Goal: Information Seeking & Learning: Compare options

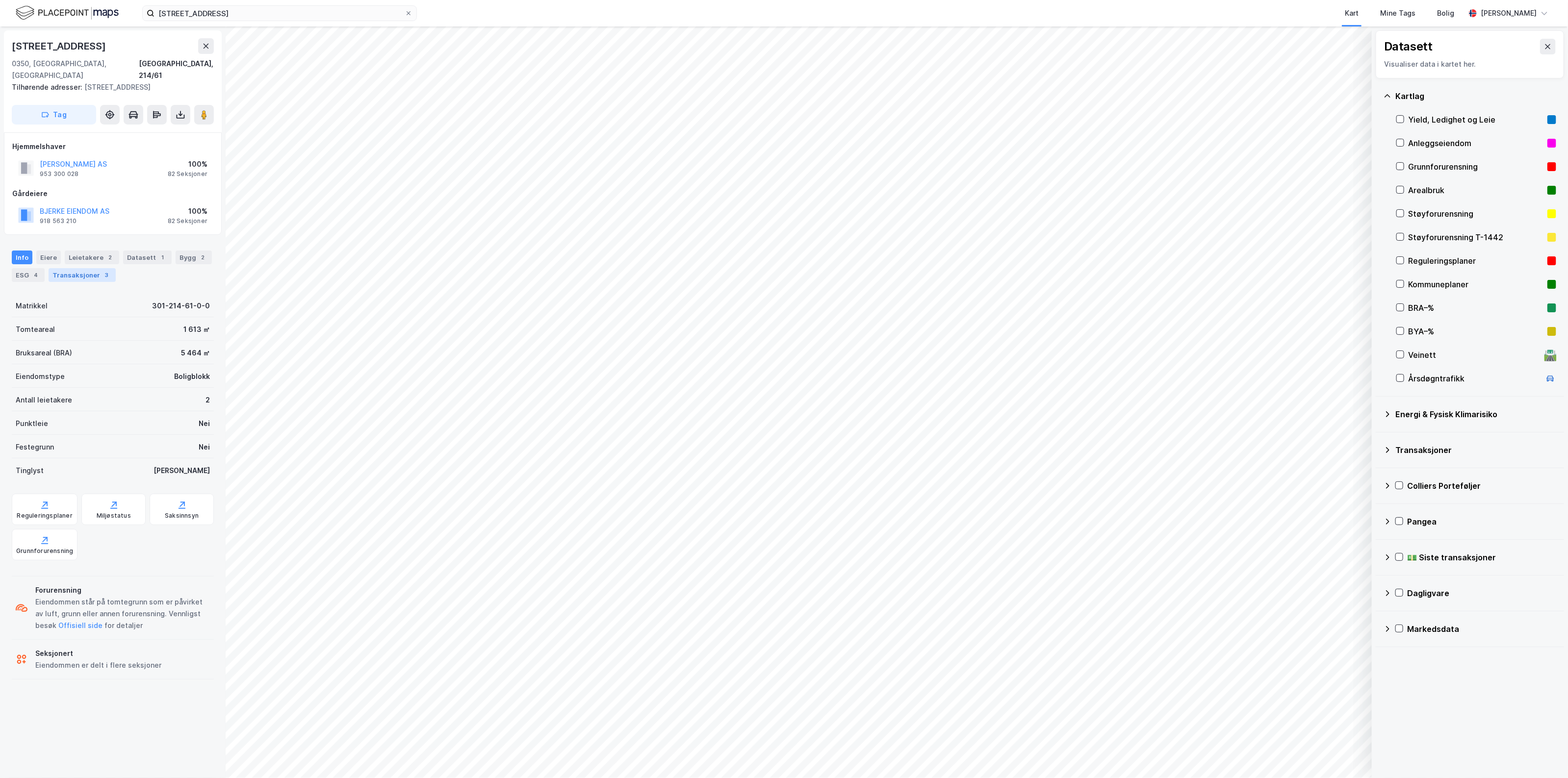
click at [94, 269] on div "Transaksjoner 3" at bounding box center [82, 275] width 67 height 14
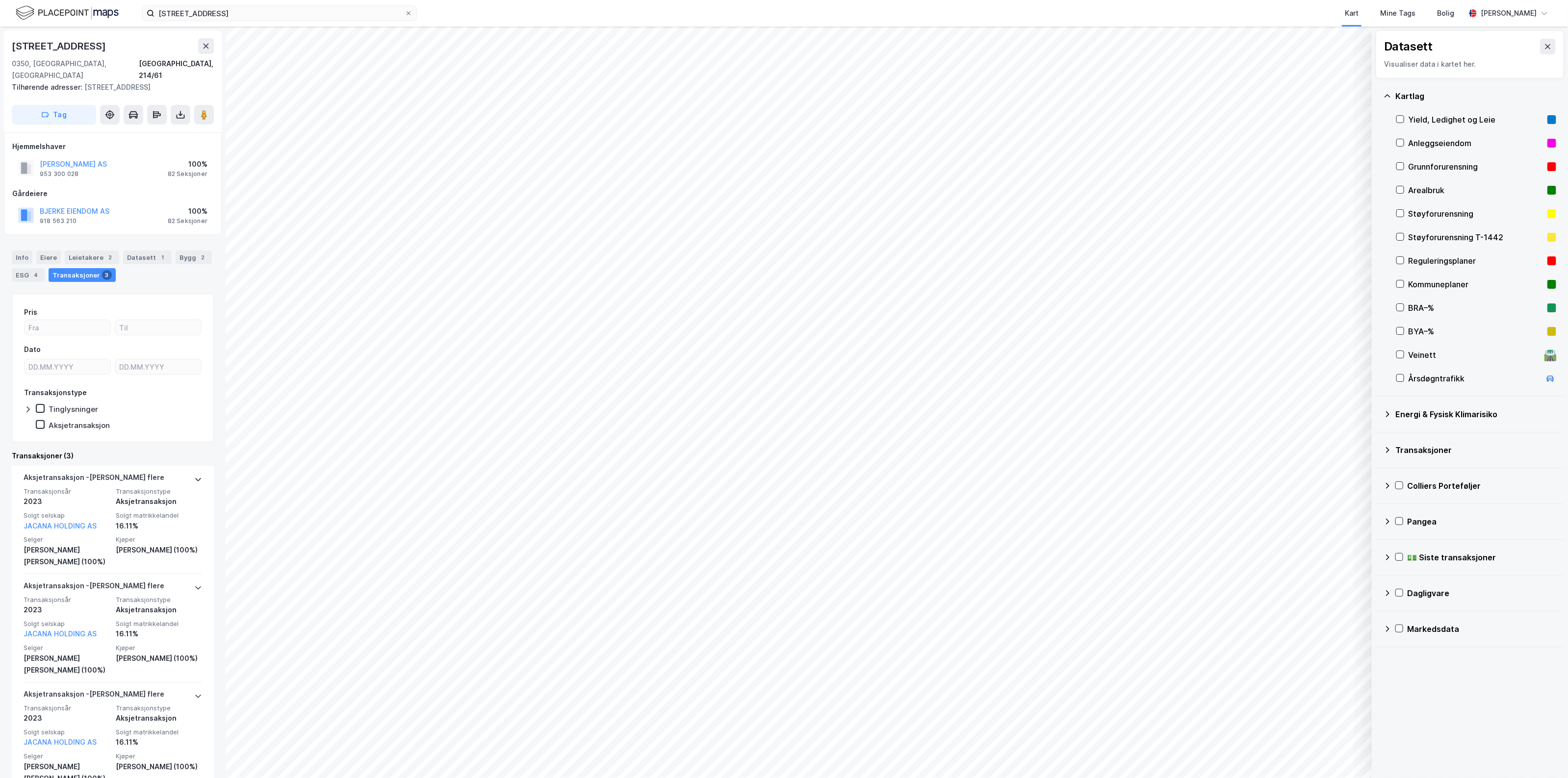
click at [76, 158] on div "[PERSON_NAME] AS" at bounding box center [73, 164] width 67 height 12
click at [0, 0] on button "[PERSON_NAME] AS" at bounding box center [0, 0] width 0 height 0
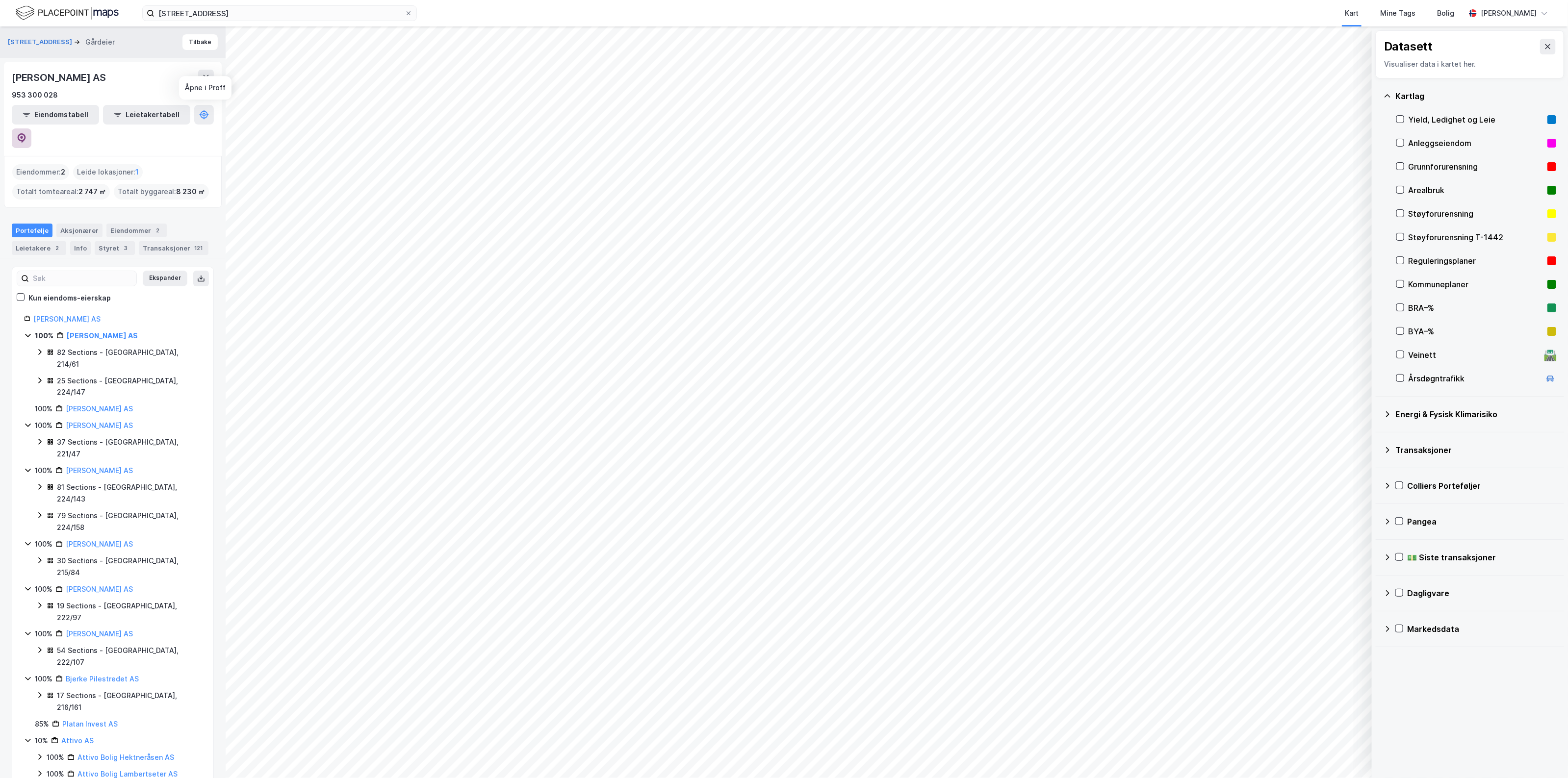
click at [26, 133] on icon at bounding box center [22, 137] width 9 height 9
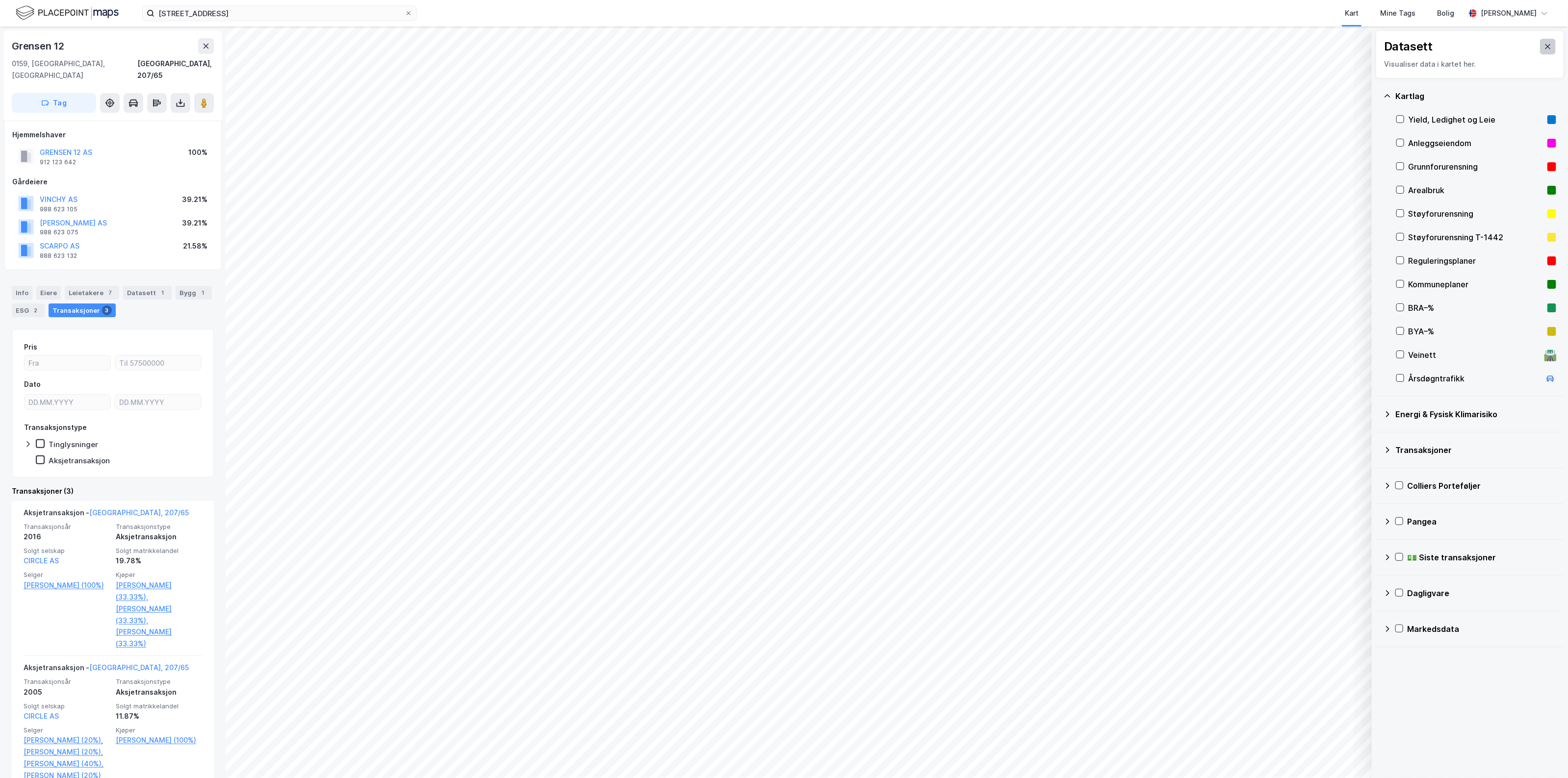
click at [1540, 47] on button at bounding box center [1548, 47] width 16 height 16
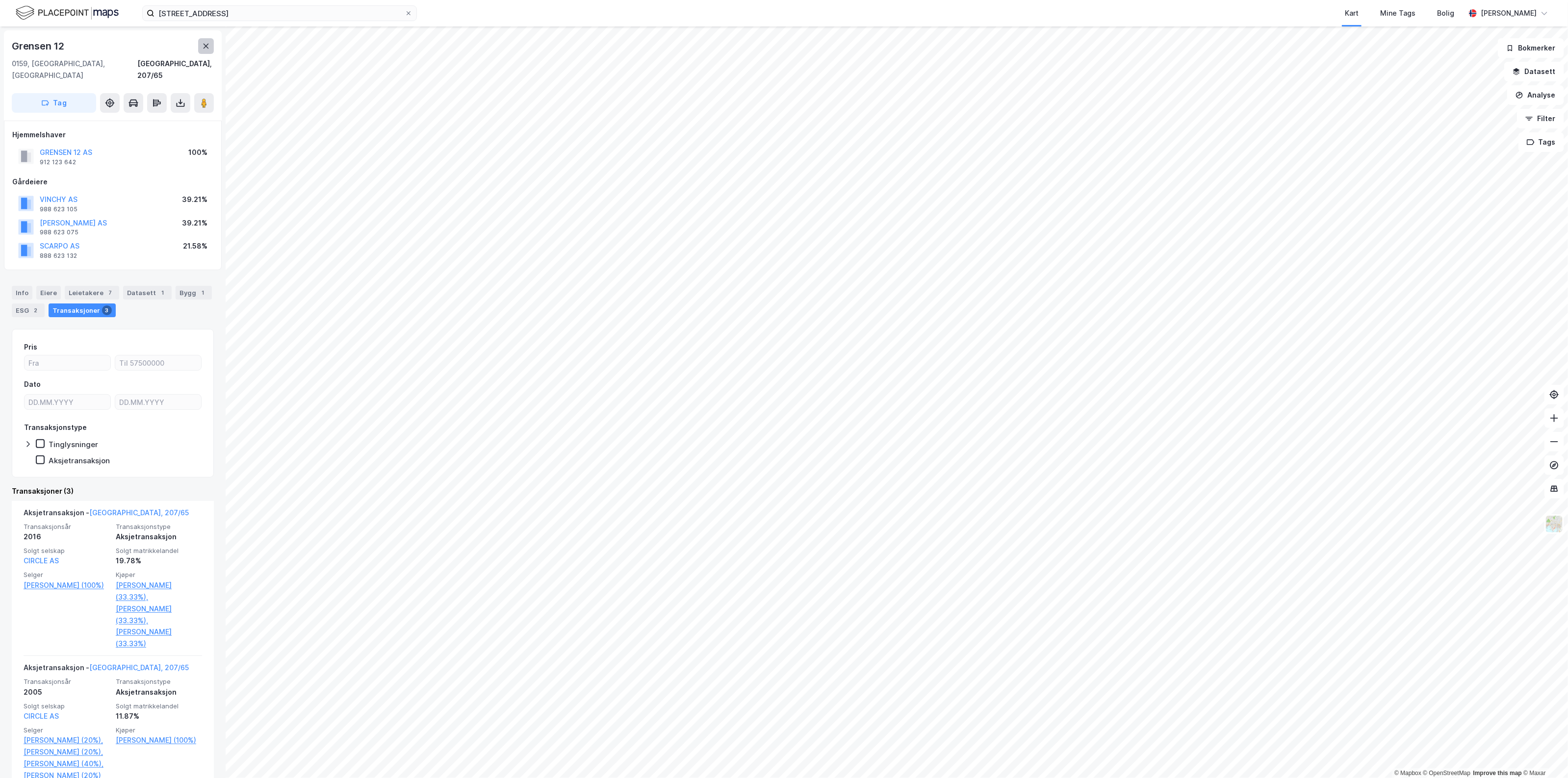
click at [211, 41] on button at bounding box center [206, 46] width 16 height 16
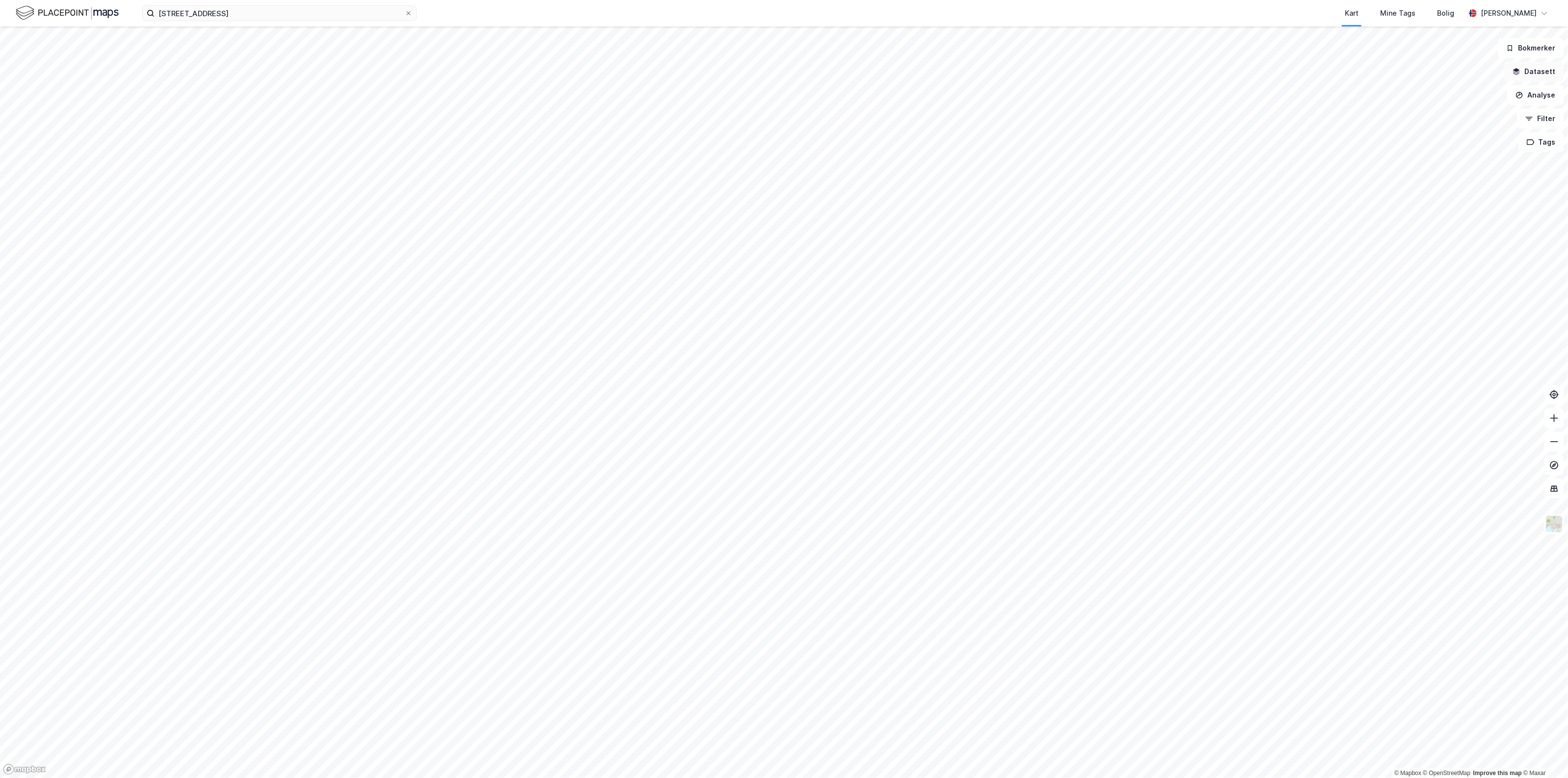
click at [1528, 68] on button "Datasett" at bounding box center [1533, 72] width 60 height 20
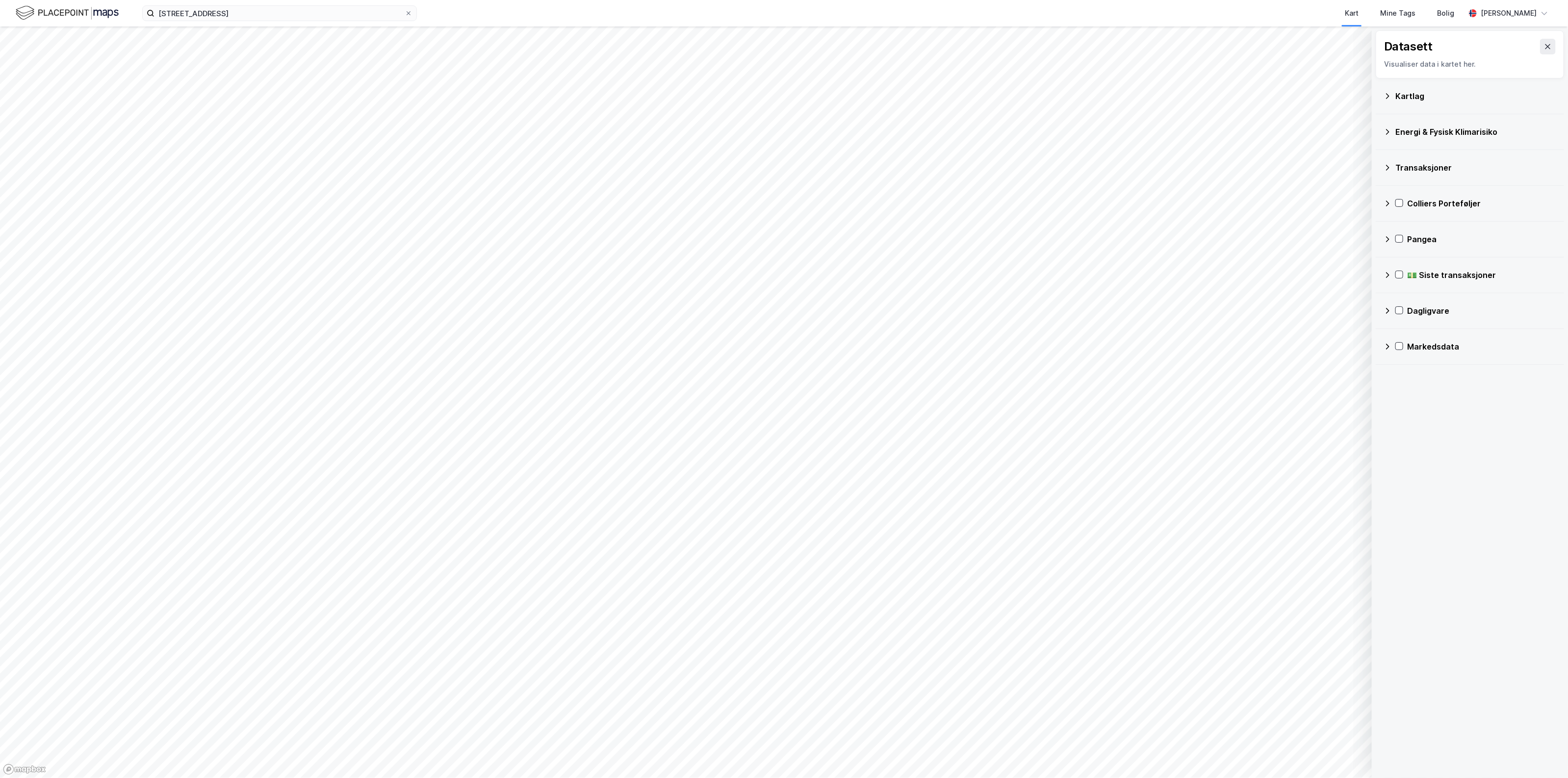
click at [1531, 43] on div "Datasett" at bounding box center [1470, 47] width 172 height 16
click at [1544, 48] on icon at bounding box center [1547, 46] width 8 height 8
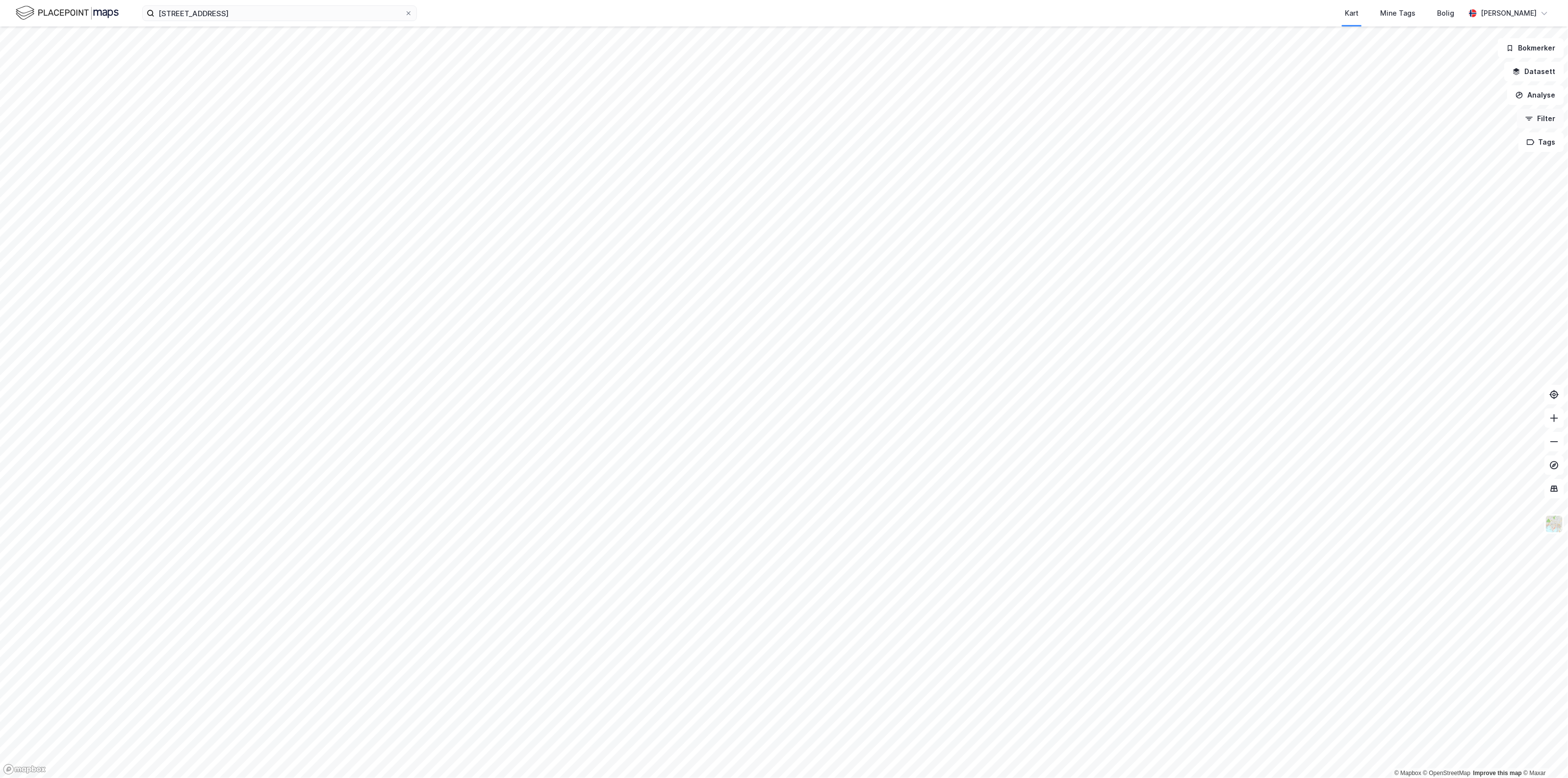
click at [1551, 123] on button "Filter" at bounding box center [1540, 118] width 48 height 20
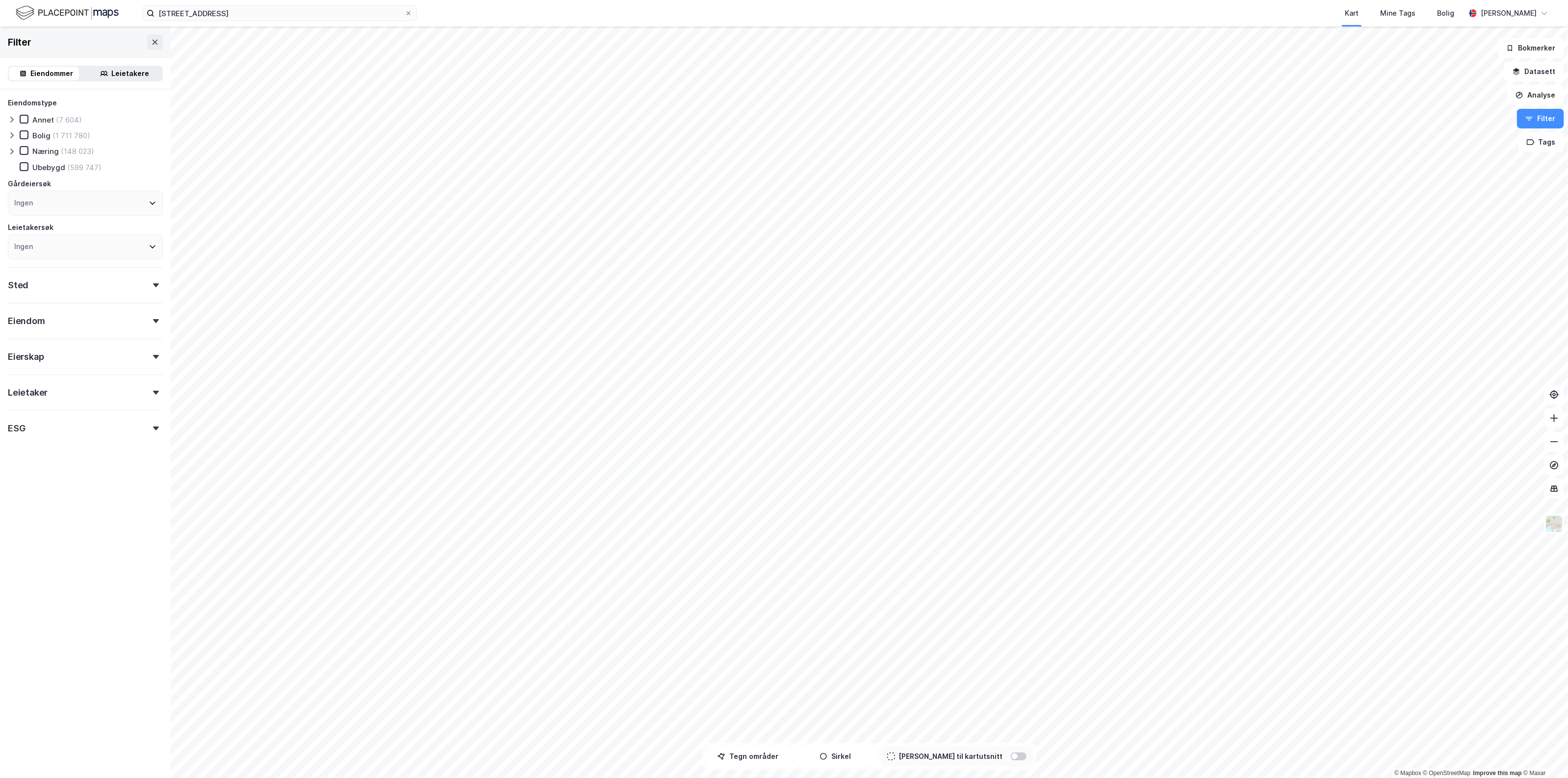
click at [115, 303] on div "Eiendom" at bounding box center [85, 317] width 155 height 28
click at [10, 151] on icon at bounding box center [11, 151] width 8 height 8
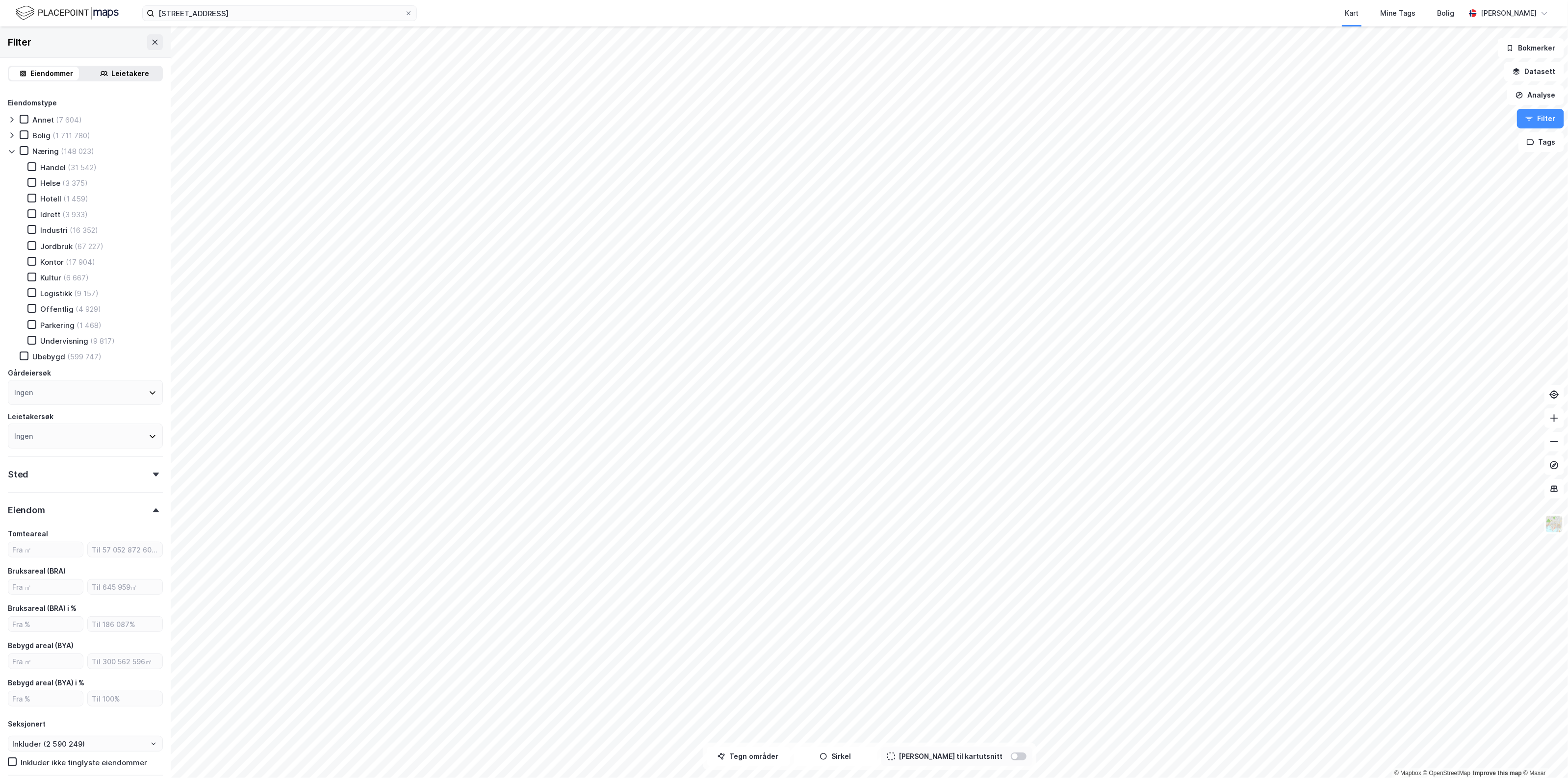
click at [27, 162] on div "Handel (31 542)" at bounding box center [56, 167] width 81 height 9
click at [40, 383] on div "Ingen" at bounding box center [85, 392] width 155 height 25
click at [28, 146] on div "Næring (148 023)" at bounding box center [57, 150] width 74 height 9
click at [27, 149] on icon at bounding box center [24, 150] width 7 height 7
type input "Inkluder (2 590 249)"
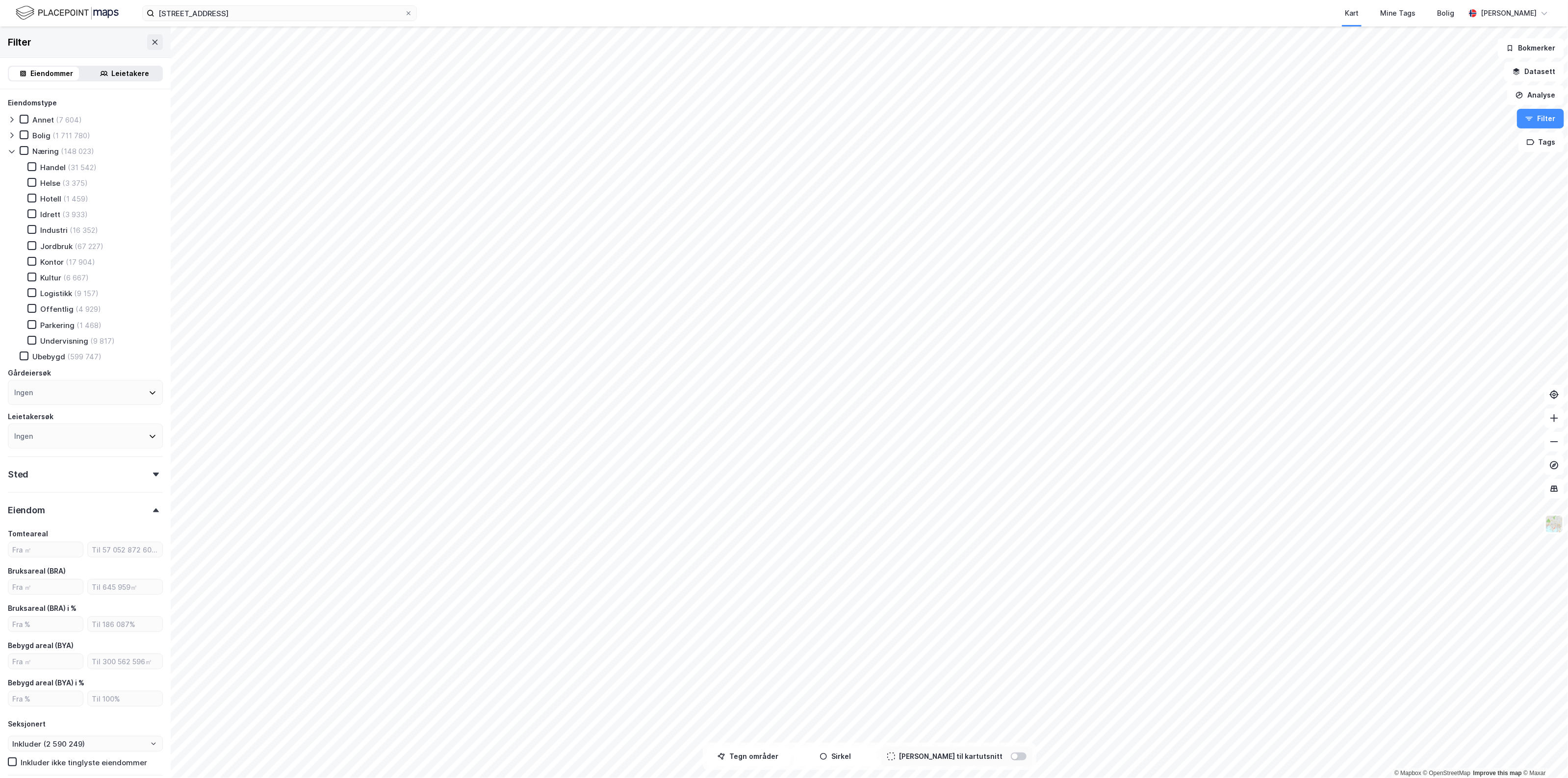
click at [77, 425] on div "Ingen" at bounding box center [85, 436] width 155 height 25
click at [1531, 145] on icon "button" at bounding box center [1531, 142] width 7 height 5
click at [1532, 98] on button "Analyse" at bounding box center [1536, 95] width 57 height 20
click at [1536, 70] on button "Datasett" at bounding box center [1533, 72] width 60 height 20
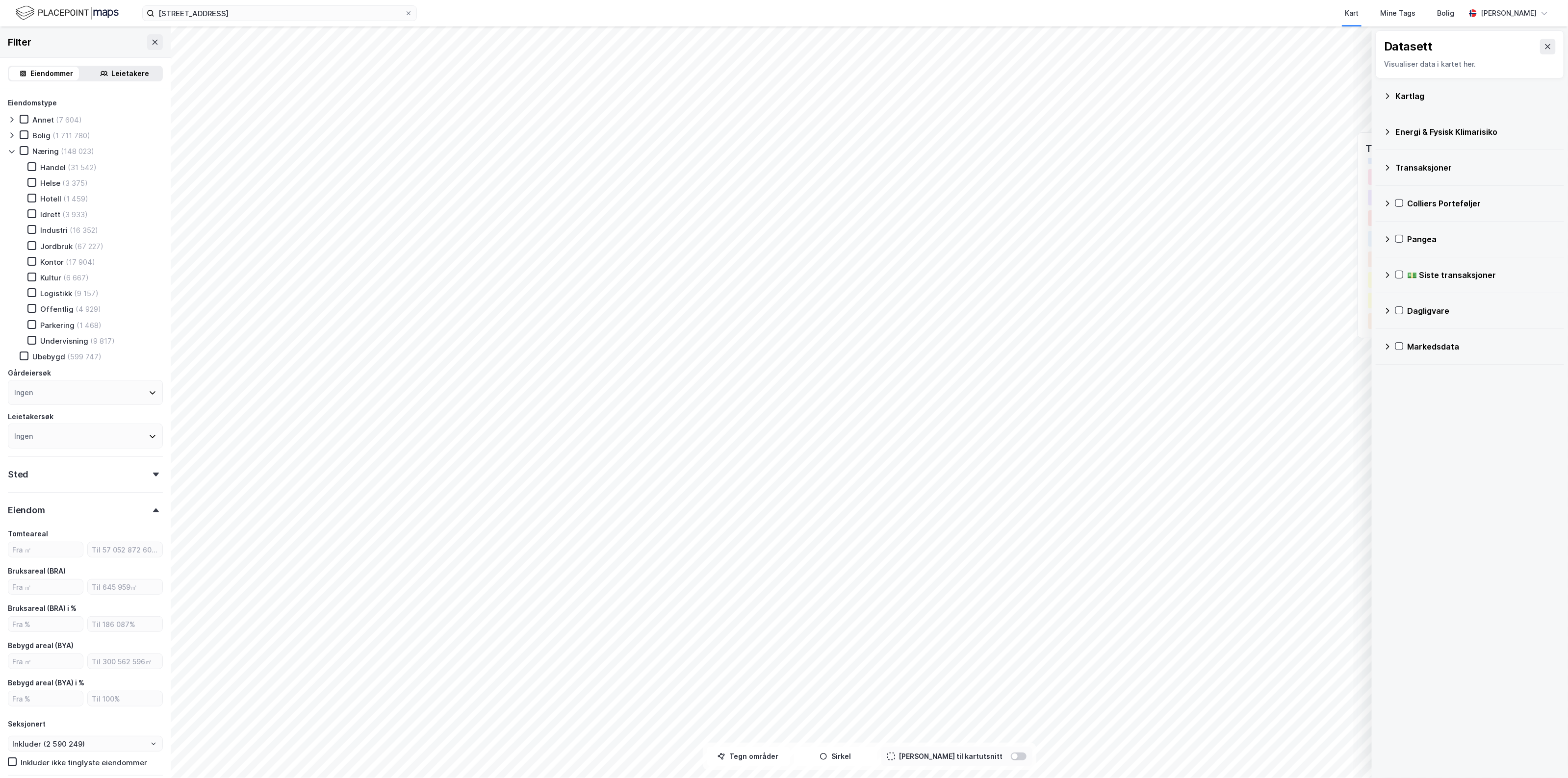
click at [1460, 353] on div "Markedsdata" at bounding box center [1470, 346] width 173 height 23
click at [1436, 346] on div "Markedsdata" at bounding box center [1482, 347] width 149 height 12
click at [1446, 304] on div "Dagligvare" at bounding box center [1470, 310] width 173 height 23
click at [1435, 334] on div "Dagligvareeiendom [GEOGRAPHIC_DATA]" at bounding box center [1474, 334] width 132 height 23
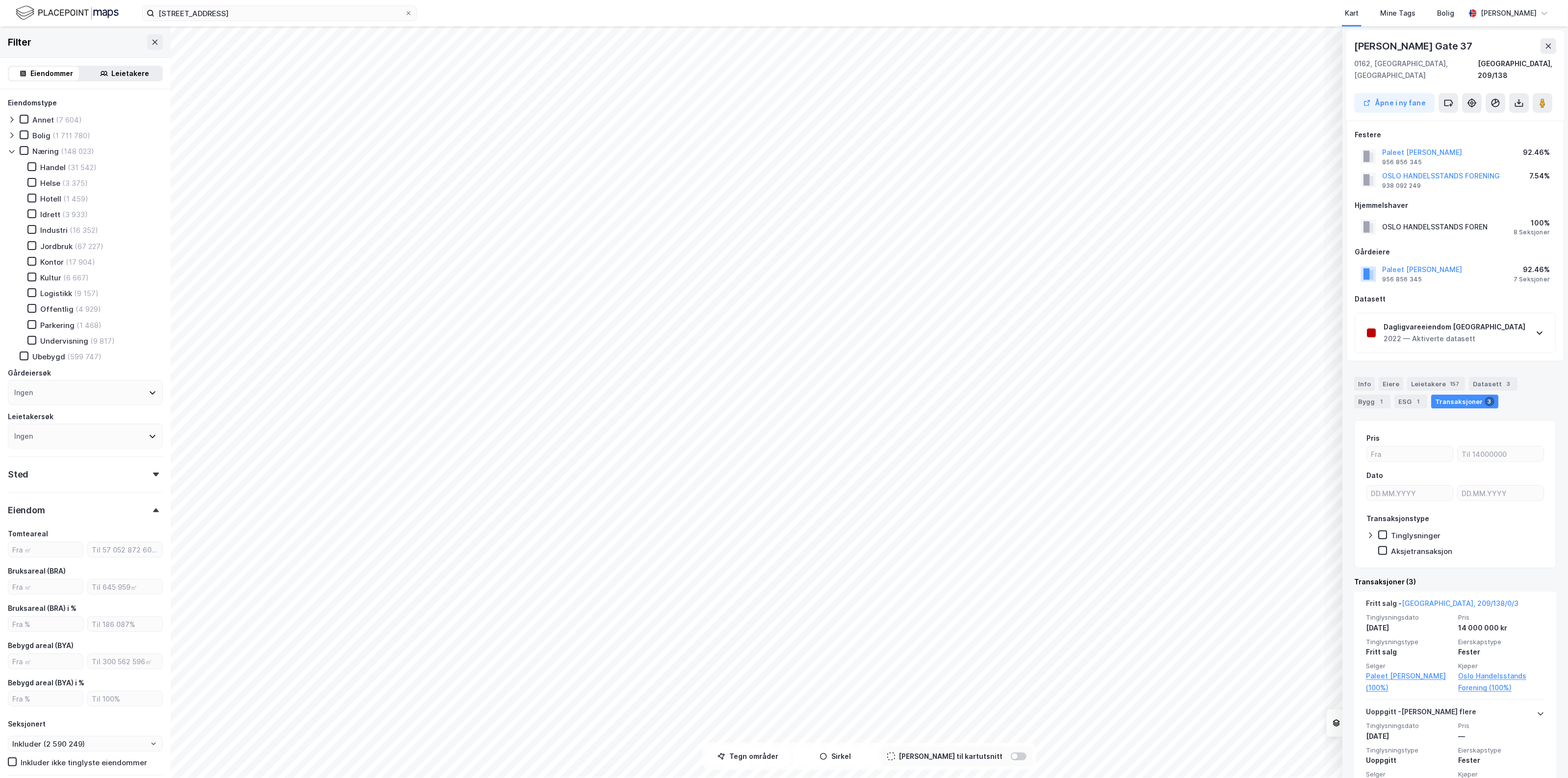
click at [1502, 313] on div "Dagligvareeiendom [GEOGRAPHIC_DATA] 2022 — Aktiverte datasett" at bounding box center [1456, 332] width 200 height 39
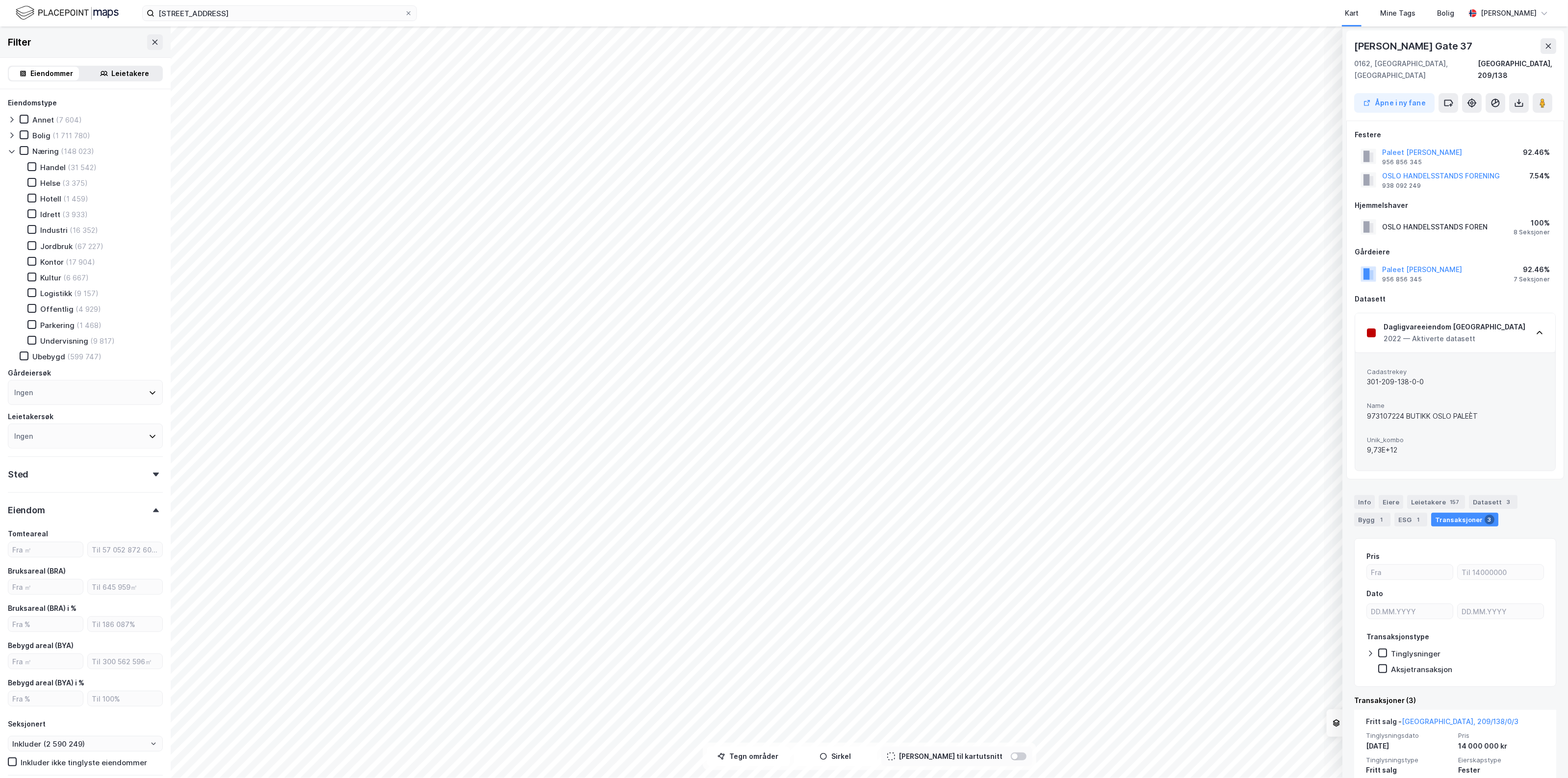
click at [1491, 313] on div "Dagligvareeiendom [GEOGRAPHIC_DATA] 2022 — Aktiverte datasett" at bounding box center [1456, 332] width 200 height 39
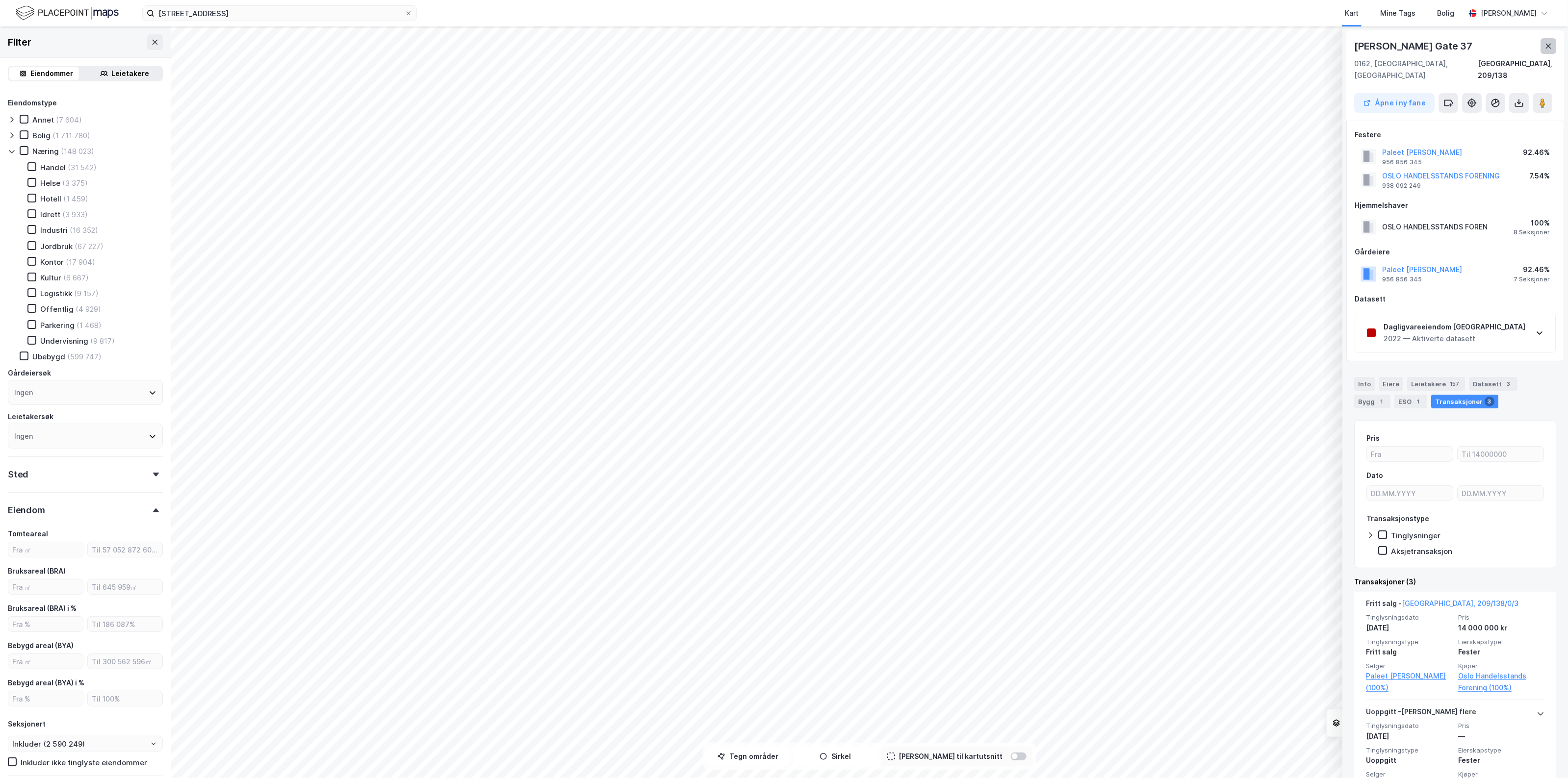
click at [1544, 44] on button at bounding box center [1548, 46] width 16 height 16
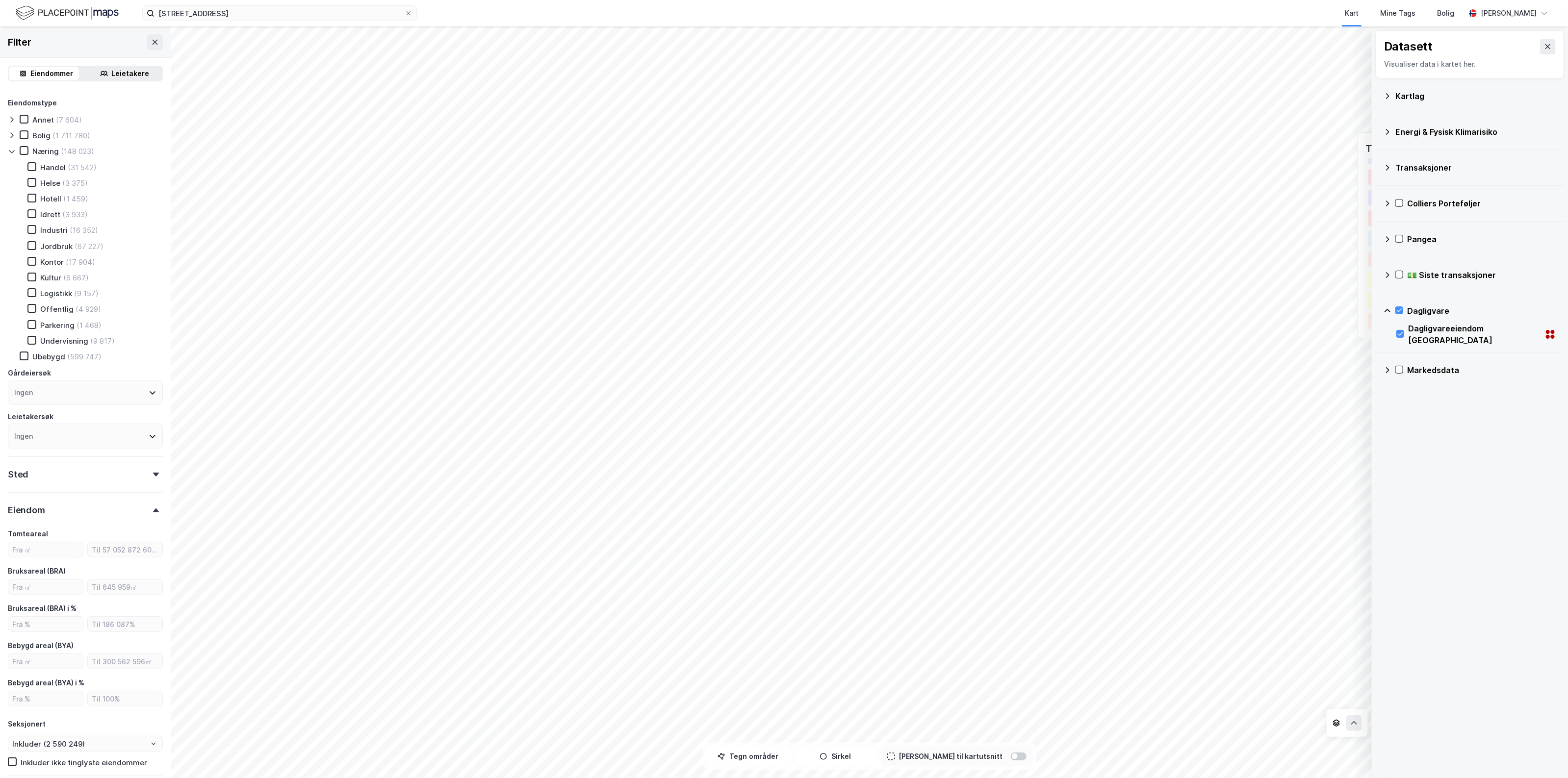
click at [48, 425] on div "Ingen" at bounding box center [85, 436] width 155 height 25
type input "Rema"
click at [81, 506] on div "Rema 1000 Norge AS" at bounding box center [85, 507] width 155 height 22
click at [18, 504] on icon at bounding box center [20, 508] width 7 height 7
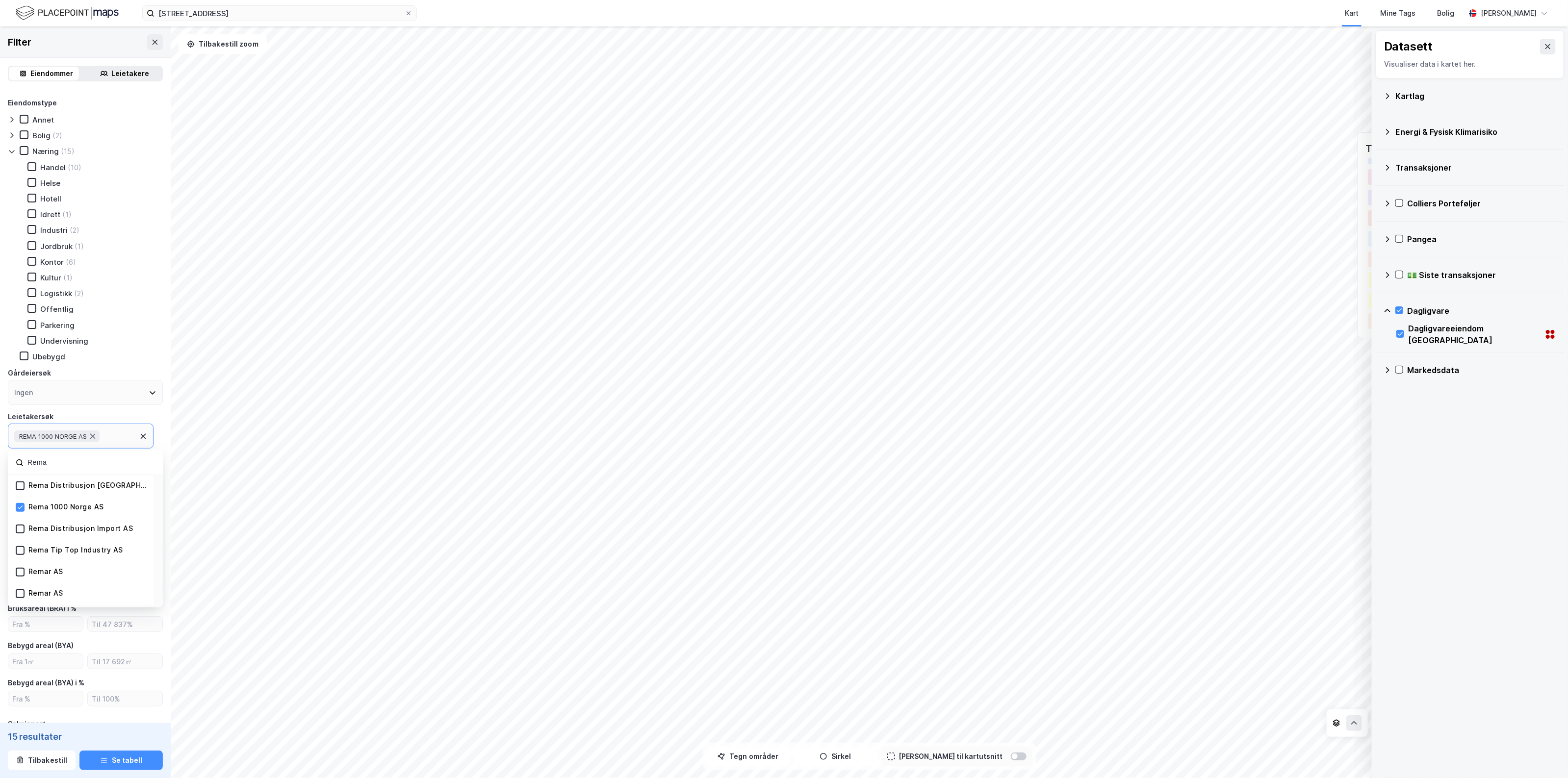
click at [92, 401] on div "Eiendomstype [PERSON_NAME] (2) Næring (15) Handel (10) Helse Hotell Idrett (1) …" at bounding box center [85, 272] width 155 height 351
click at [33, 165] on icon at bounding box center [32, 167] width 5 height 3
type input "Inkluder (10)"
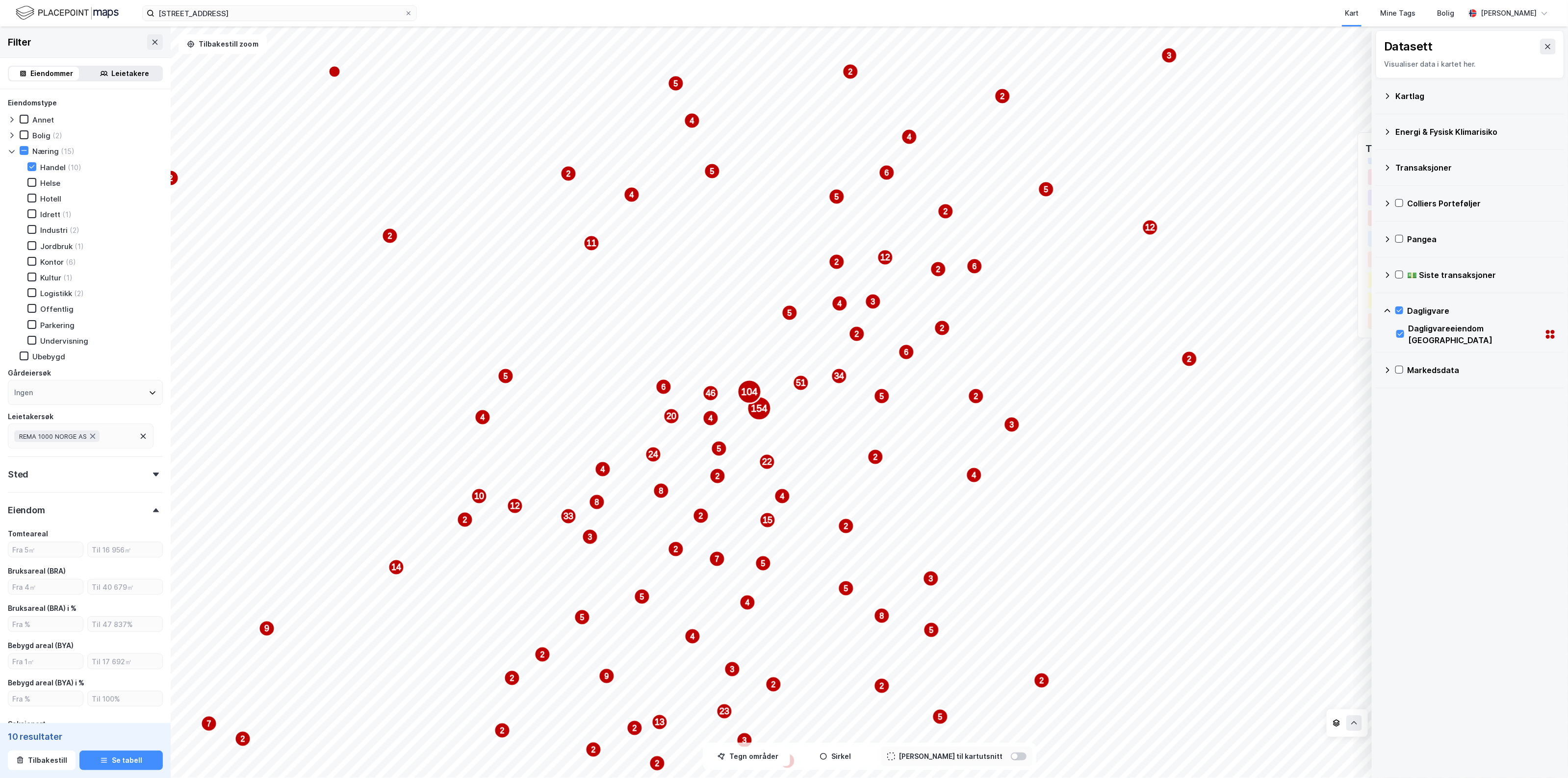
click at [102, 724] on div "10 resultater Tilbakestill Se tabell" at bounding box center [86, 751] width 171 height 55
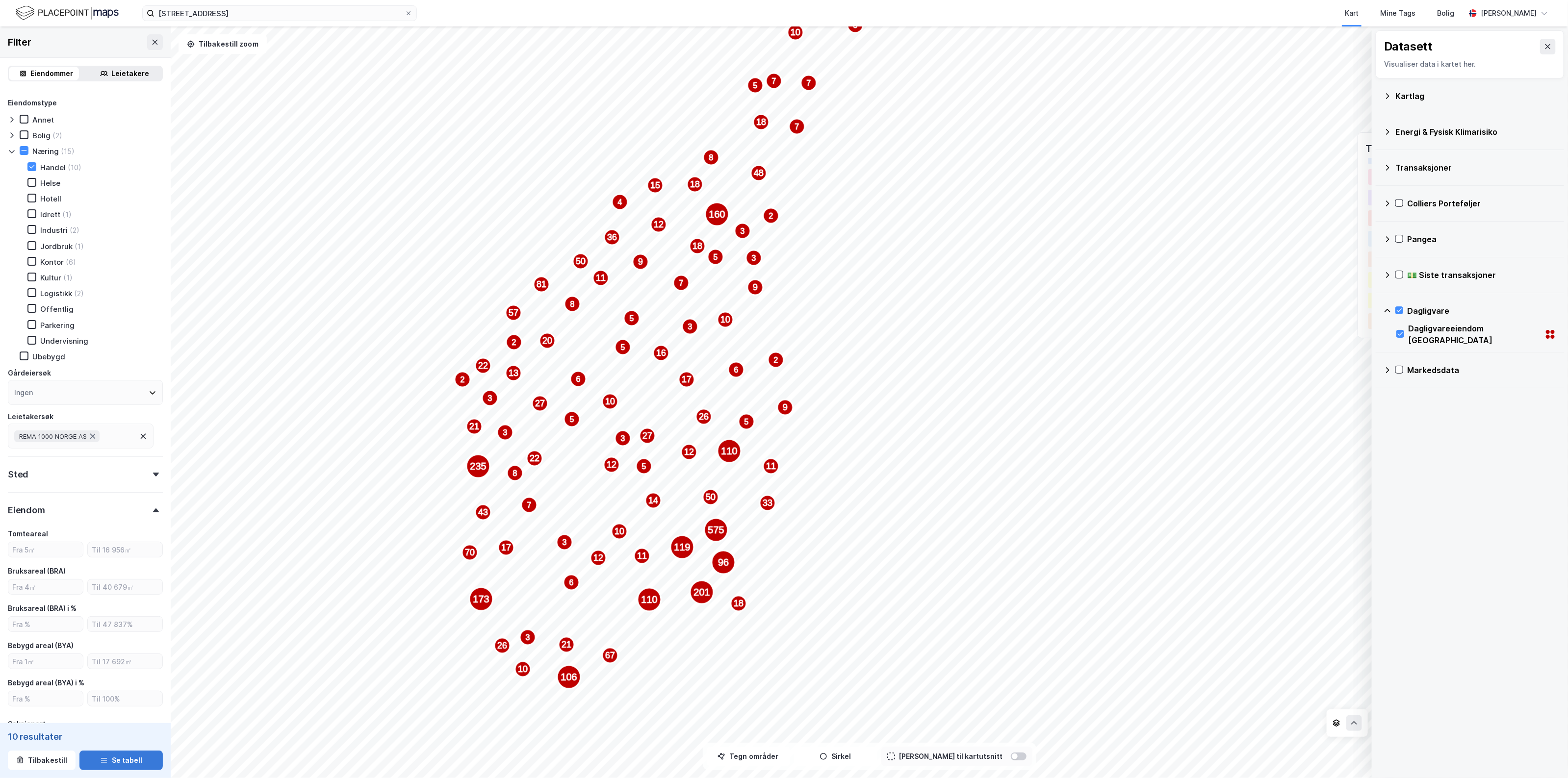
click at [90, 754] on button "Se tabell" at bounding box center [121, 760] width 84 height 20
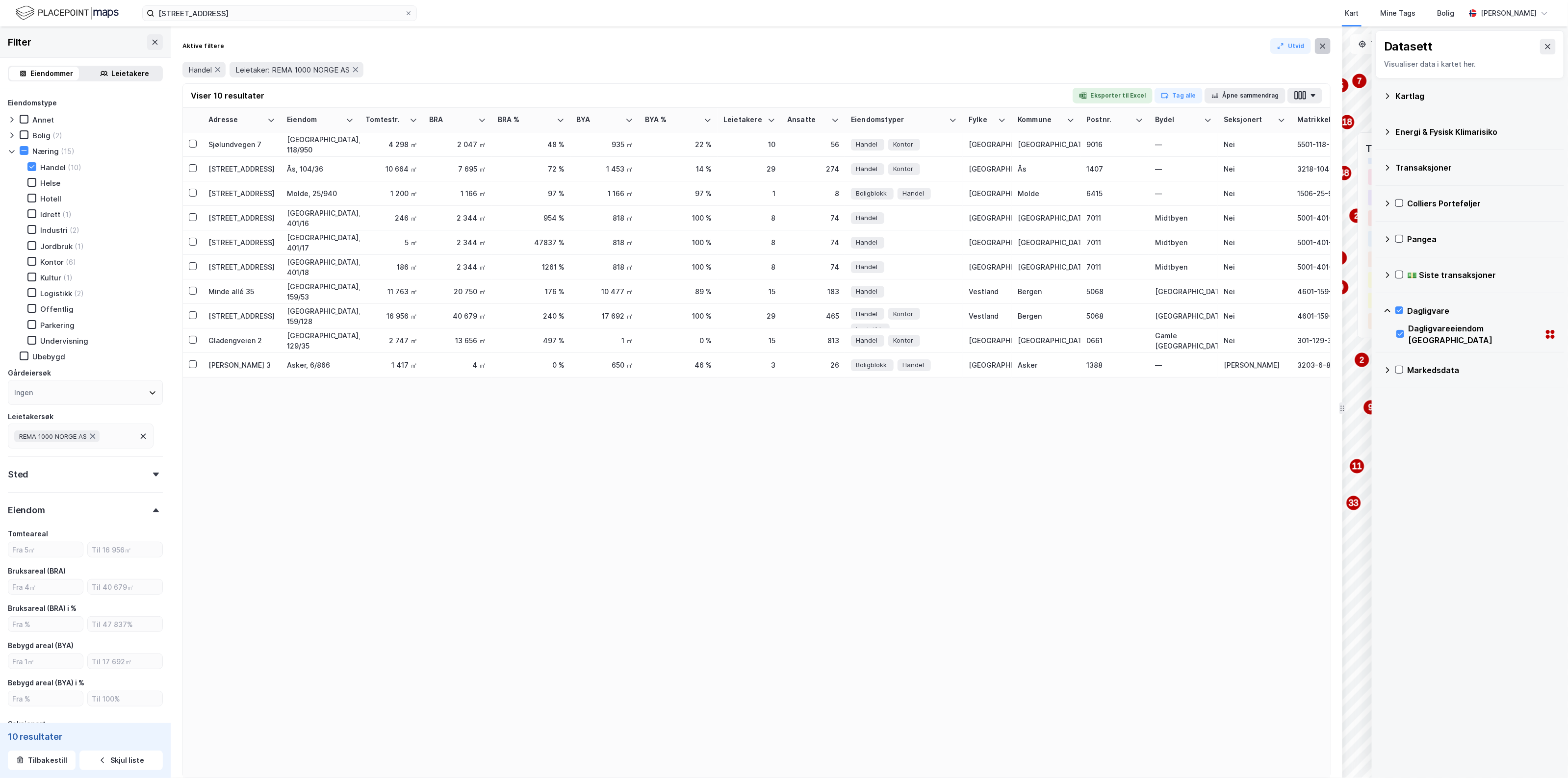
click at [1323, 48] on icon at bounding box center [1323, 46] width 8 height 8
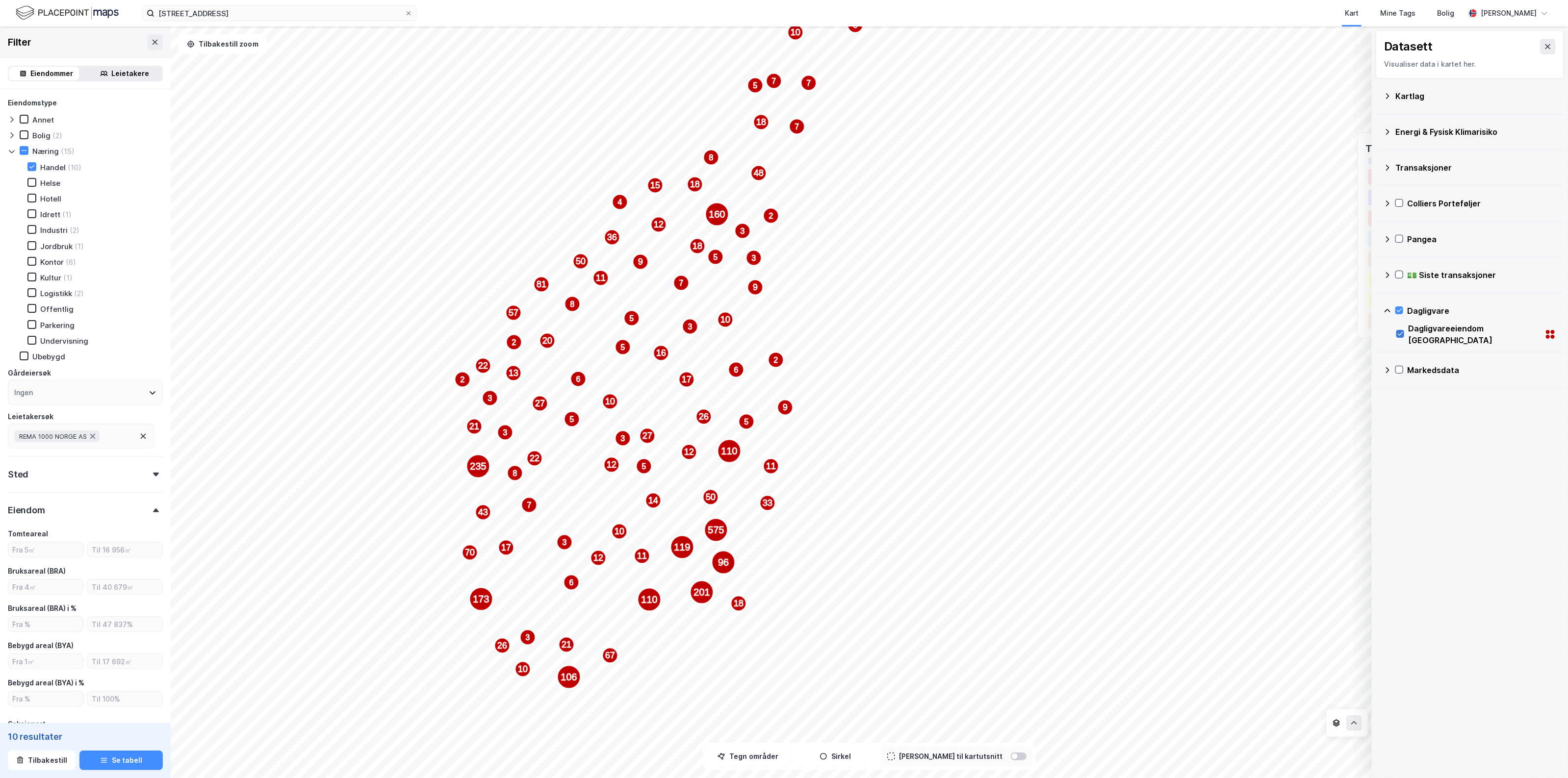
click at [1403, 331] on icon at bounding box center [1400, 334] width 7 height 7
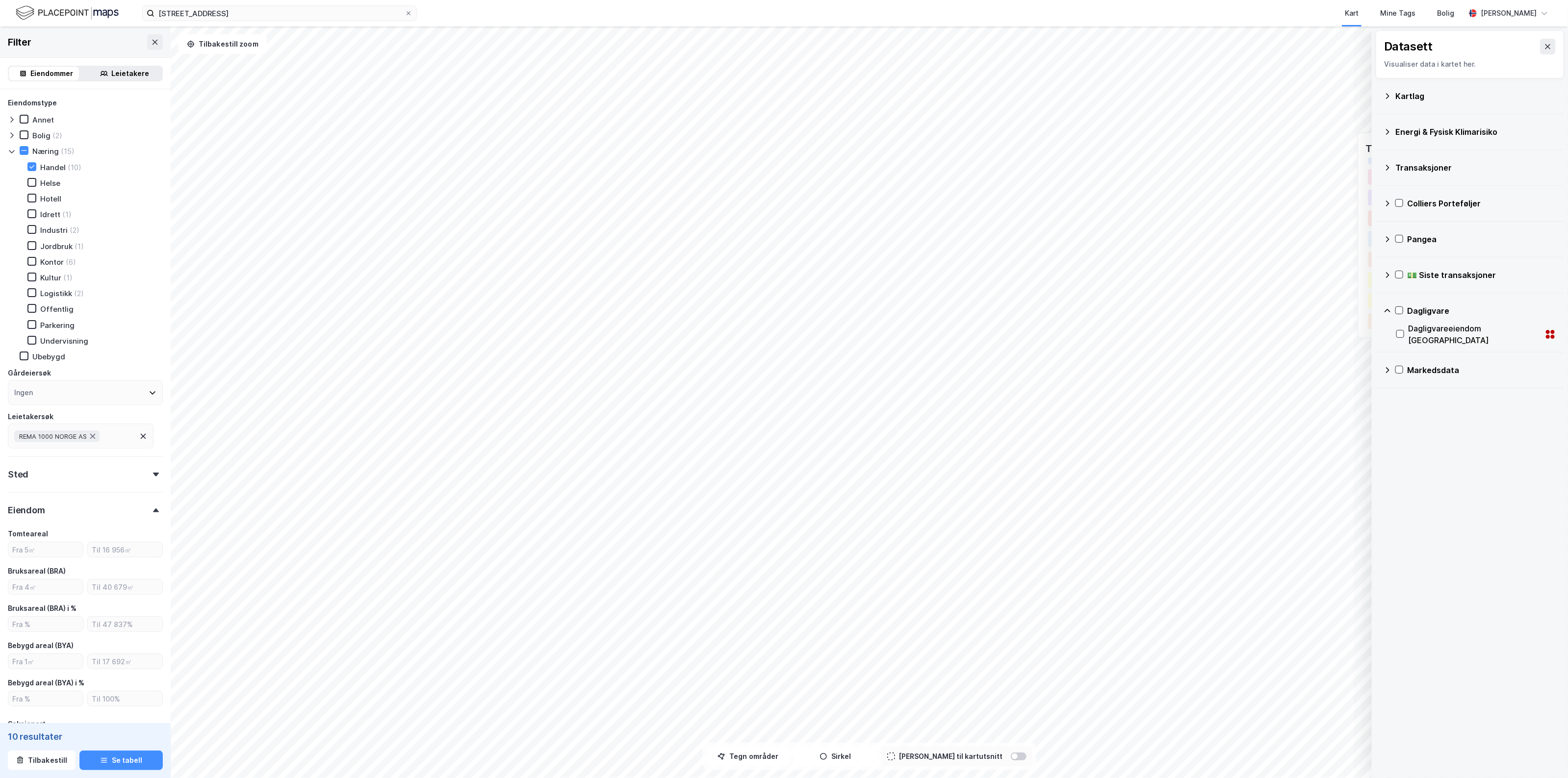
click at [121, 432] on div "REMA 1000 NORGE AS" at bounding box center [80, 436] width 146 height 25
click at [60, 468] on div at bounding box center [85, 463] width 155 height 24
click at [58, 462] on input at bounding box center [91, 462] width 129 height 13
type input "rema 1000"
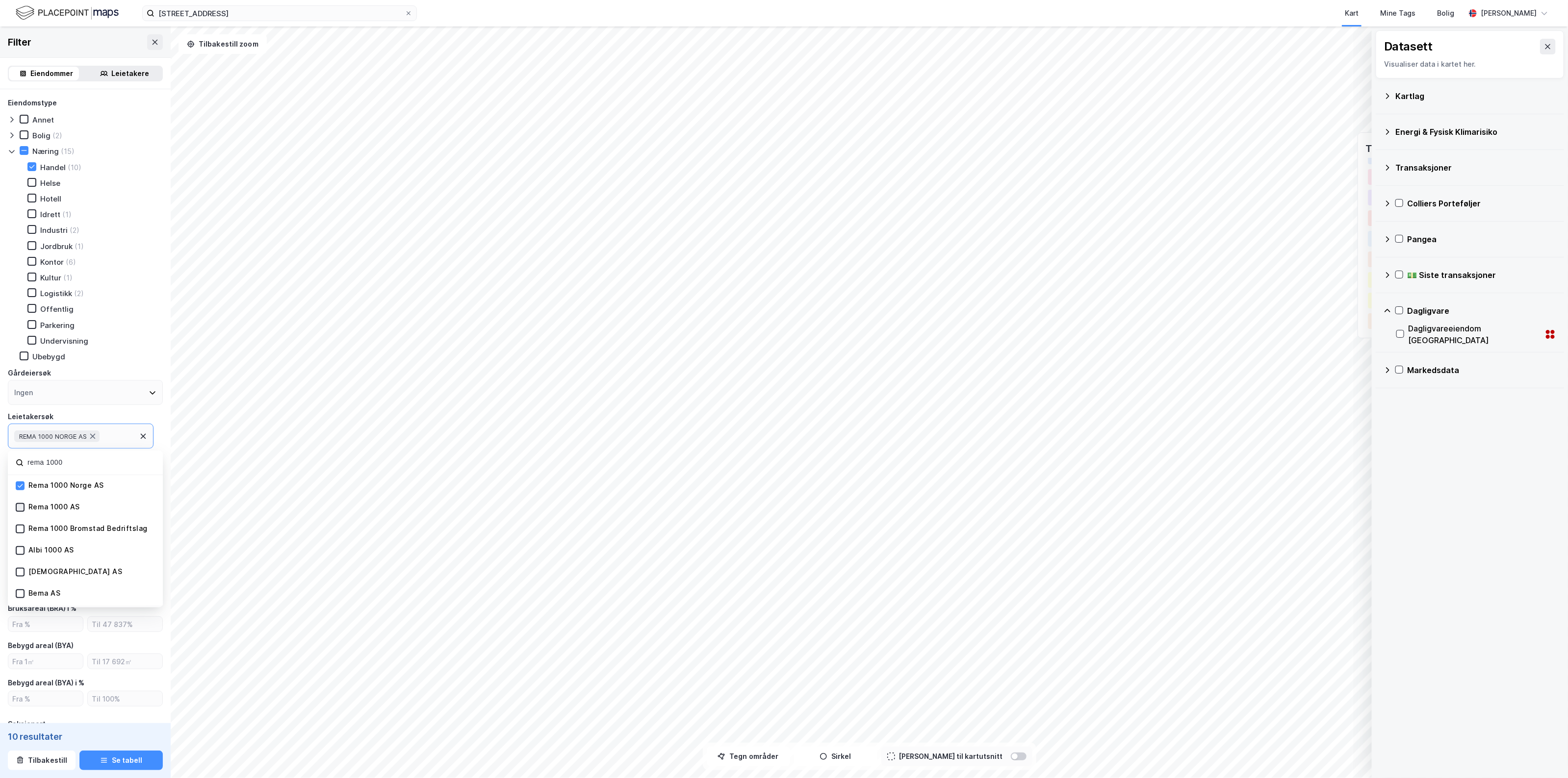
click at [21, 504] on icon at bounding box center [20, 508] width 7 height 7
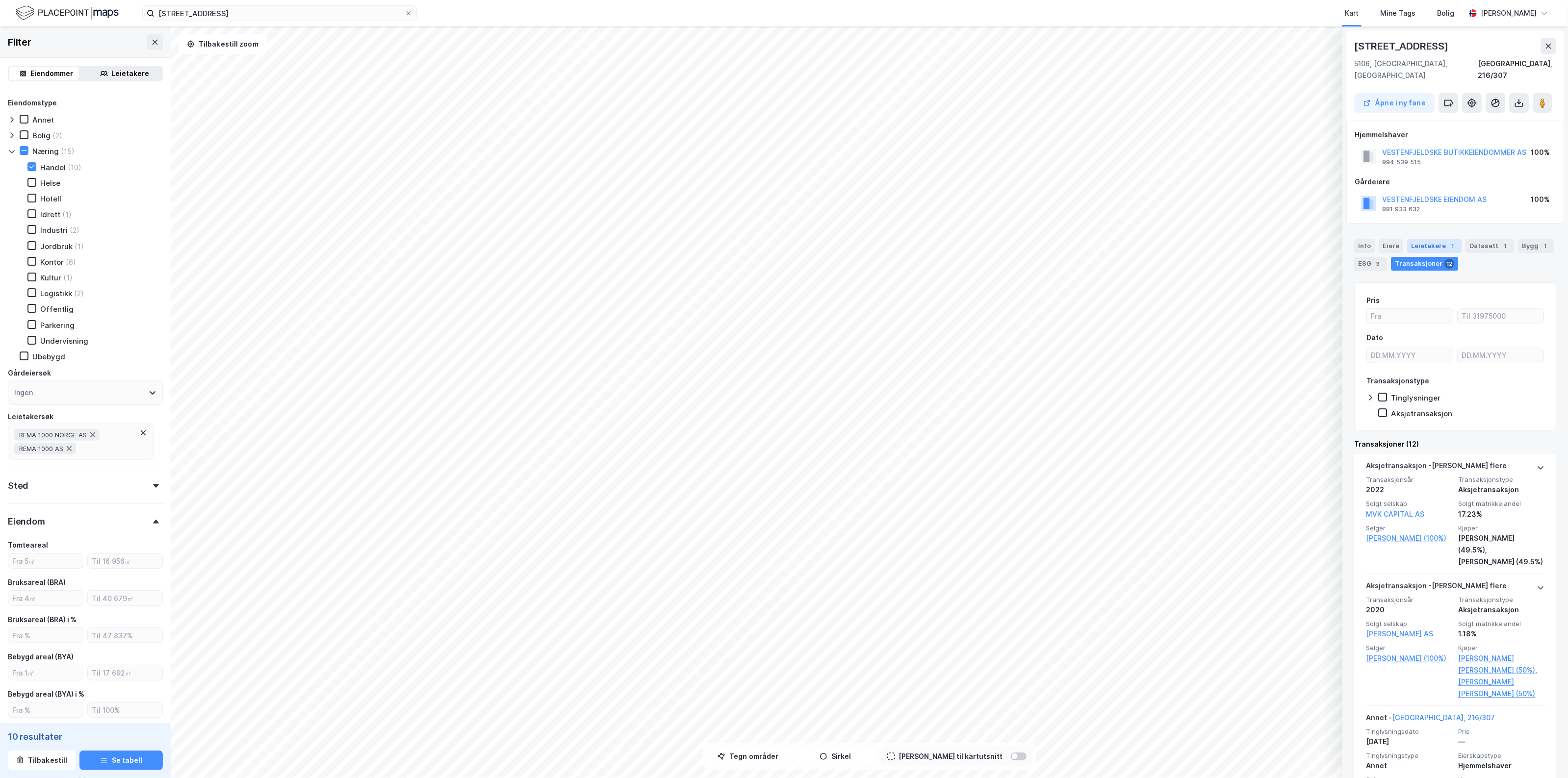
click at [1415, 239] on div "Leietakere 1" at bounding box center [1434, 246] width 54 height 14
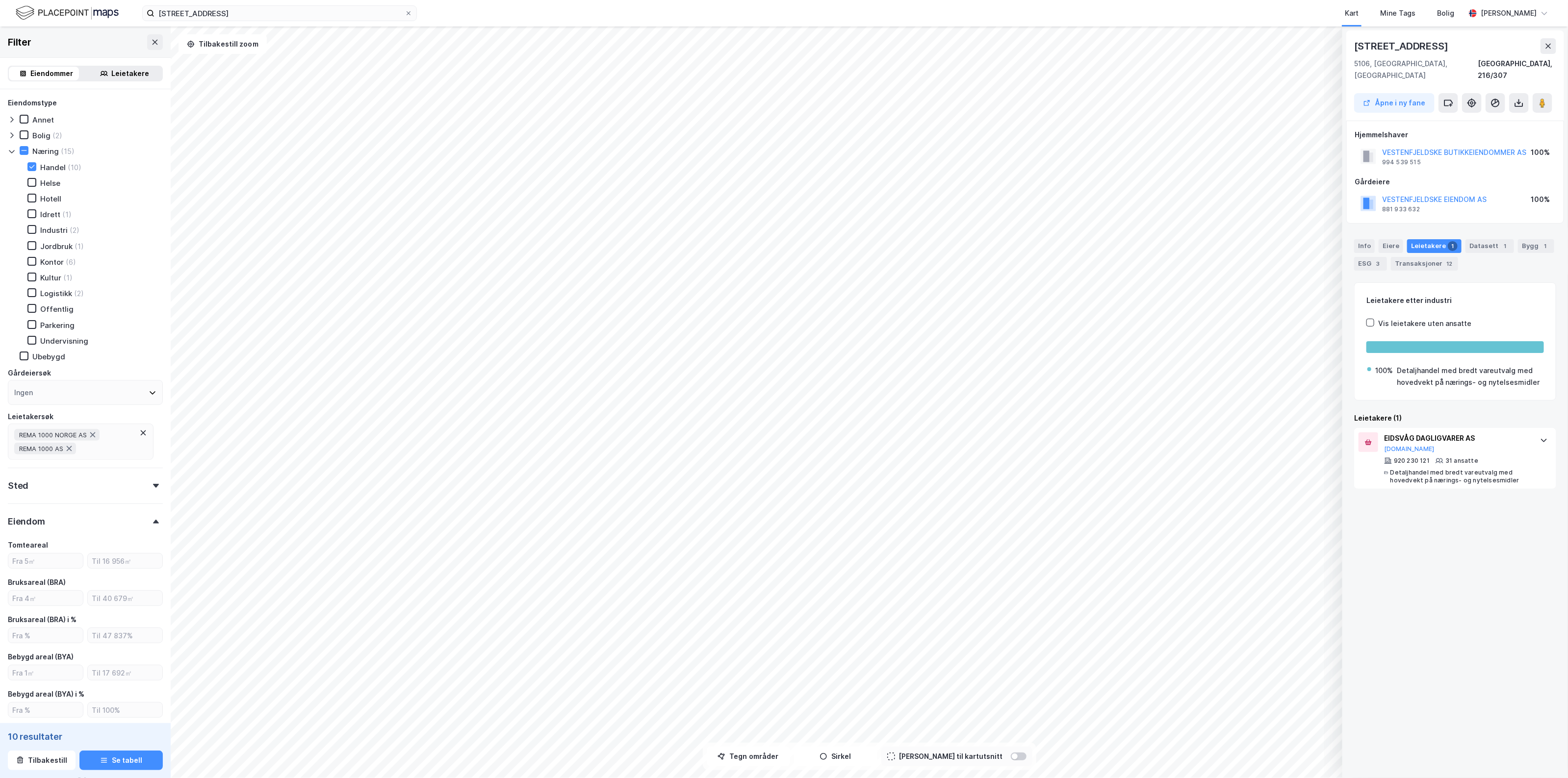
click at [95, 433] on icon at bounding box center [92, 435] width 5 height 5
click at [67, 434] on icon at bounding box center [69, 437] width 5 height 5
click at [71, 432] on div "Ingen" at bounding box center [85, 436] width 155 height 25
type input "Inkluder (31 542)"
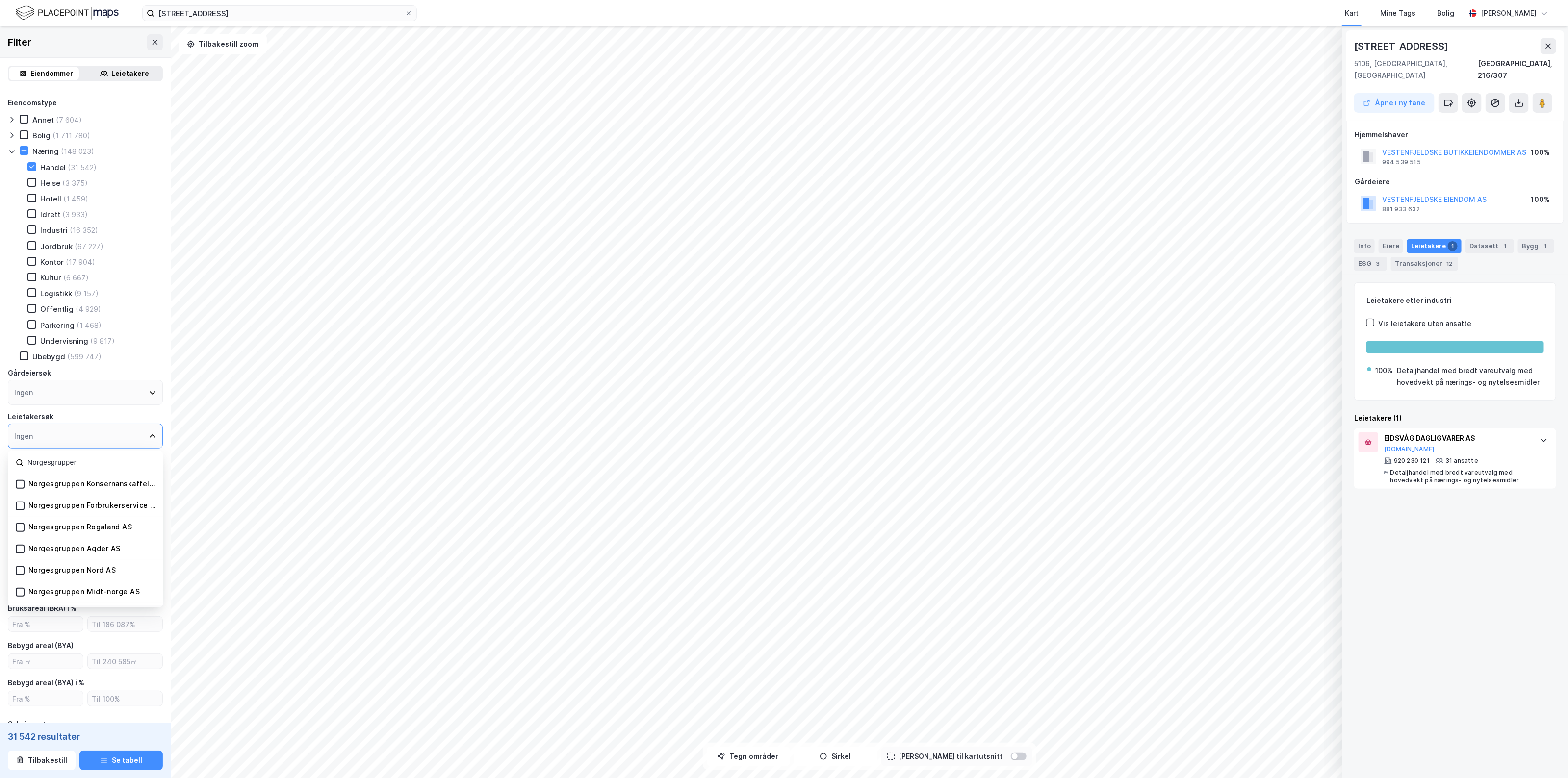
scroll to position [184, 0]
type input "Norgesgruppen"
click at [23, 513] on div "Norgesgruppen Rogaland AS" at bounding box center [73, 517] width 117 height 9
click at [26, 534] on div "Norgesgruppen Agder AS" at bounding box center [68, 539] width 105 height 9
click at [19, 536] on icon at bounding box center [20, 540] width 7 height 7
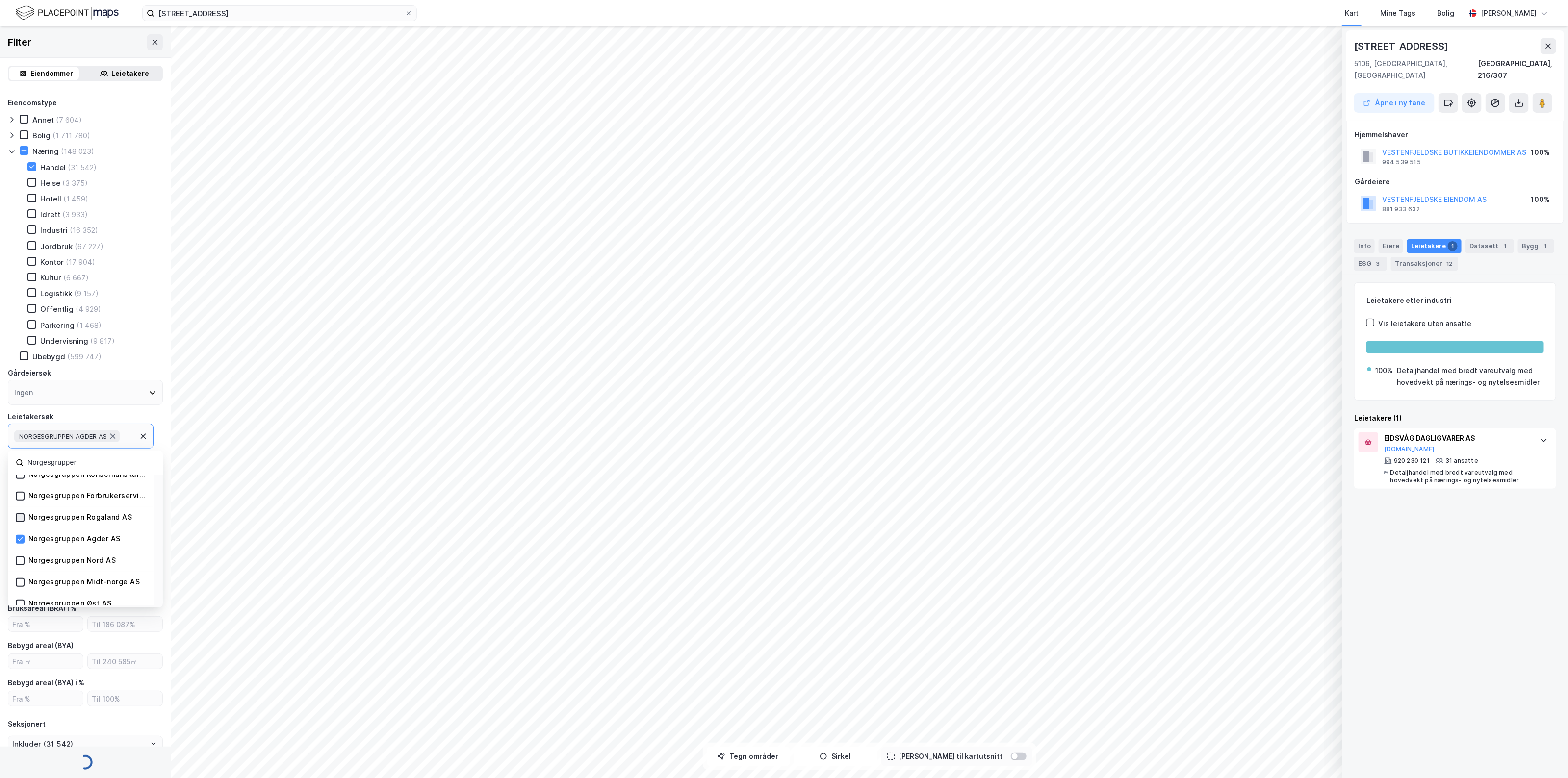
click at [21, 515] on icon at bounding box center [20, 518] width 7 height 7
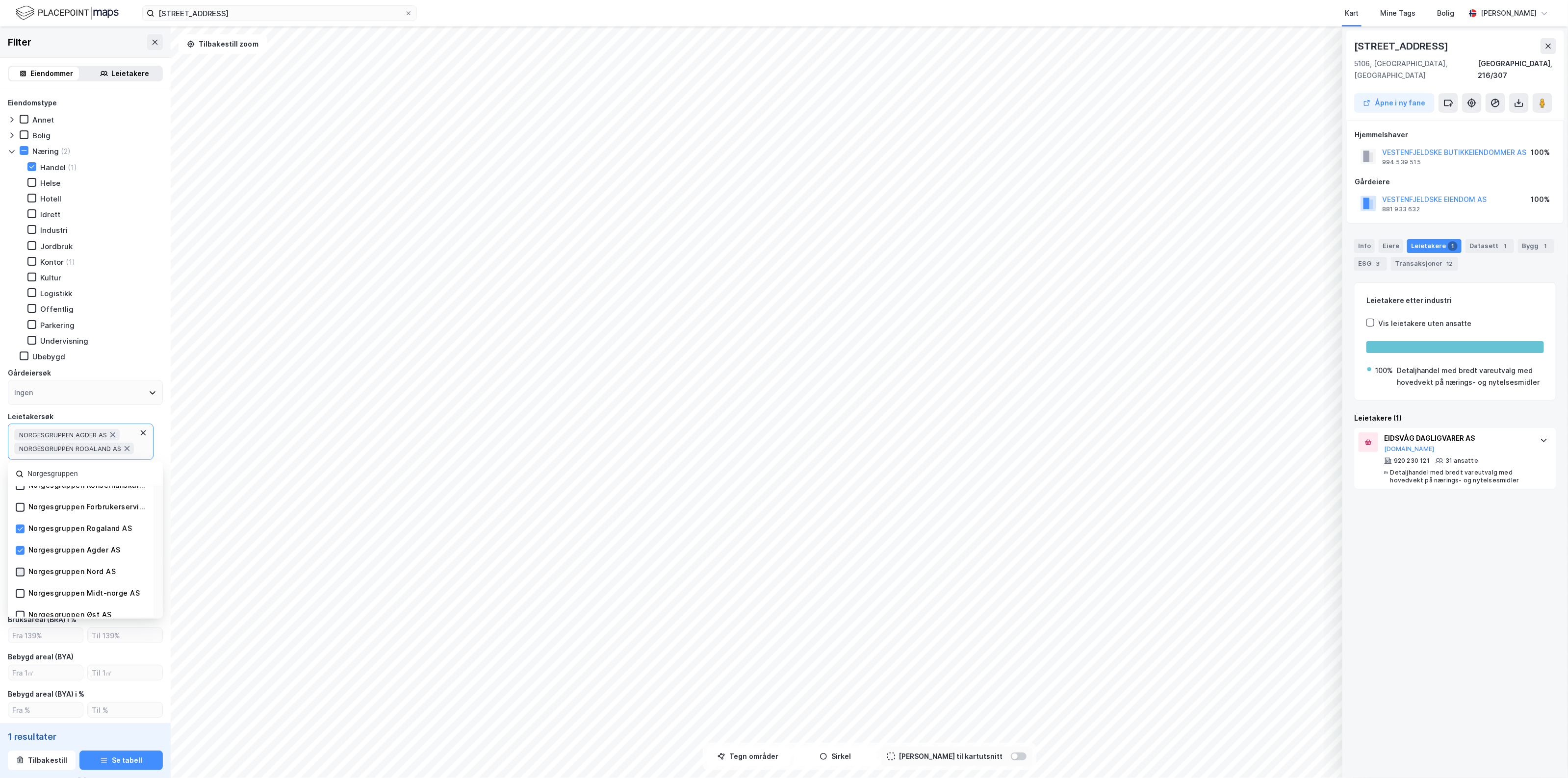
click at [20, 569] on icon at bounding box center [20, 572] width 7 height 7
click at [21, 604] on icon at bounding box center [20, 608] width 7 height 7
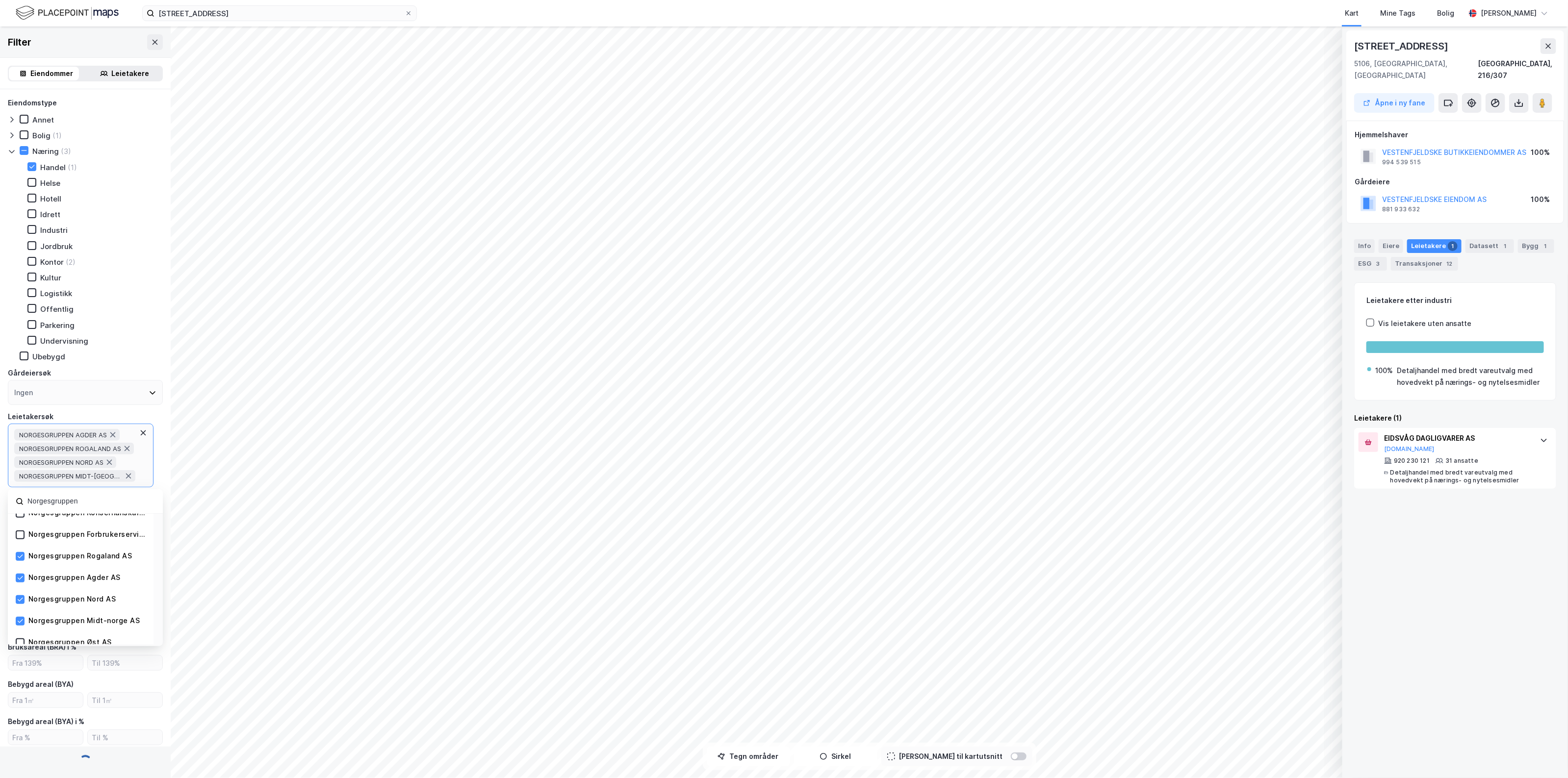
scroll to position [245, 0]
click at [20, 578] on icon at bounding box center [20, 581] width 7 height 7
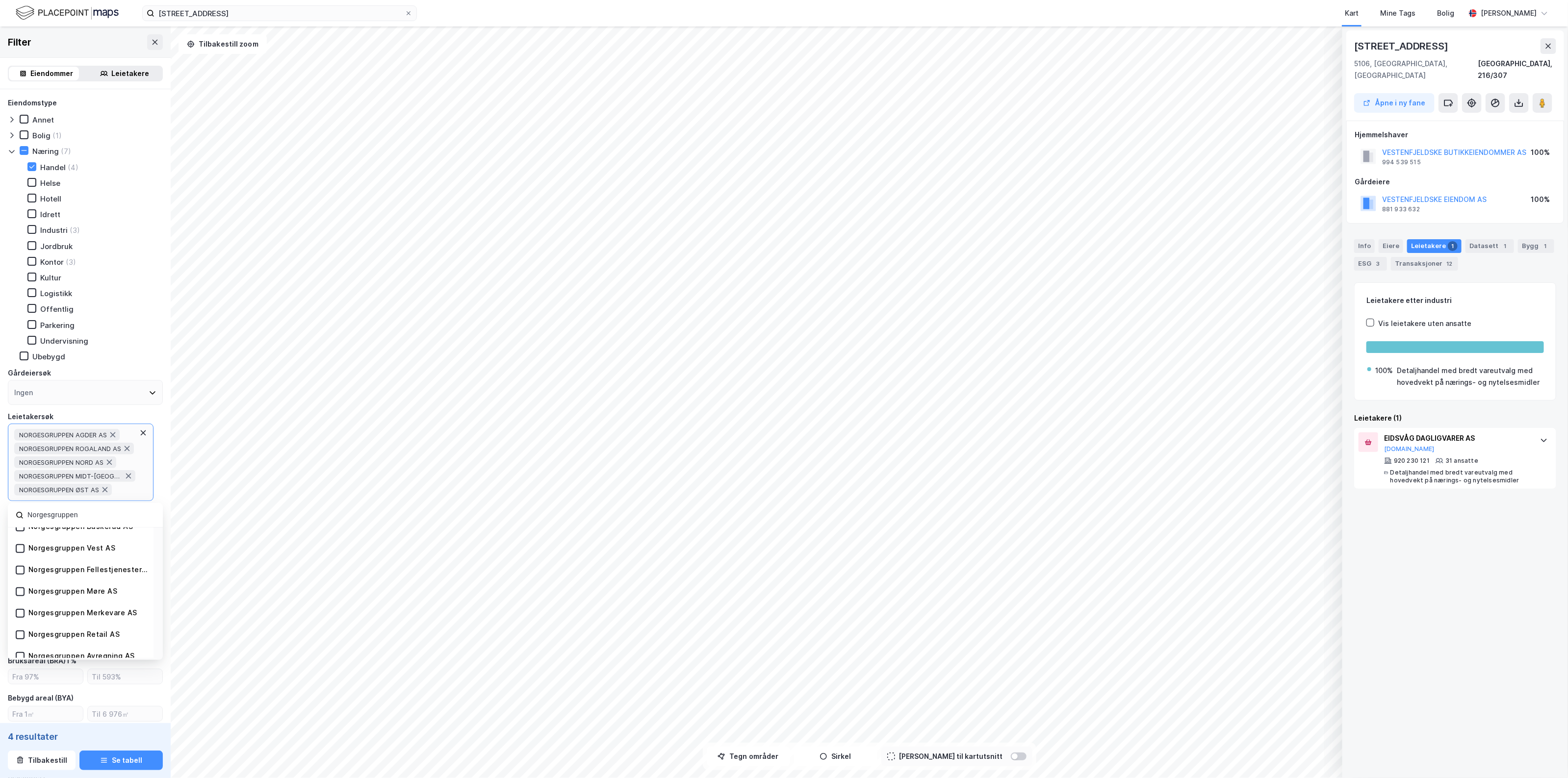
scroll to position [429, 0]
click at [16, 560] on div "Norgesgruppen Møre AS" at bounding box center [80, 562] width 146 height 22
click at [21, 559] on icon at bounding box center [20, 562] width 7 height 7
click at [17, 652] on icon at bounding box center [20, 655] width 7 height 7
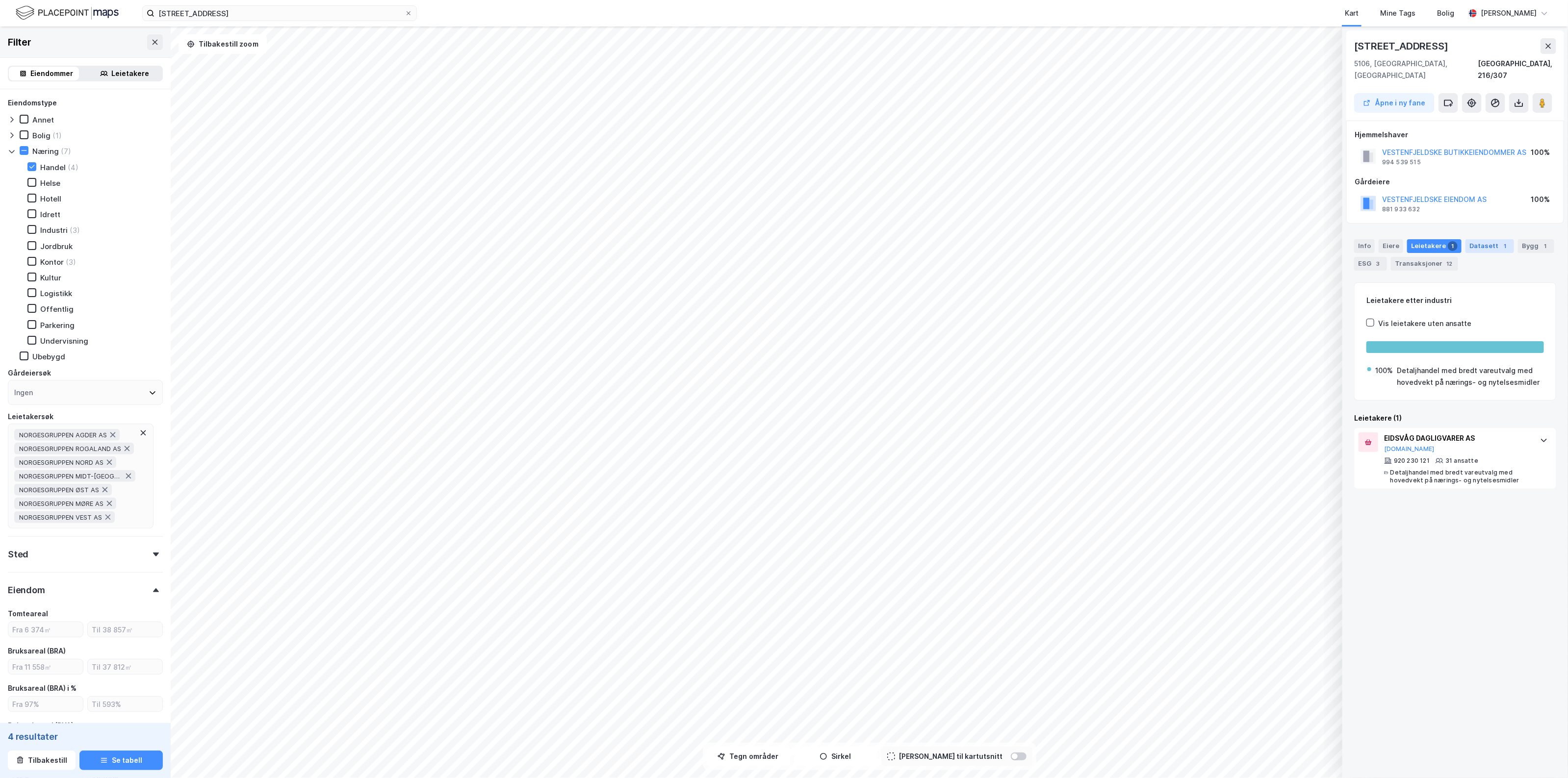
click at [1482, 239] on div "Datasett 1" at bounding box center [1490, 246] width 48 height 14
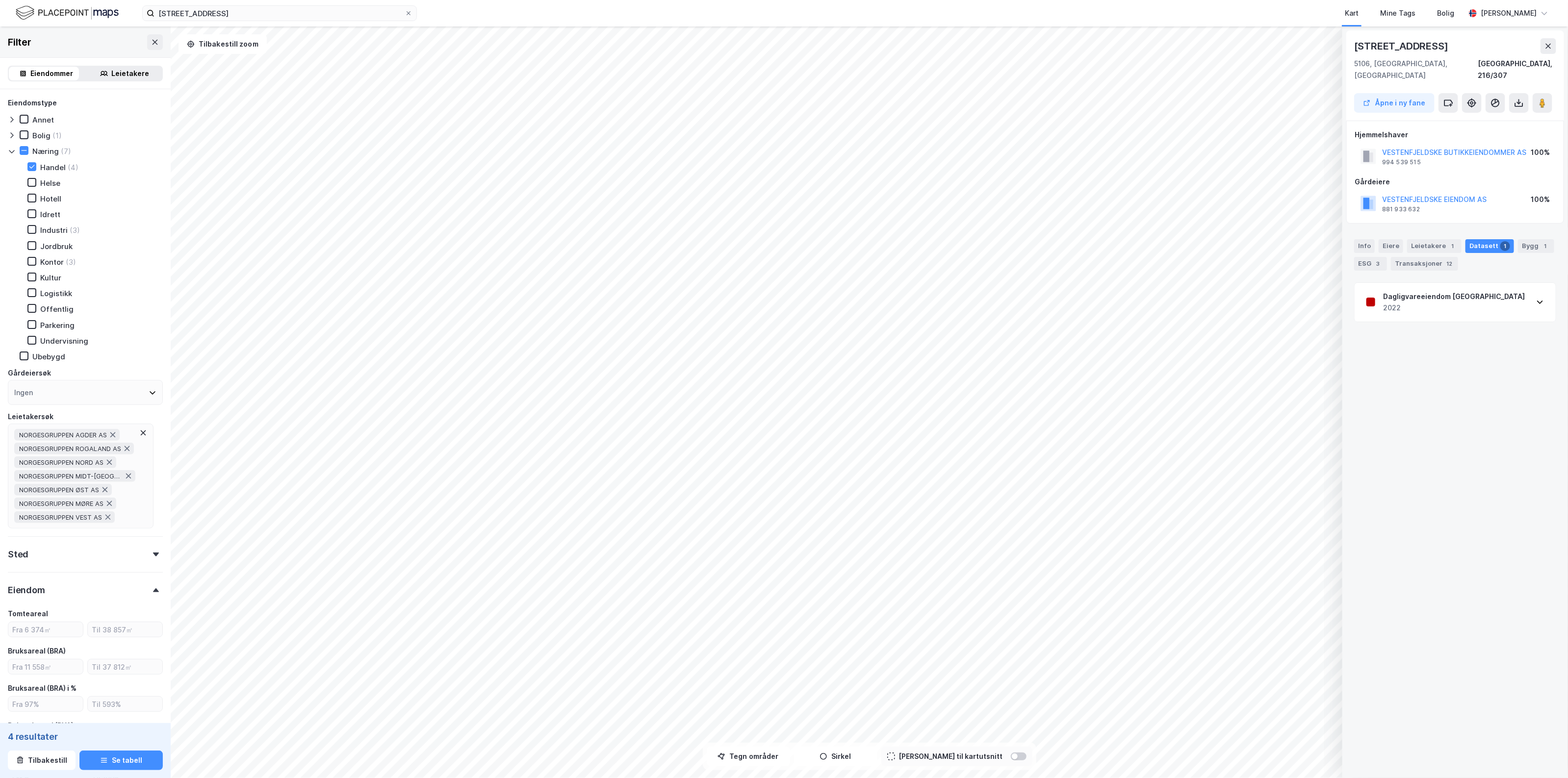
click at [1552, 37] on div "[STREET_ADDRESS], 216/307 Åpne i ny fane" at bounding box center [1456, 75] width 218 height 90
click at [1546, 50] on button at bounding box center [1548, 46] width 16 height 16
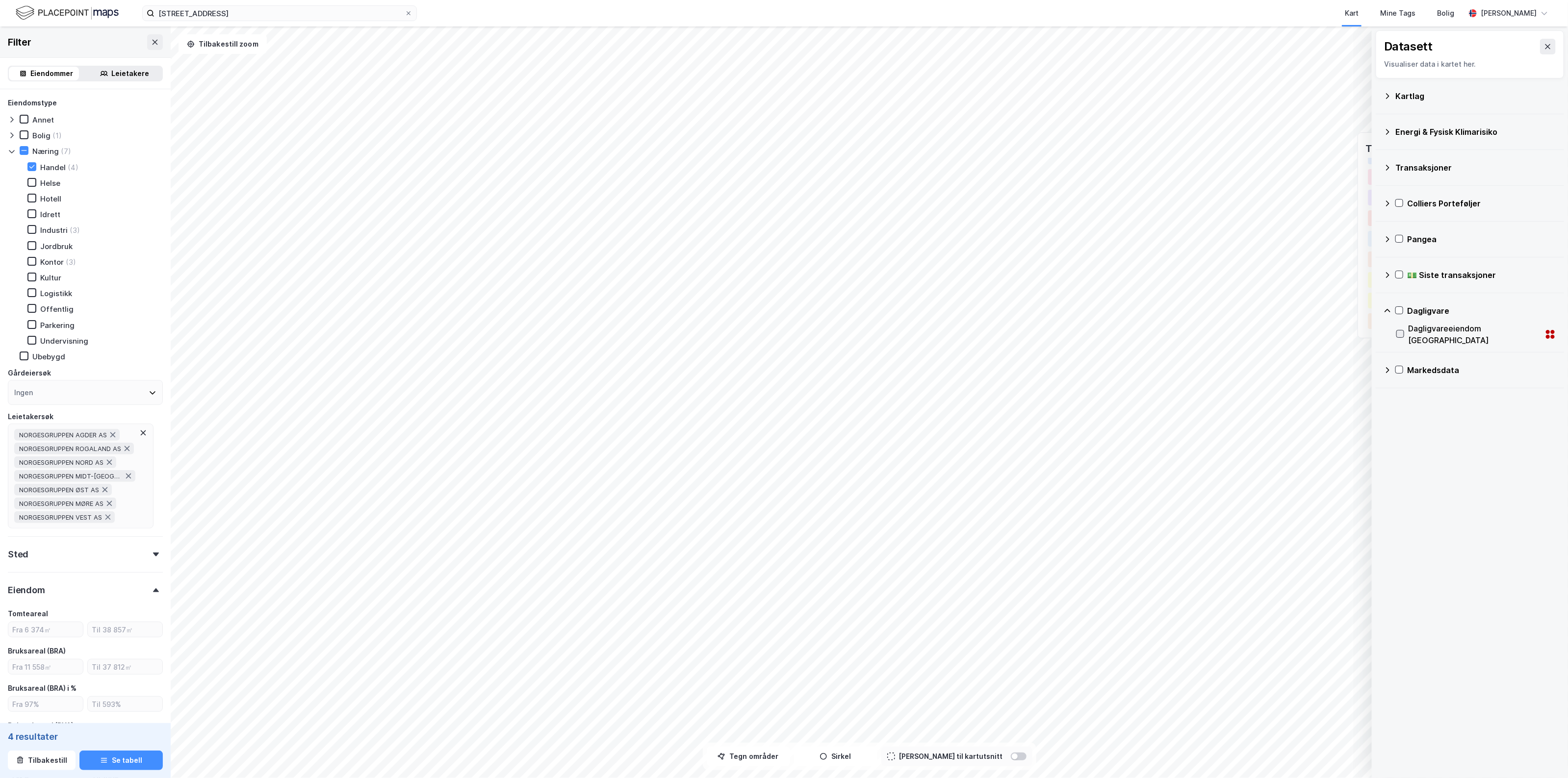
click at [1400, 335] on icon at bounding box center [1400, 334] width 7 height 7
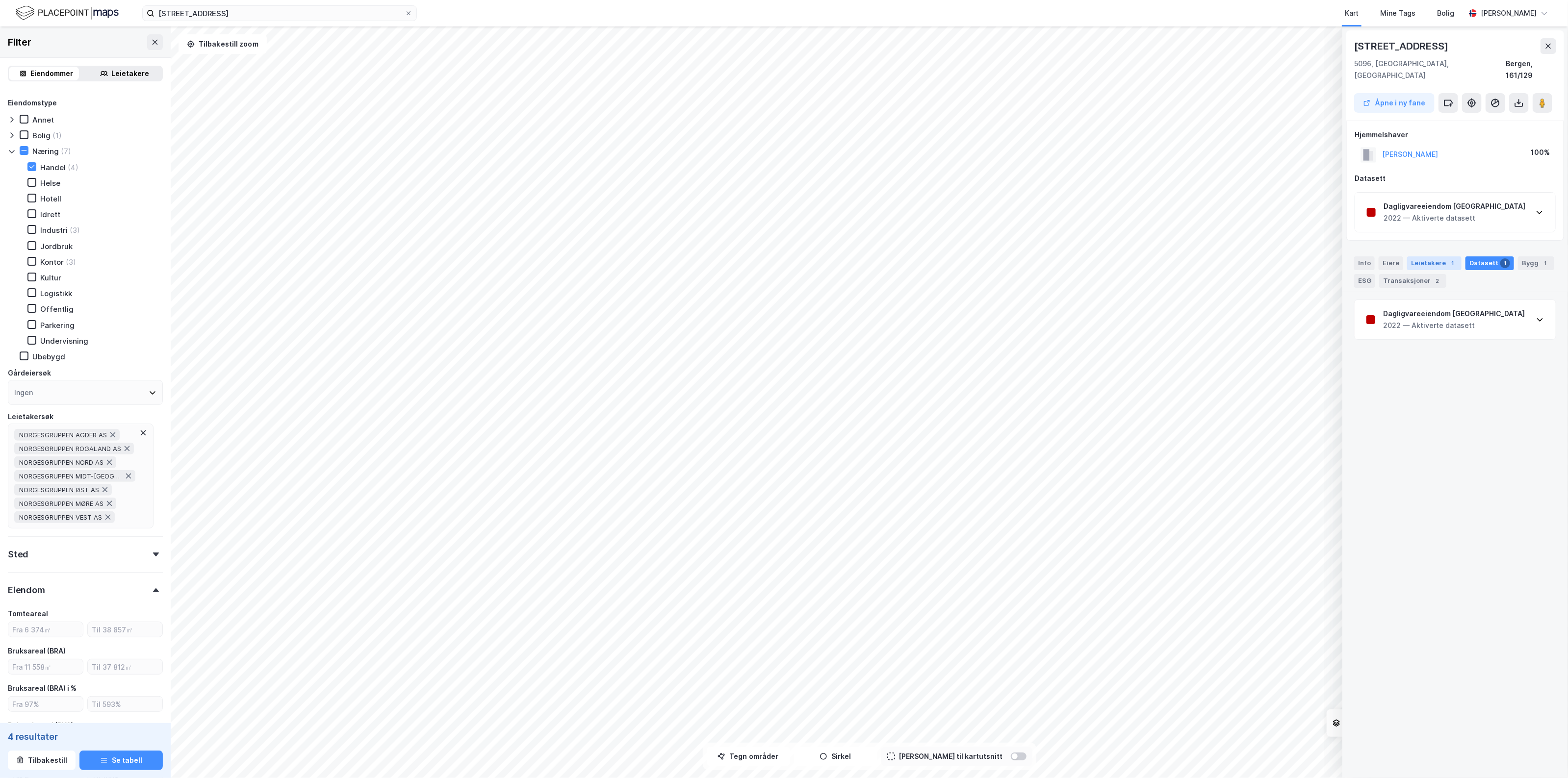
click at [1436, 256] on div "Leietakere 1" at bounding box center [1434, 263] width 54 height 14
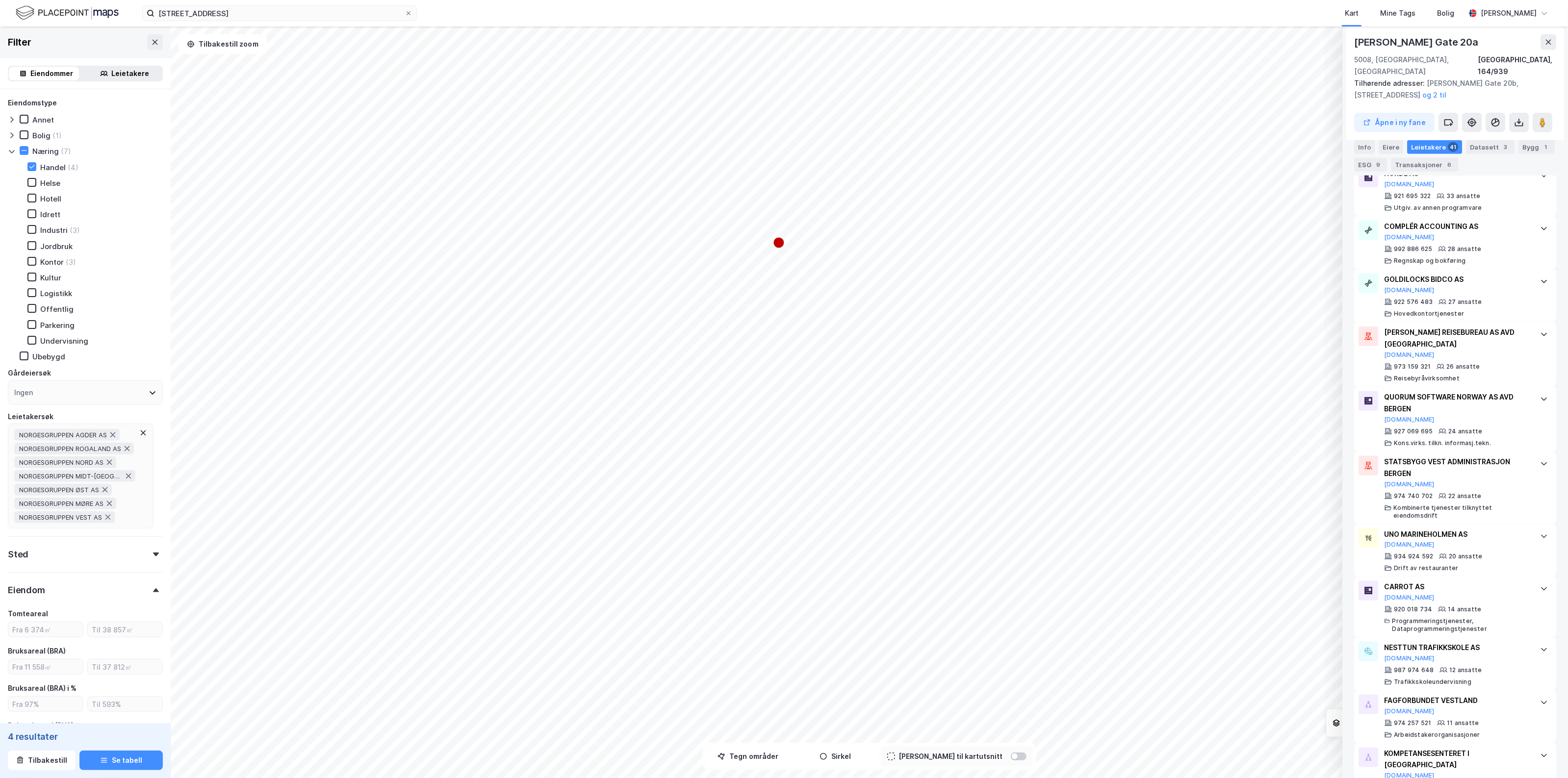
scroll to position [858, 0]
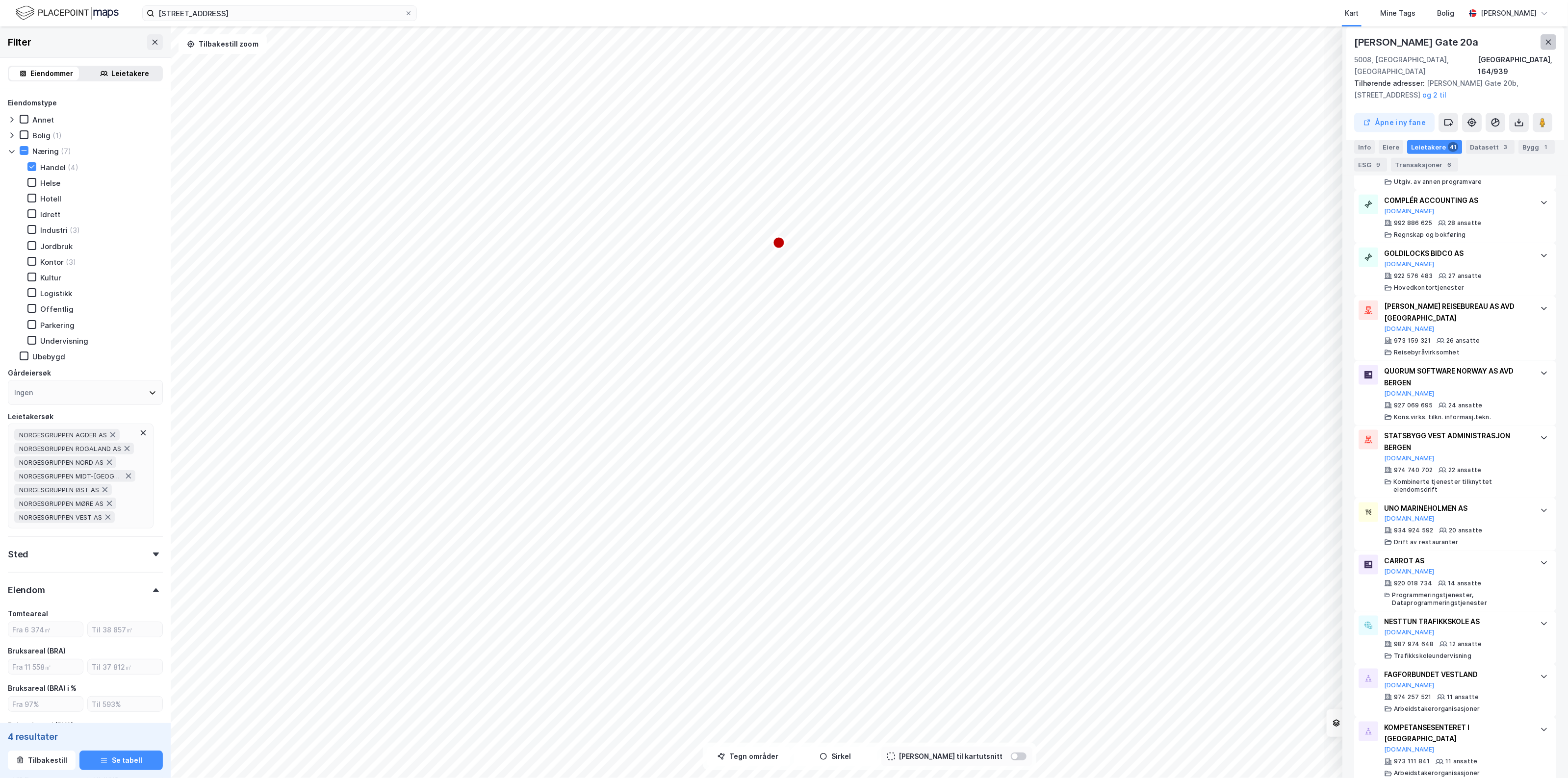
click at [1554, 42] on button at bounding box center [1548, 42] width 16 height 16
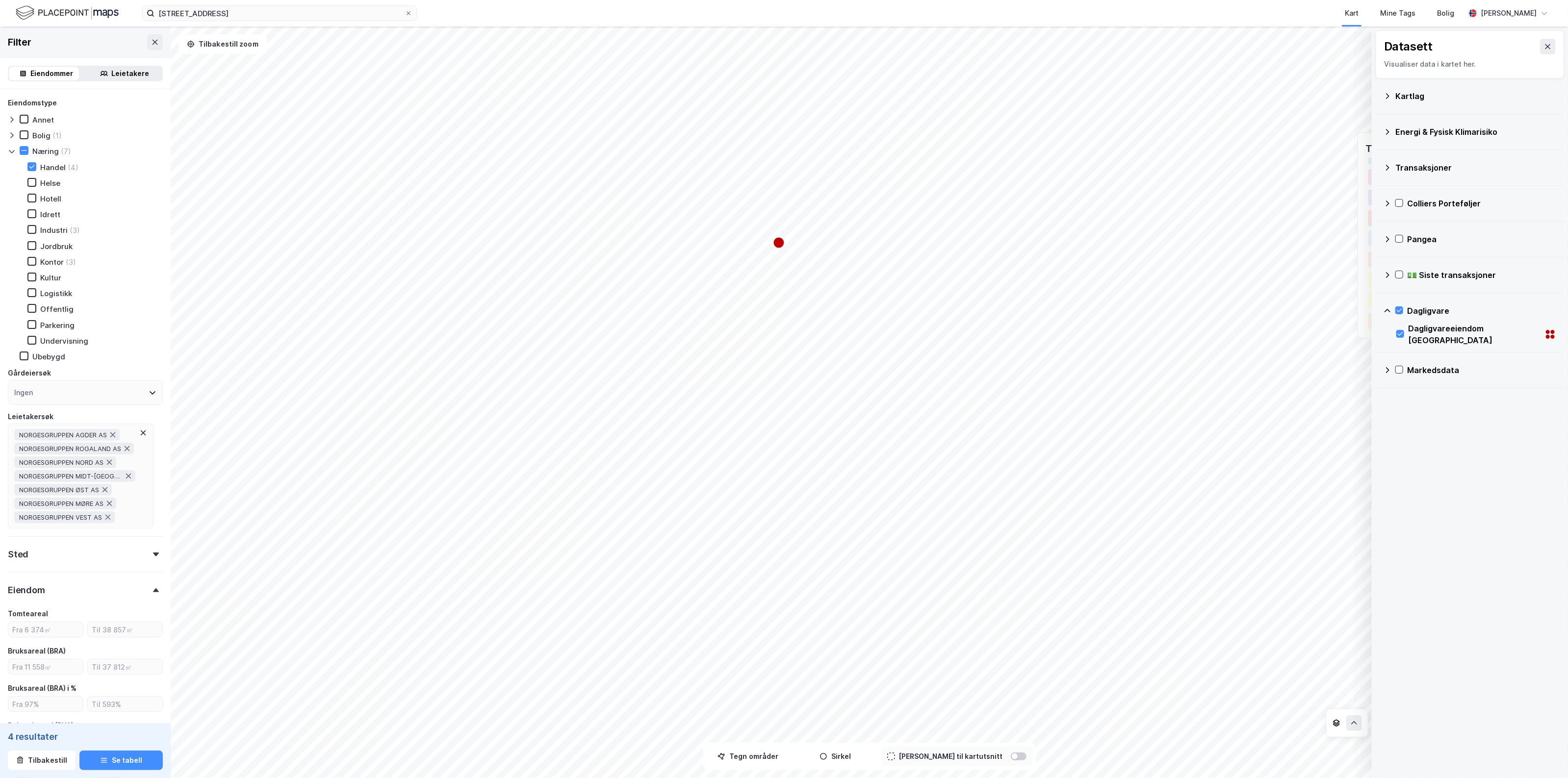
click at [1382, 375] on div "Markedsdata" at bounding box center [1470, 370] width 188 height 35
click at [1385, 373] on icon at bounding box center [1387, 370] width 8 height 8
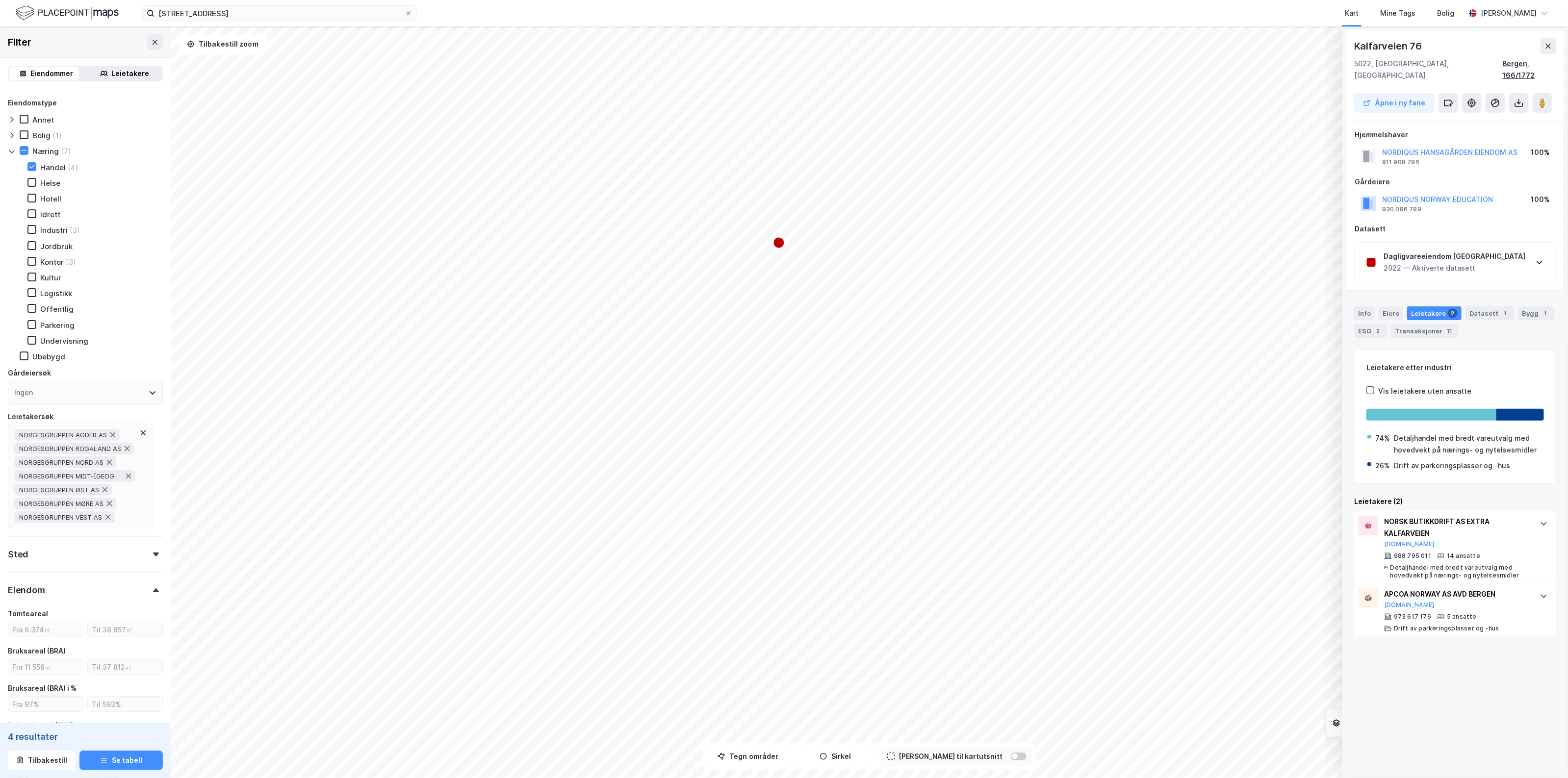
click at [1543, 60] on div "Bergen, 166/1772" at bounding box center [1530, 69] width 54 height 23
click at [1543, 47] on button at bounding box center [1548, 46] width 16 height 16
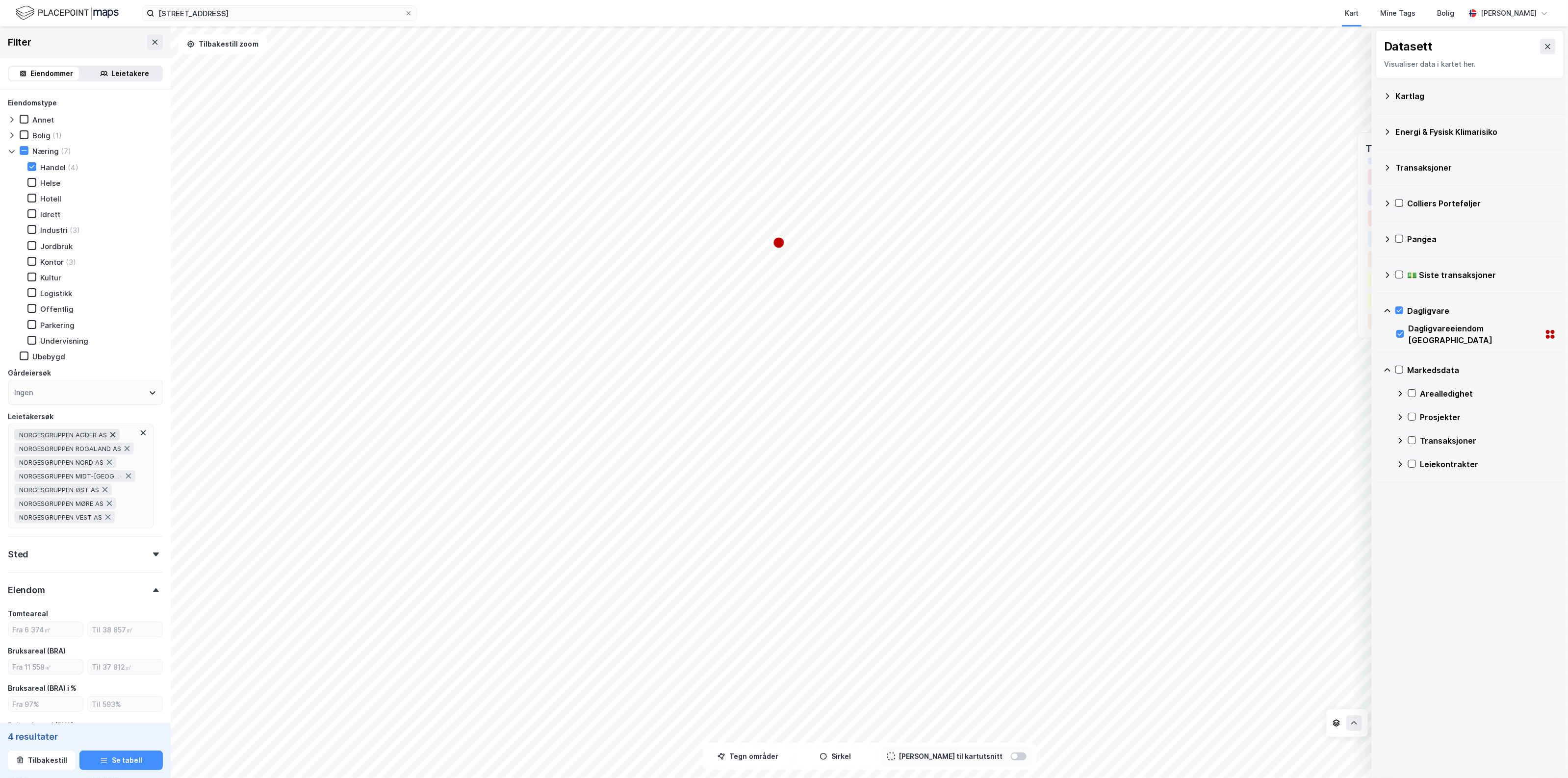
click at [117, 431] on icon at bounding box center [112, 434] width 8 height 8
click at [126, 431] on icon at bounding box center [127, 434] width 8 height 8
click at [113, 431] on icon at bounding box center [109, 434] width 8 height 8
click at [128, 433] on icon at bounding box center [129, 435] width 5 height 5
click at [109, 431] on icon at bounding box center [105, 434] width 8 height 8
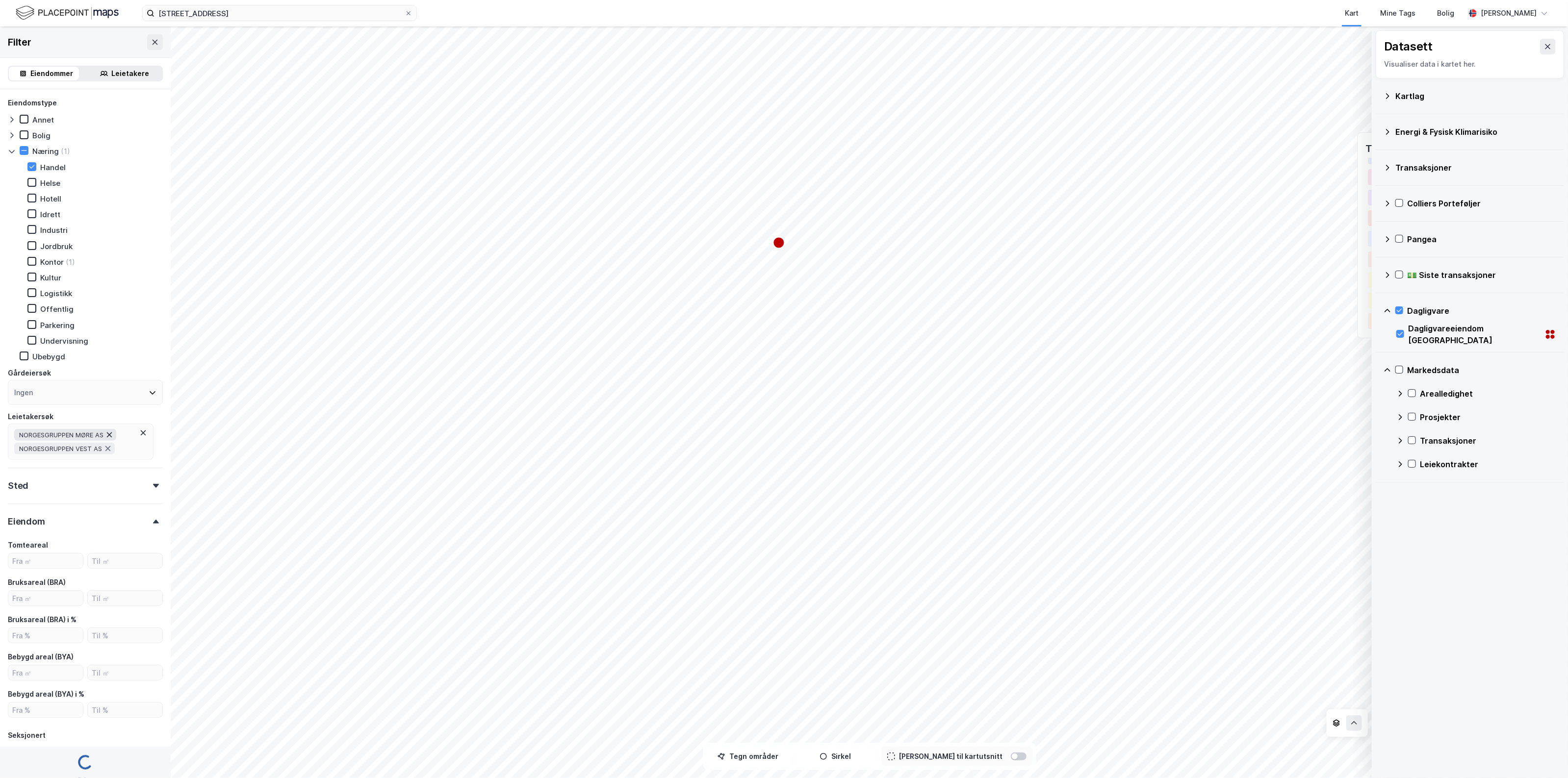
click at [111, 431] on icon at bounding box center [109, 434] width 8 height 8
click at [108, 433] on icon at bounding box center [107, 436] width 8 height 8
type input "Inkluder (31 542)"
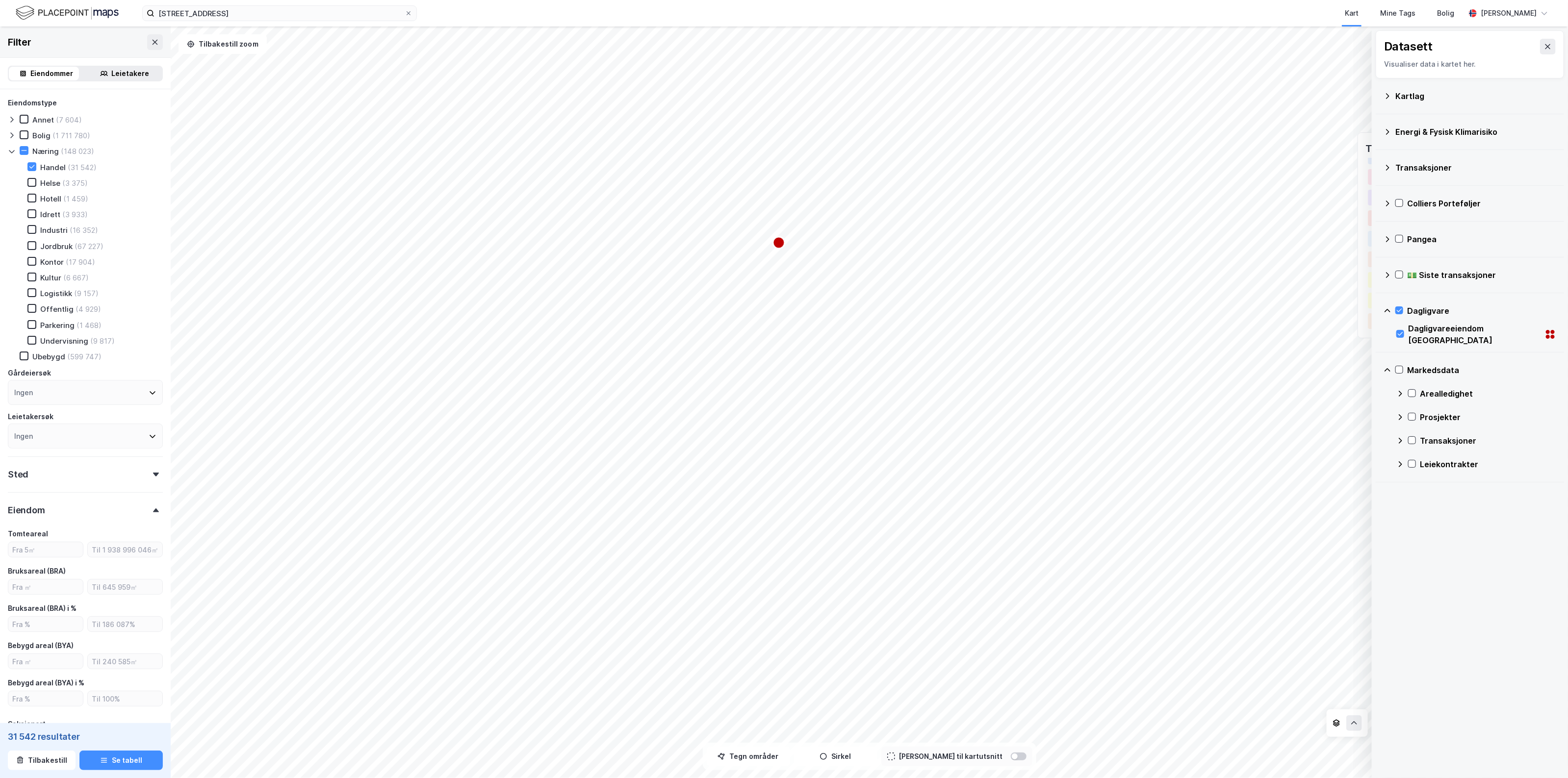
click at [1545, 338] on icon at bounding box center [1551, 334] width 12 height 12
click at [1546, 337] on icon at bounding box center [1548, 337] width 4 height 4
click at [147, 37] on button at bounding box center [155, 42] width 16 height 16
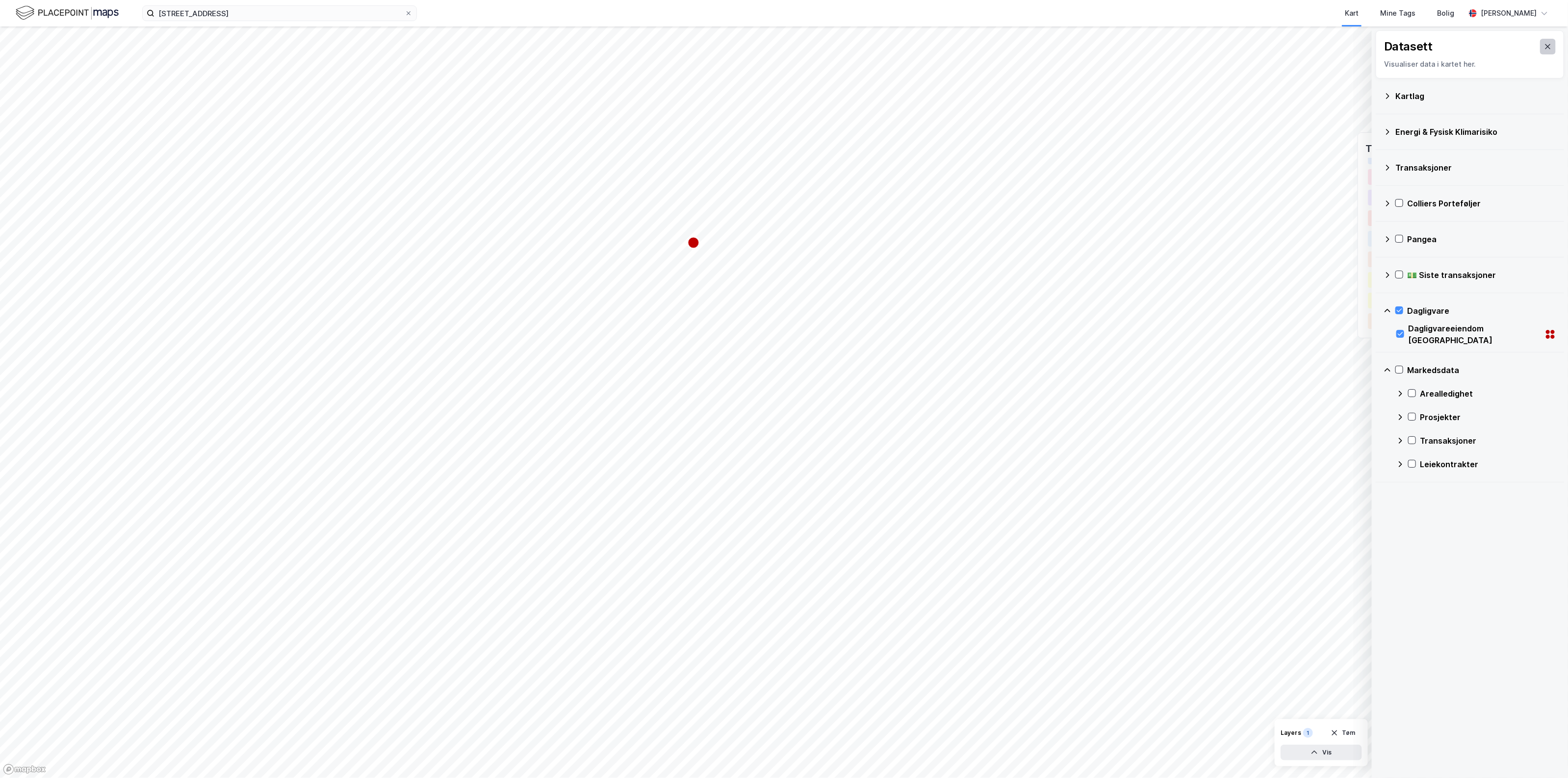
click at [1546, 45] on icon at bounding box center [1548, 47] width 5 height 5
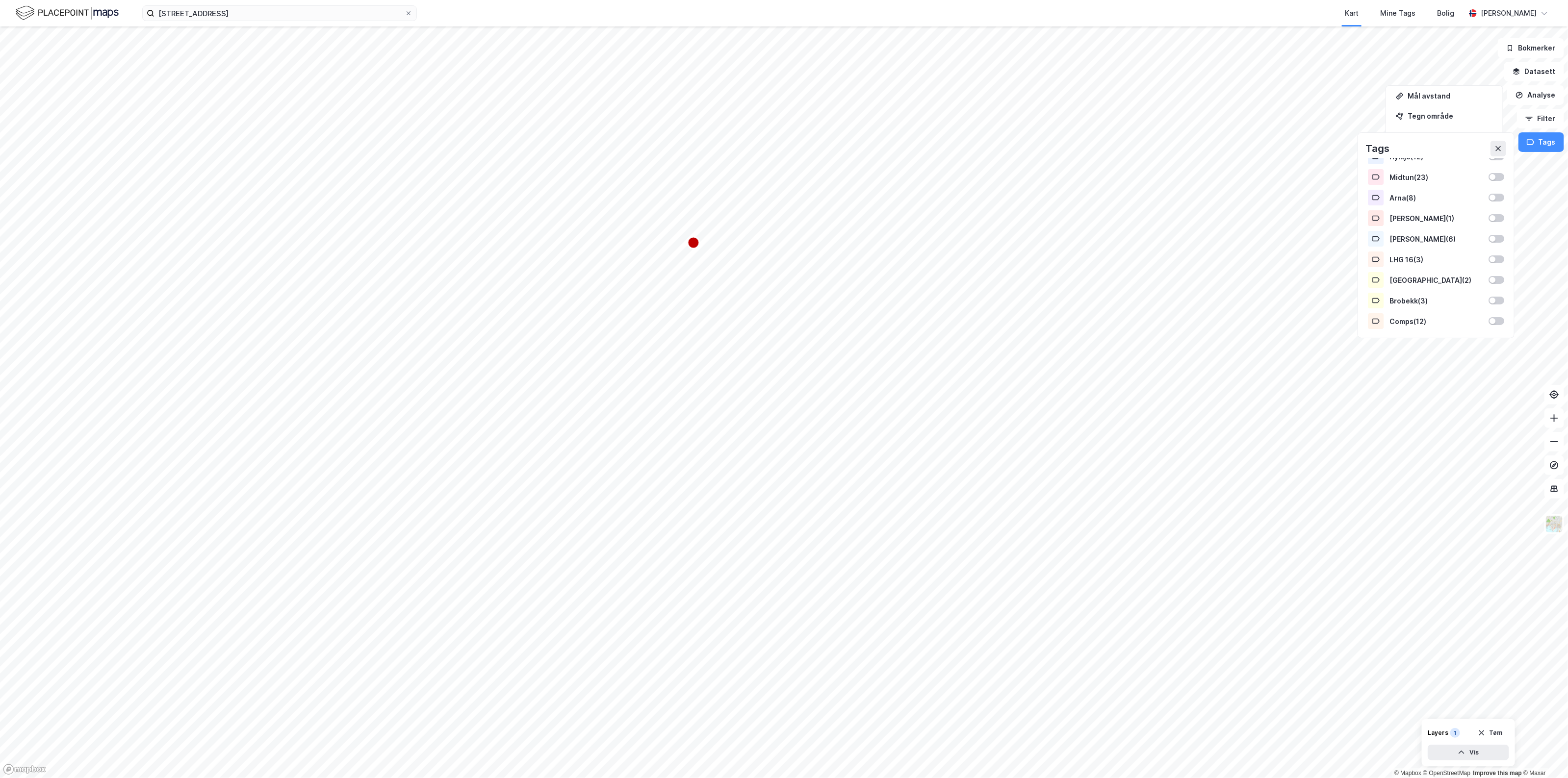
click at [1508, 149] on div "Tags Veidung ( 1 ) Rema ( 1 ) Åsane ( 15 ) [DEMOGRAPHIC_DATA] ( 23 ) Hylkje ( 1…" at bounding box center [1437, 235] width 157 height 206
click at [1507, 145] on button at bounding box center [1499, 149] width 16 height 16
click at [1533, 47] on button "Bokmerker" at bounding box center [1531, 47] width 67 height 20
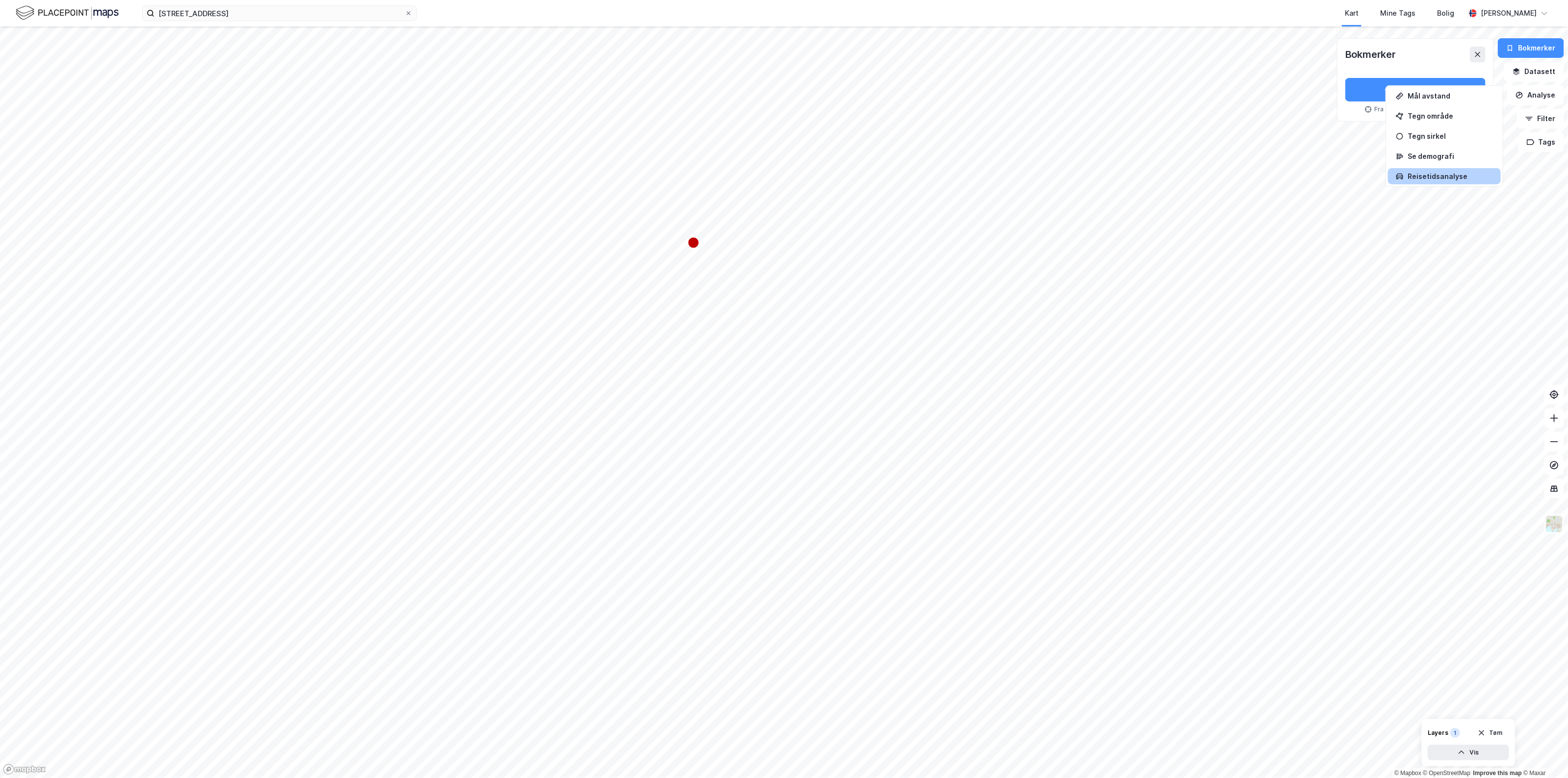
click at [1461, 174] on div "Reisetidsanalyse" at bounding box center [1451, 176] width 86 height 9
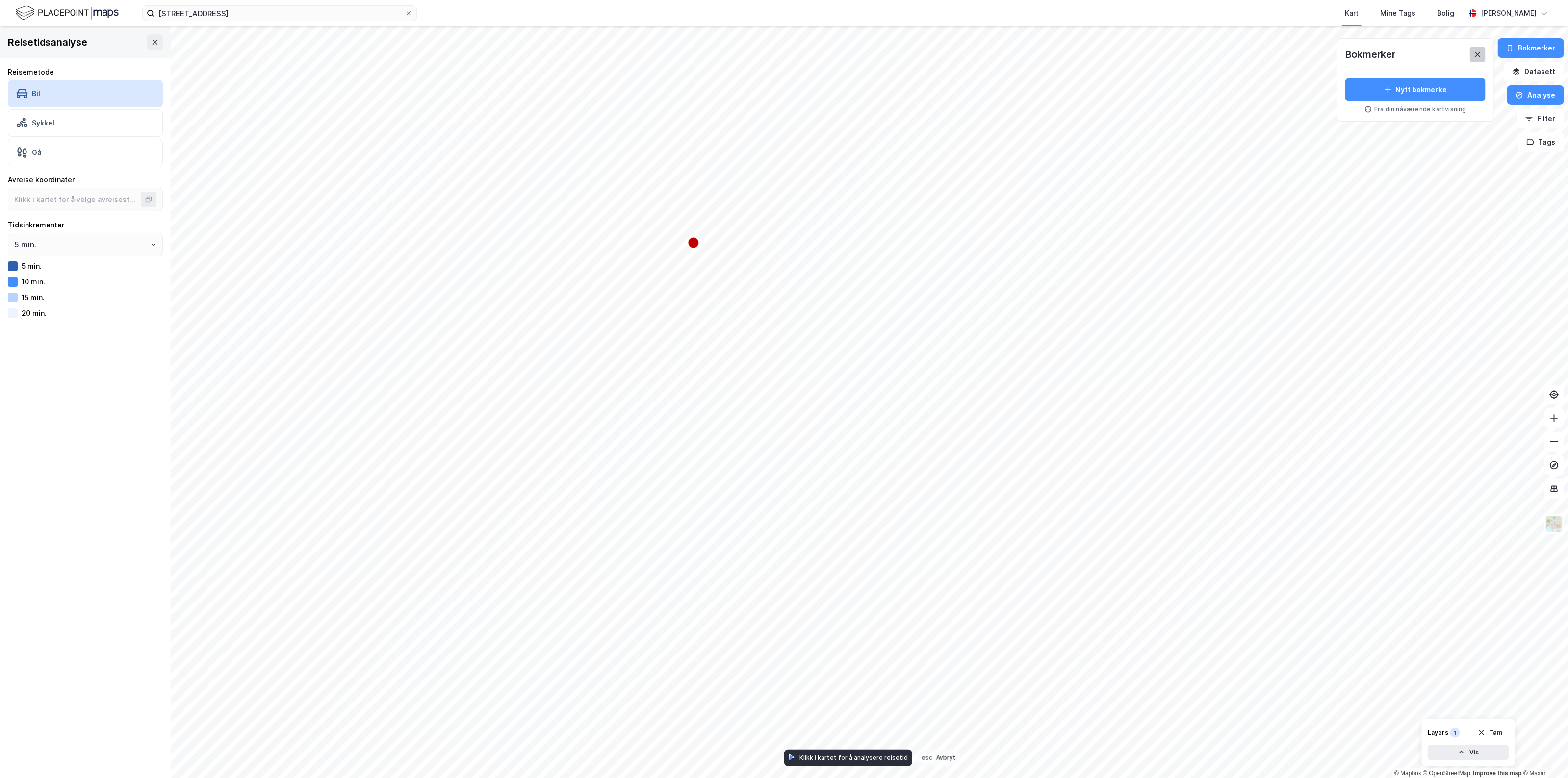
click at [1480, 54] on icon at bounding box center [1478, 54] width 5 height 5
click at [1546, 92] on button "Analyse" at bounding box center [1536, 95] width 57 height 20
click at [1544, 74] on button "Datasett" at bounding box center [1533, 72] width 60 height 20
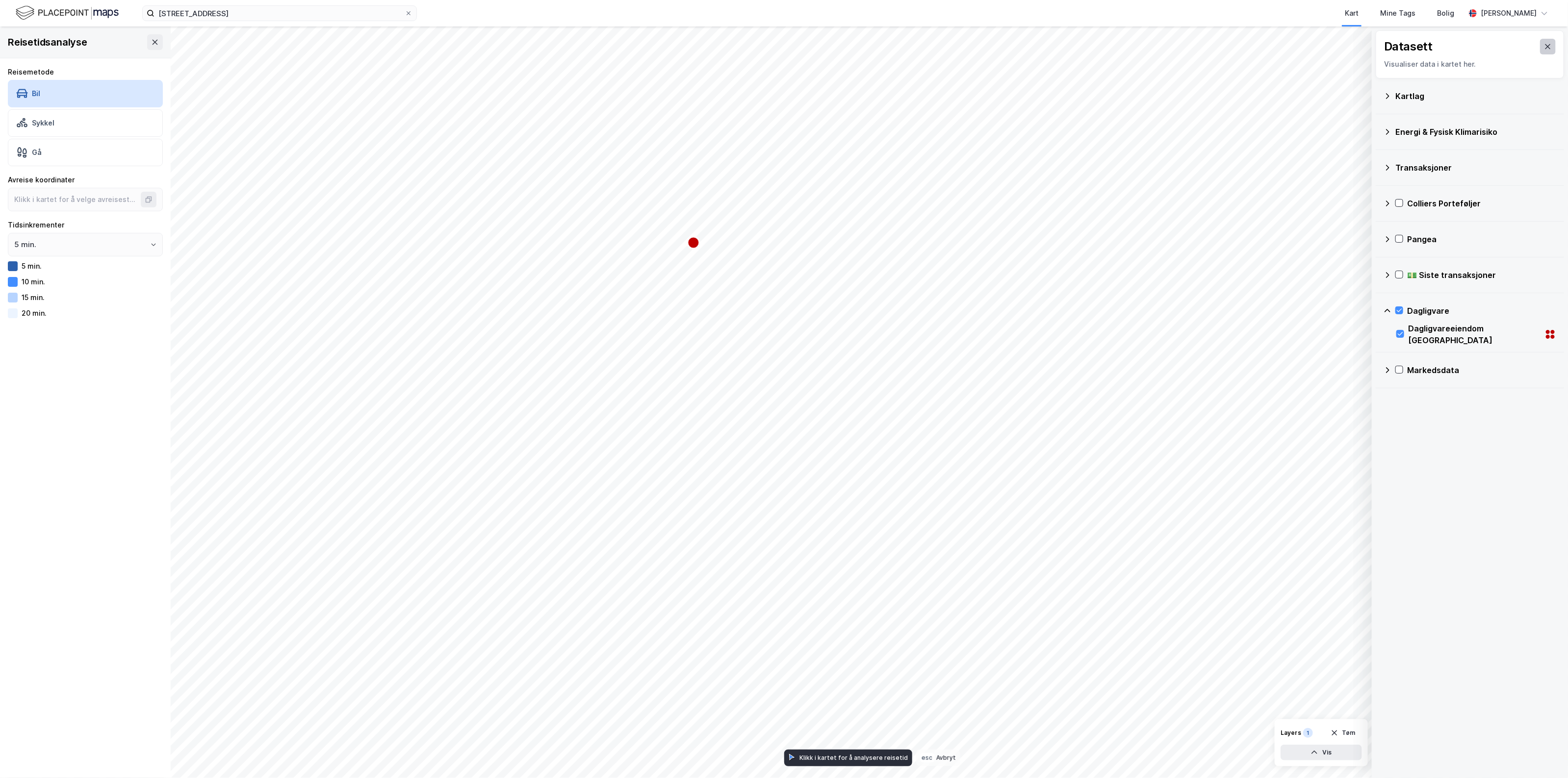
click at [1542, 53] on button at bounding box center [1548, 47] width 16 height 16
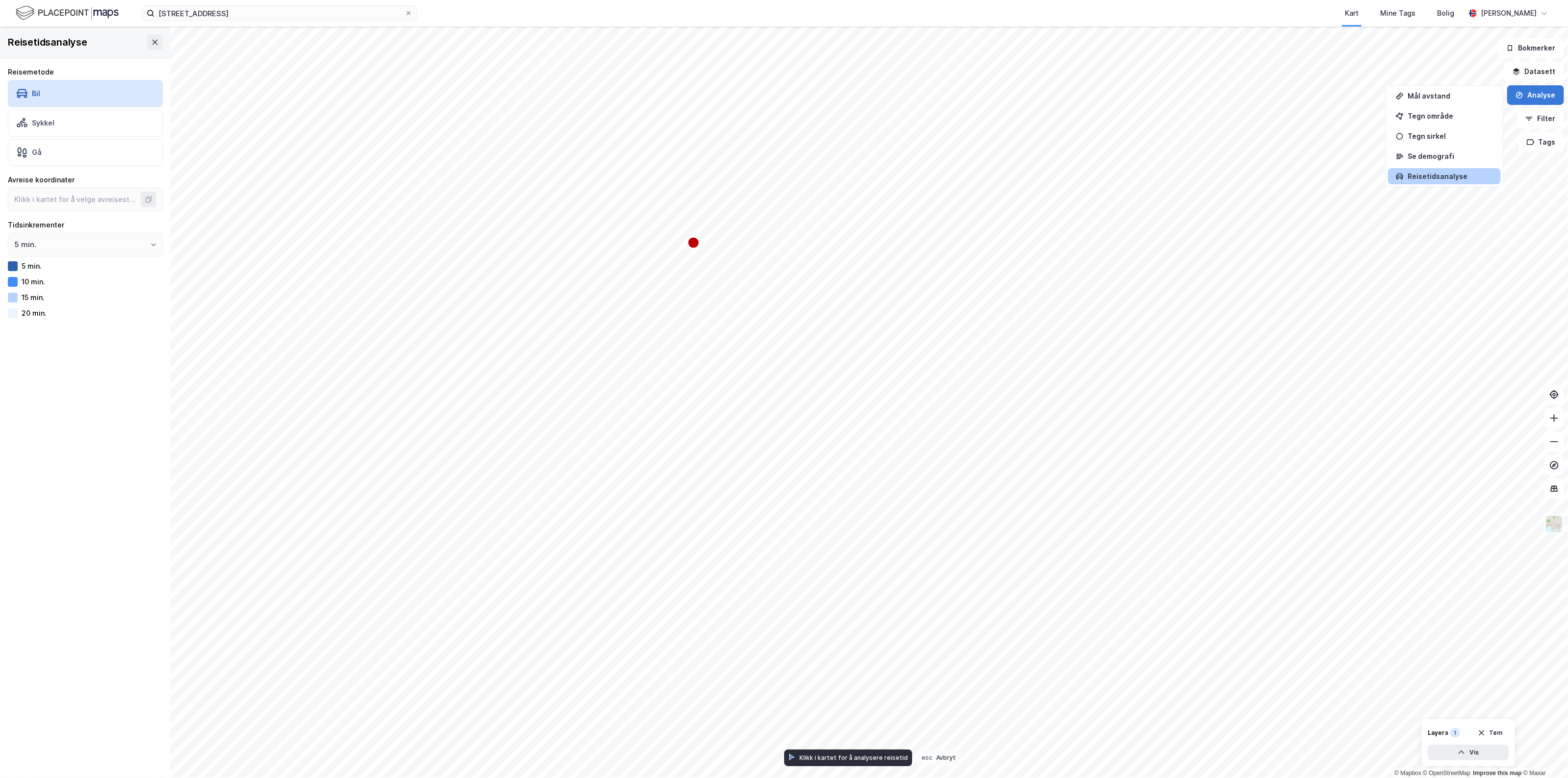
click at [1542, 99] on button "Analyse" at bounding box center [1536, 95] width 57 height 20
click at [1533, 74] on button "Datasett" at bounding box center [1533, 72] width 60 height 20
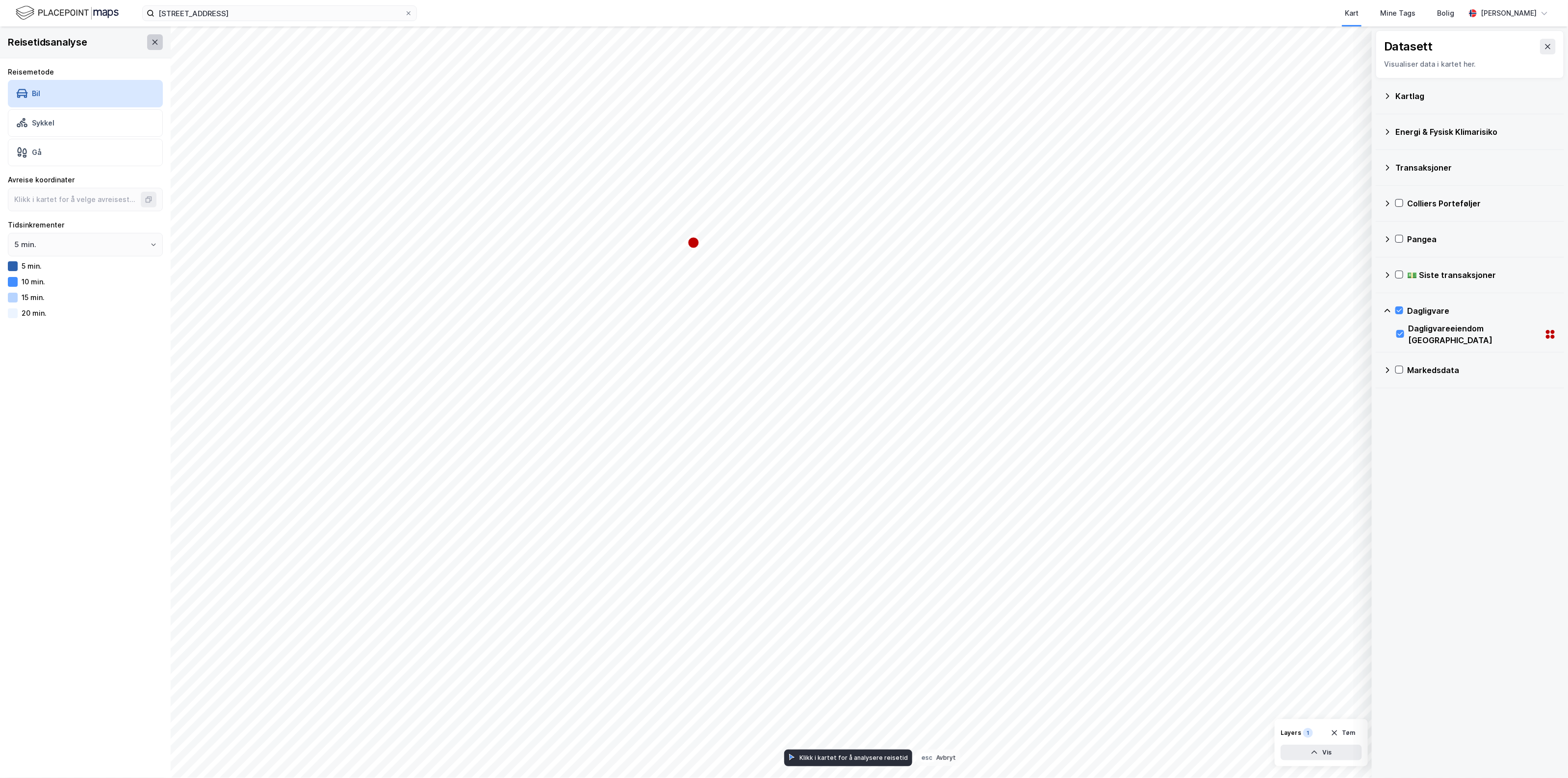
click at [151, 44] on icon at bounding box center [155, 41] width 8 height 8
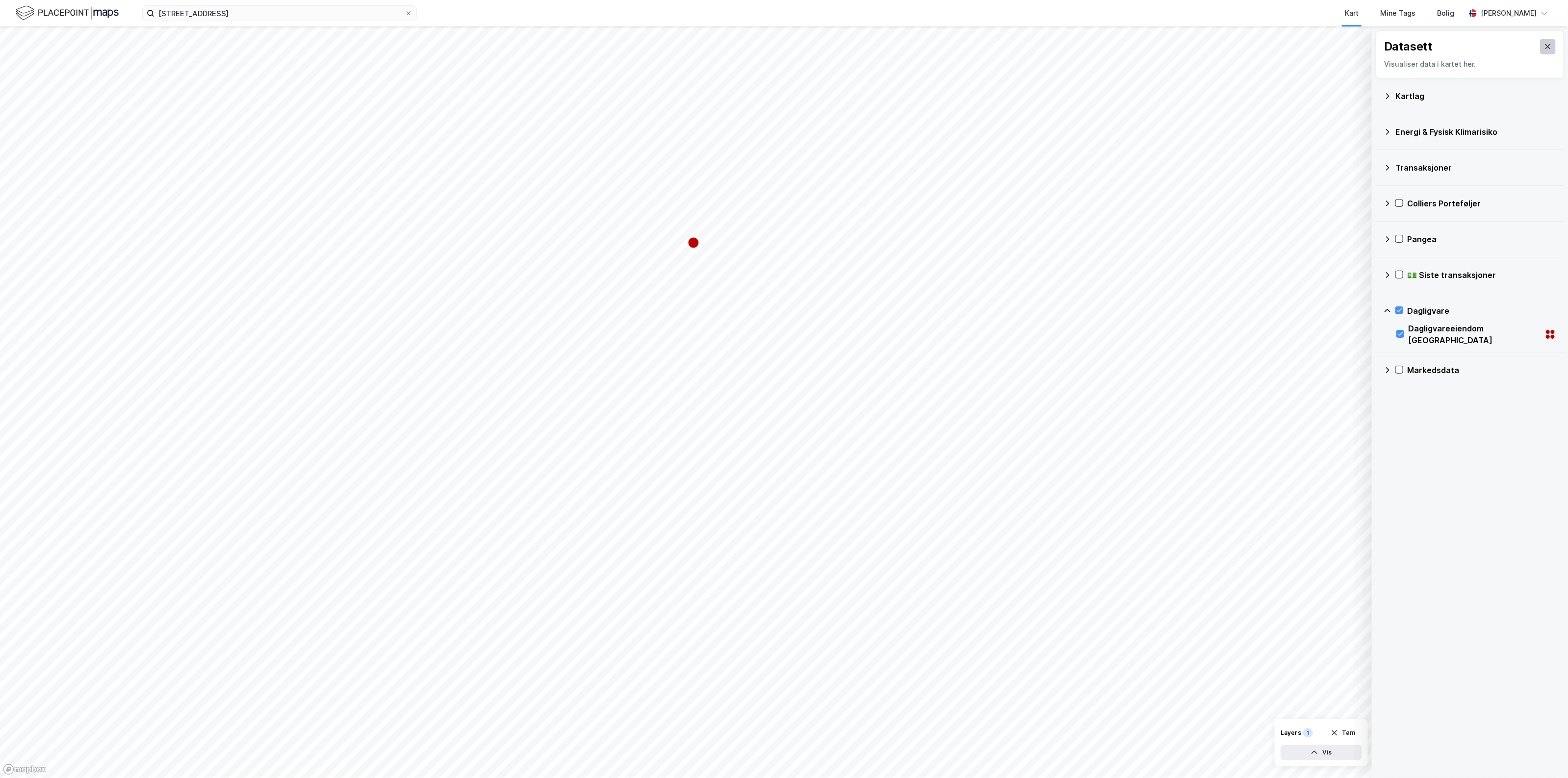
click at [1540, 41] on button at bounding box center [1548, 47] width 16 height 16
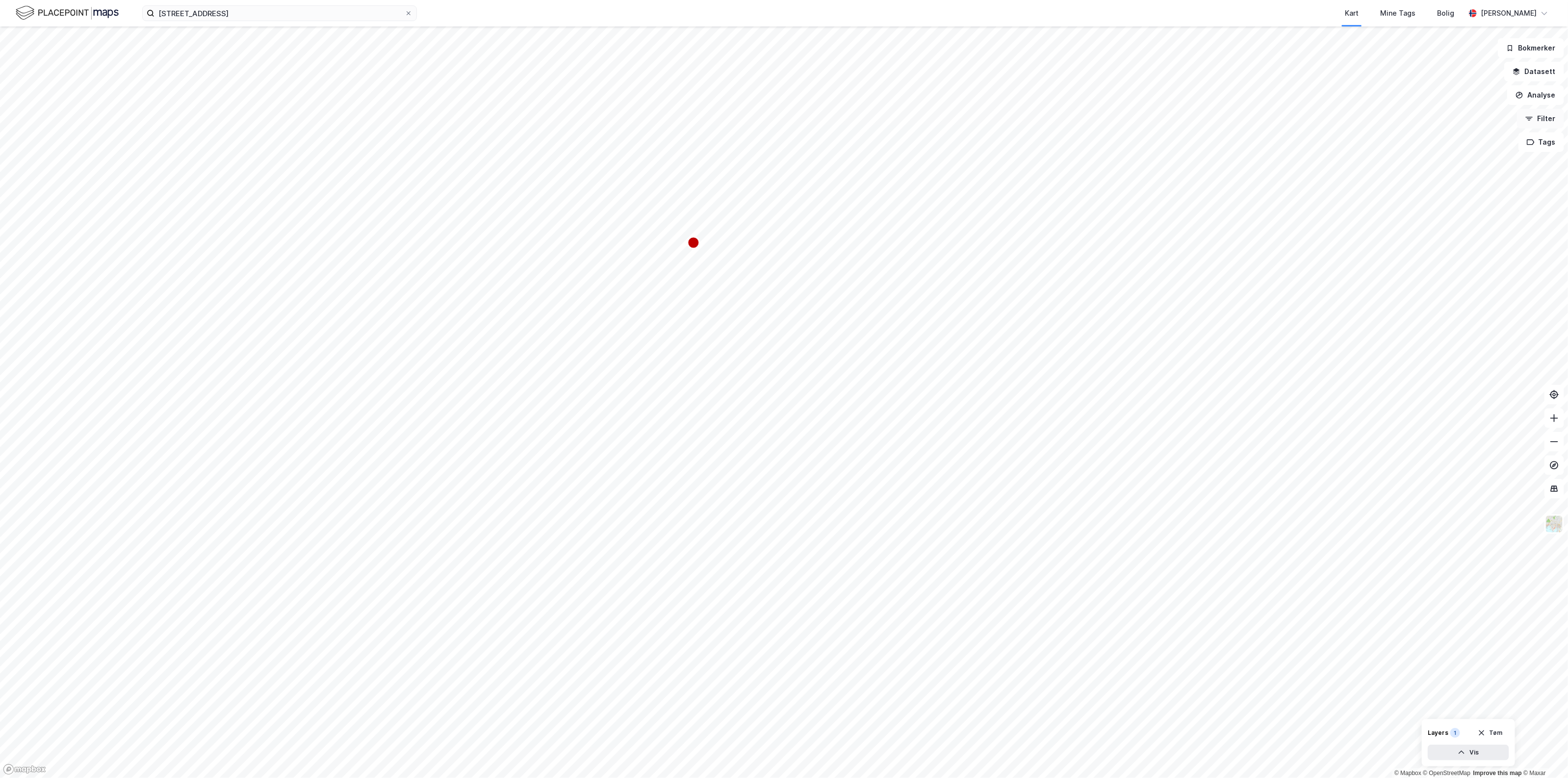
click at [1543, 121] on button "Filter" at bounding box center [1540, 118] width 48 height 20
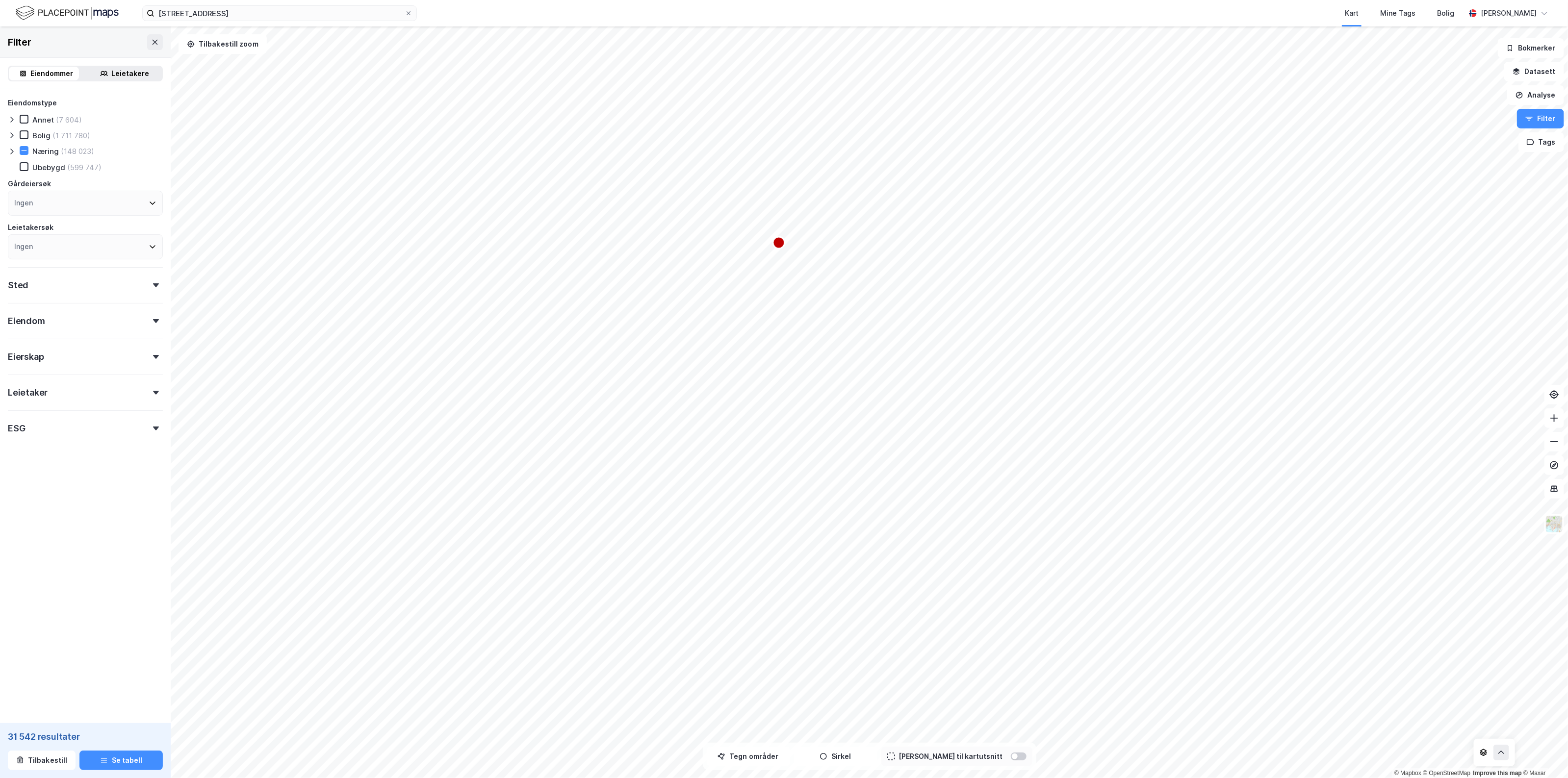
click at [12, 151] on icon at bounding box center [11, 151] width 3 height 6
click at [30, 165] on icon at bounding box center [32, 167] width 7 height 7
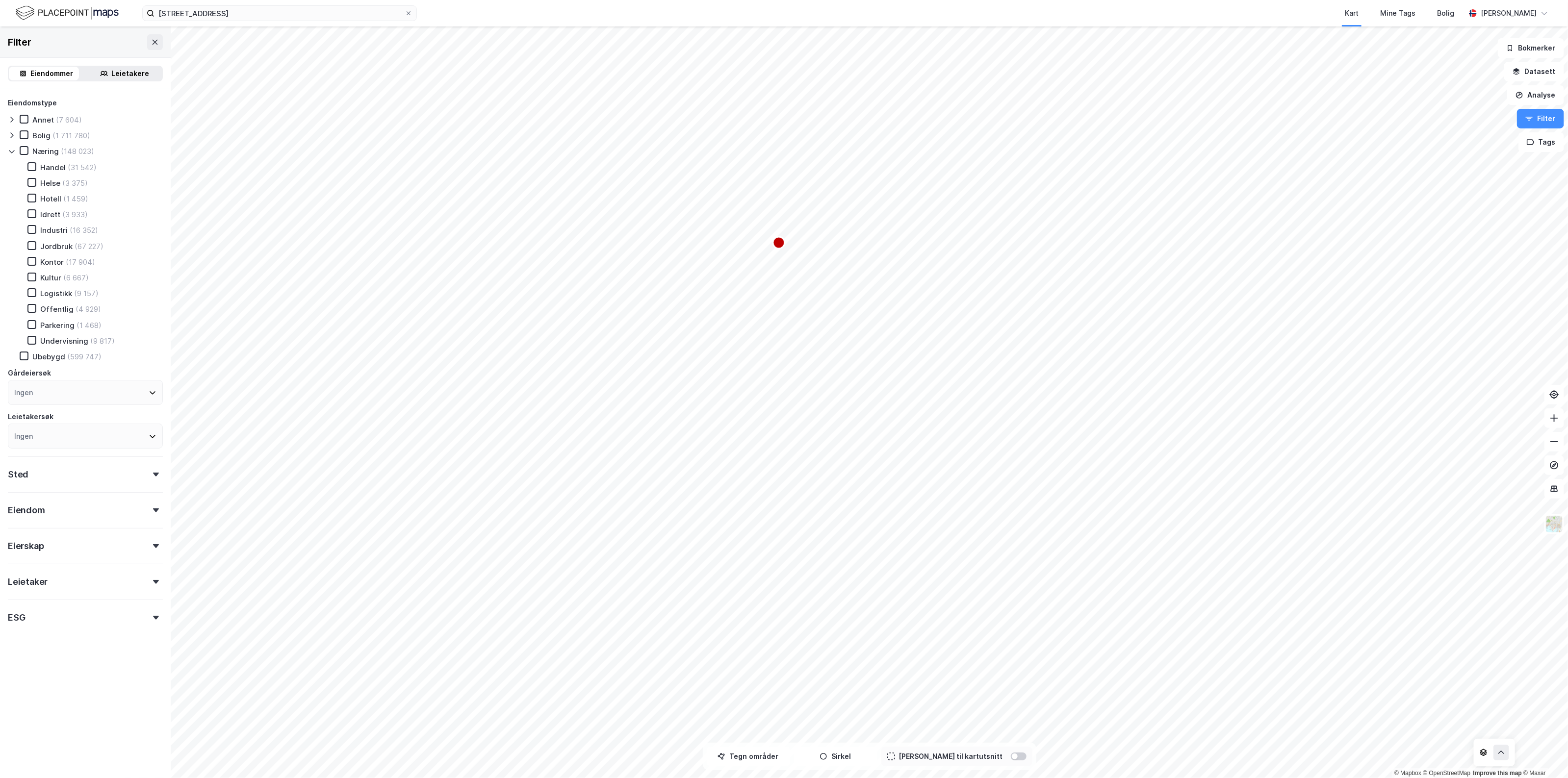
click at [142, 76] on div "Leietakere" at bounding box center [124, 73] width 74 height 14
click at [10, 149] on icon at bounding box center [11, 151] width 8 height 8
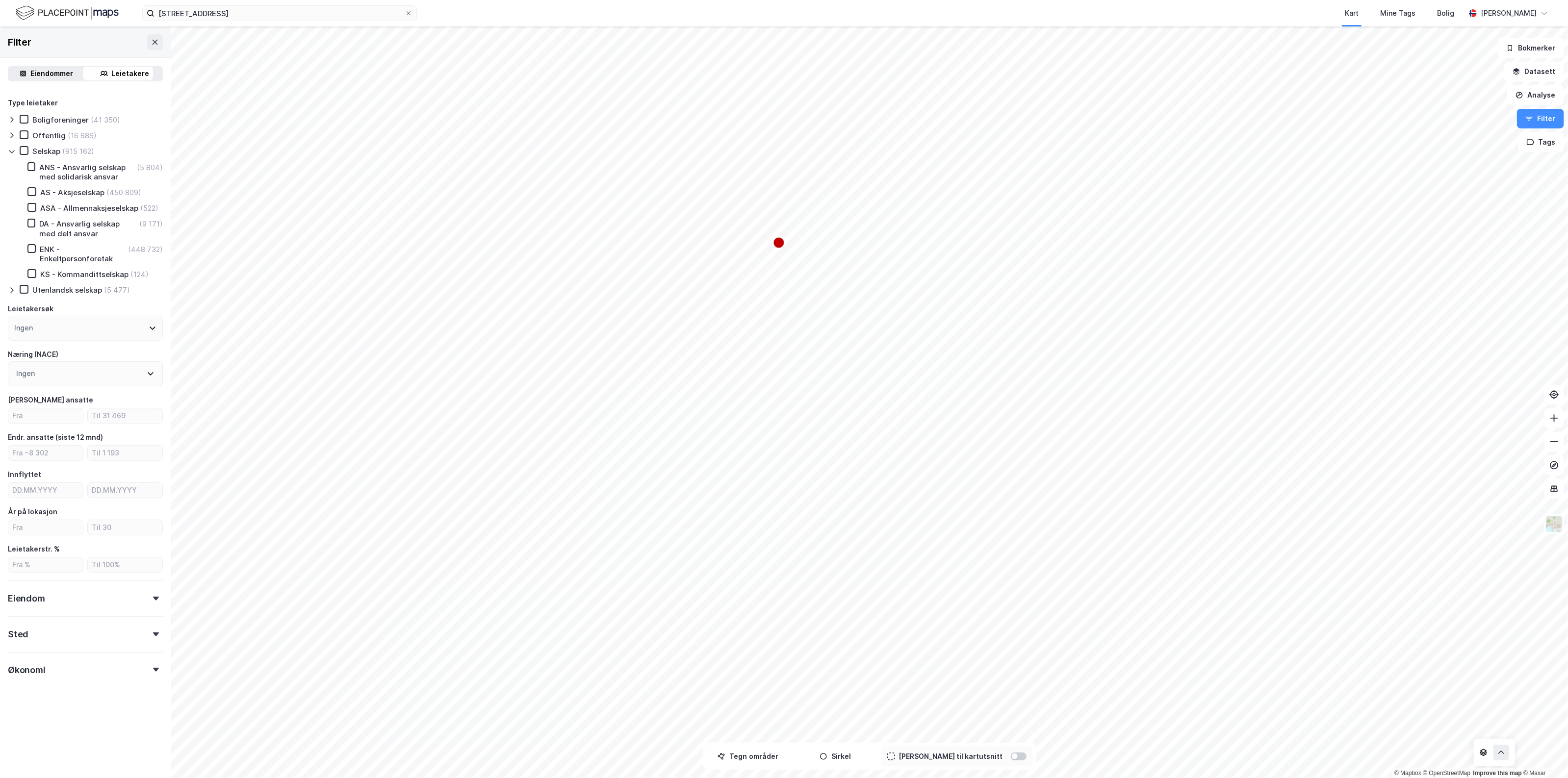
click at [10, 154] on icon at bounding box center [11, 151] width 8 height 8
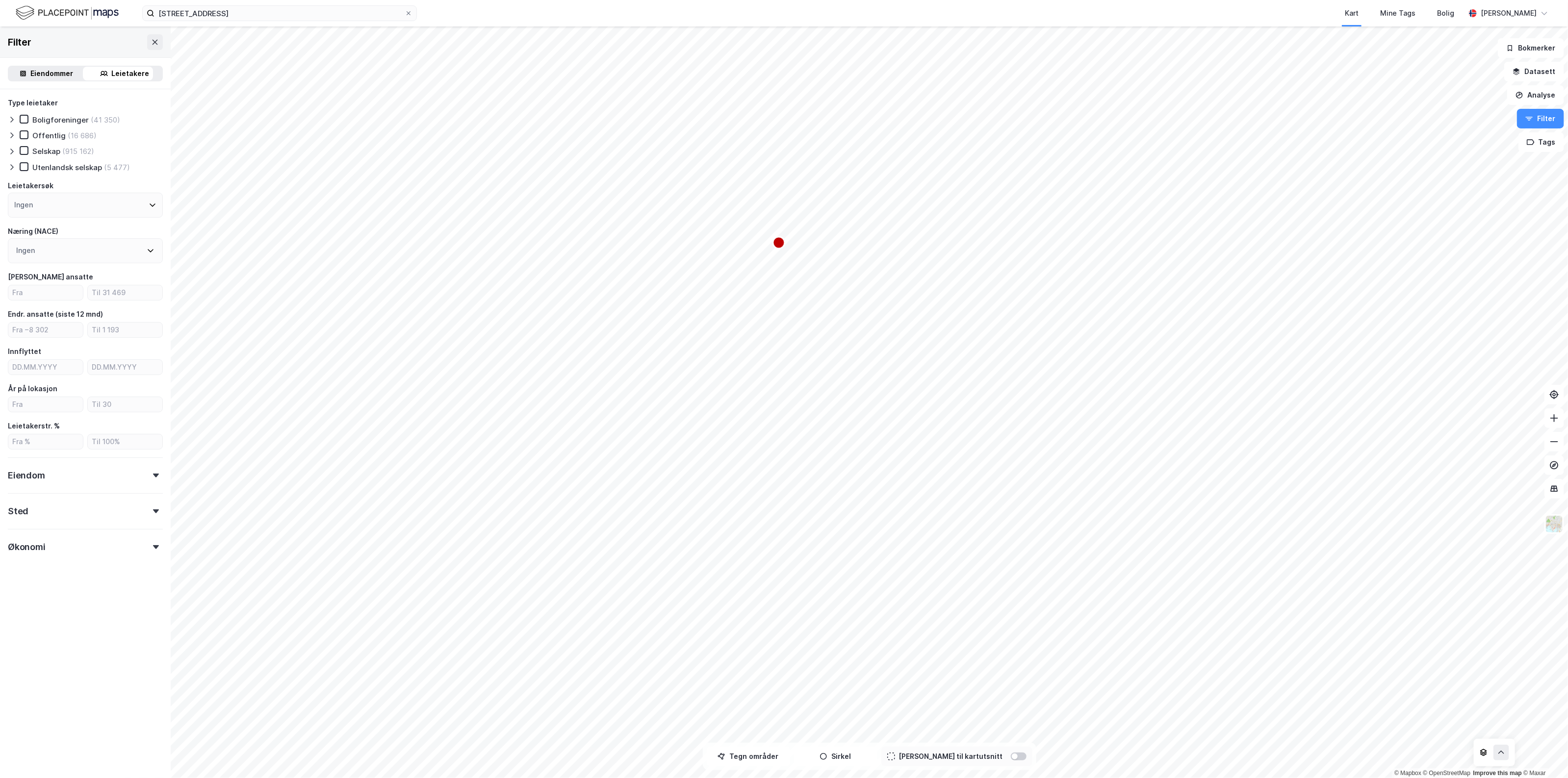
click at [73, 244] on div "Ingen" at bounding box center [85, 250] width 155 height 25
click at [82, 211] on div "Ingen" at bounding box center [85, 205] width 155 height 25
click at [126, 653] on div "Filter Eiendommer Leietakere Type leietaker Boligforeninger (41 350) Offentlig …" at bounding box center [86, 402] width 171 height 751
click at [86, 548] on div "Økonomi" at bounding box center [85, 543] width 155 height 28
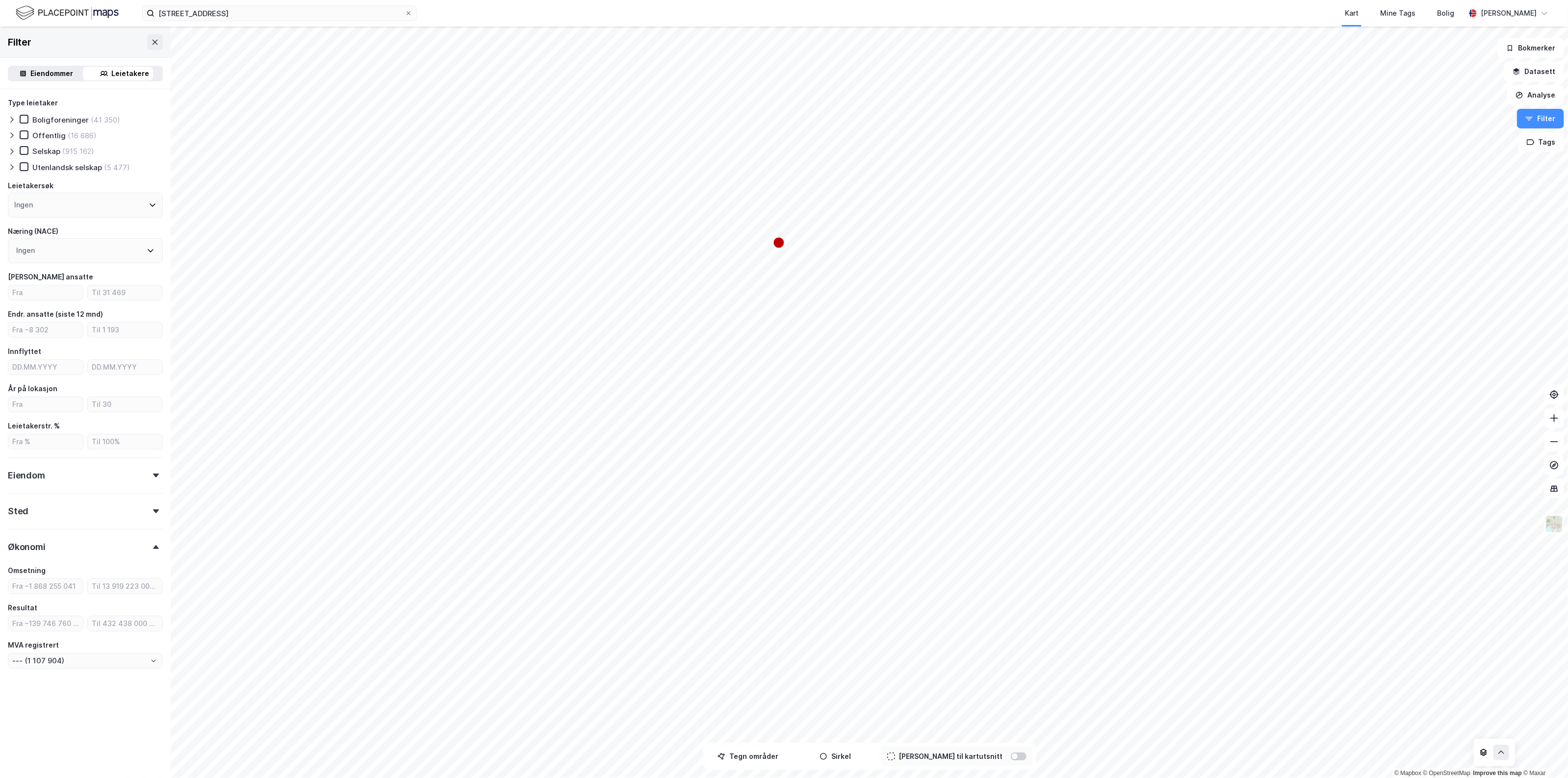
click at [86, 546] on div "Økonomi" at bounding box center [85, 543] width 155 height 28
click at [92, 507] on div "Sted" at bounding box center [85, 507] width 155 height 28
click at [92, 471] on div "Eiendom" at bounding box center [85, 471] width 155 height 28
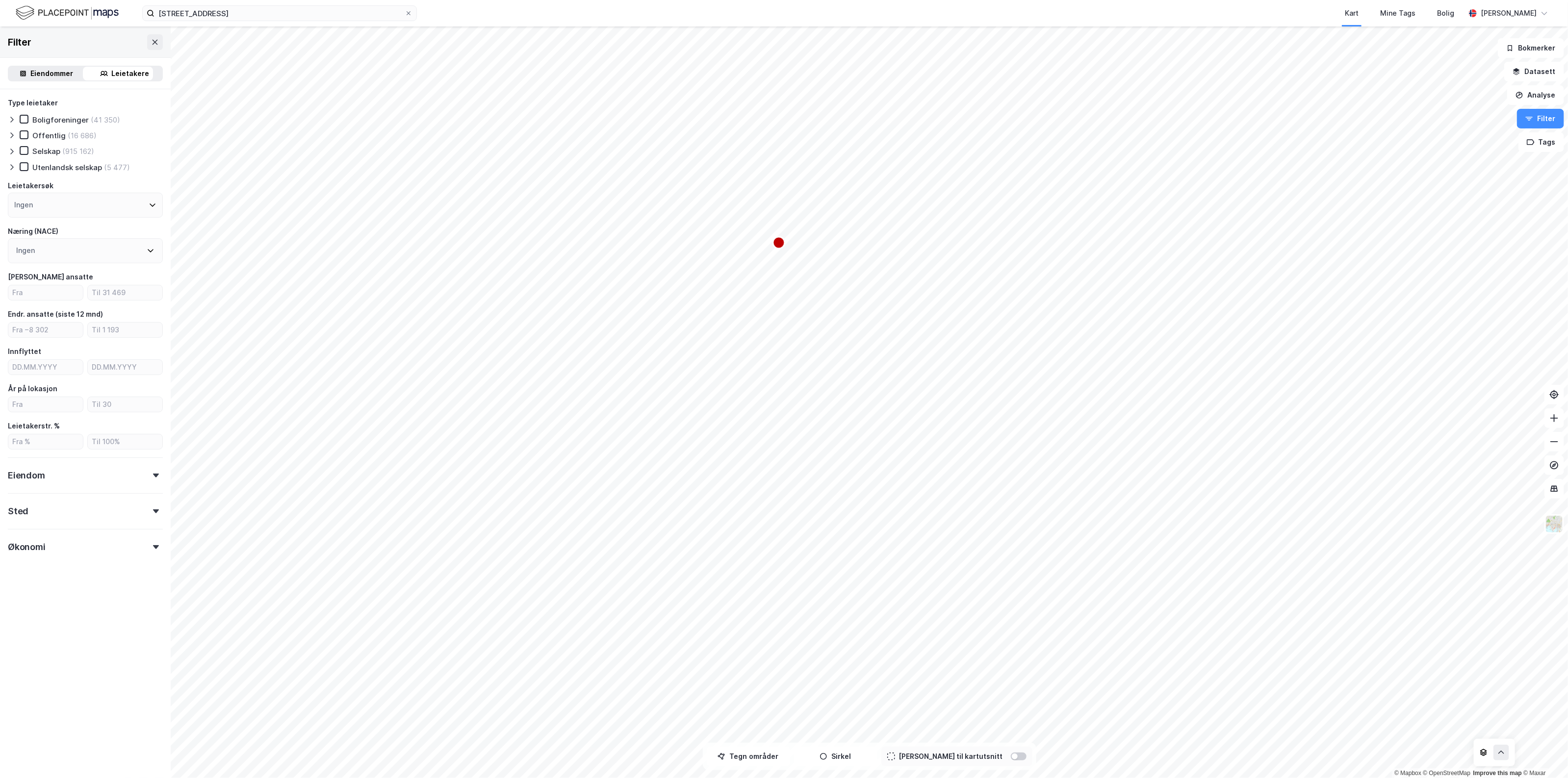
click at [55, 193] on div "Ingen" at bounding box center [85, 205] width 155 height 25
click at [32, 205] on div "Ingen" at bounding box center [23, 206] width 19 height 12
click at [81, 89] on div "Type leietaker Boligforeninger (41 350) Offentlig (16 686) Selskap (915 162) Ut…" at bounding box center [86, 351] width 171 height 525
click at [64, 250] on div "Ingen" at bounding box center [85, 250] width 155 height 25
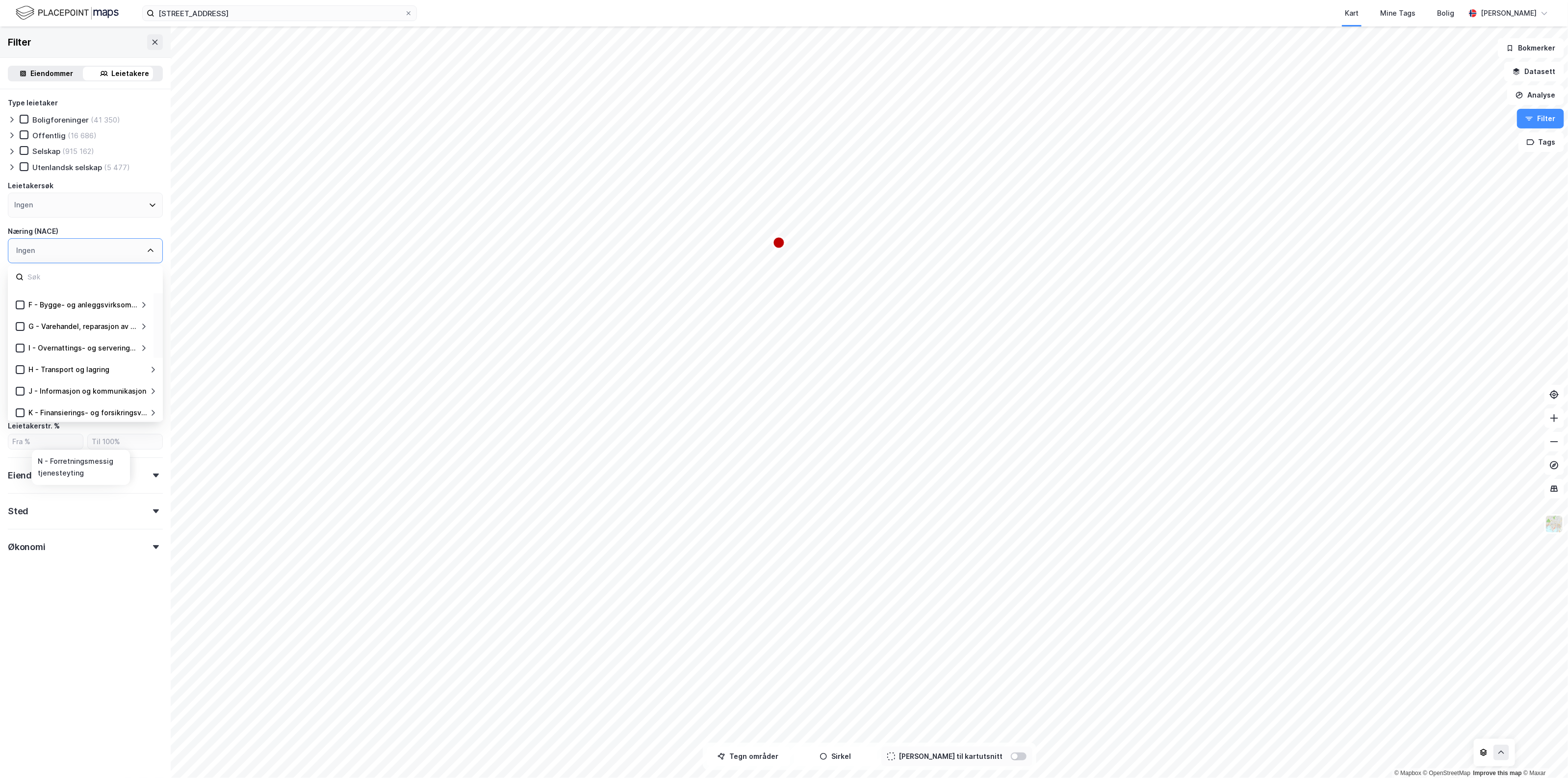
scroll to position [77, 0]
click at [70, 354] on div "G - Varehandel, reparasjon av motorvogner" at bounding box center [83, 354] width 110 height 12
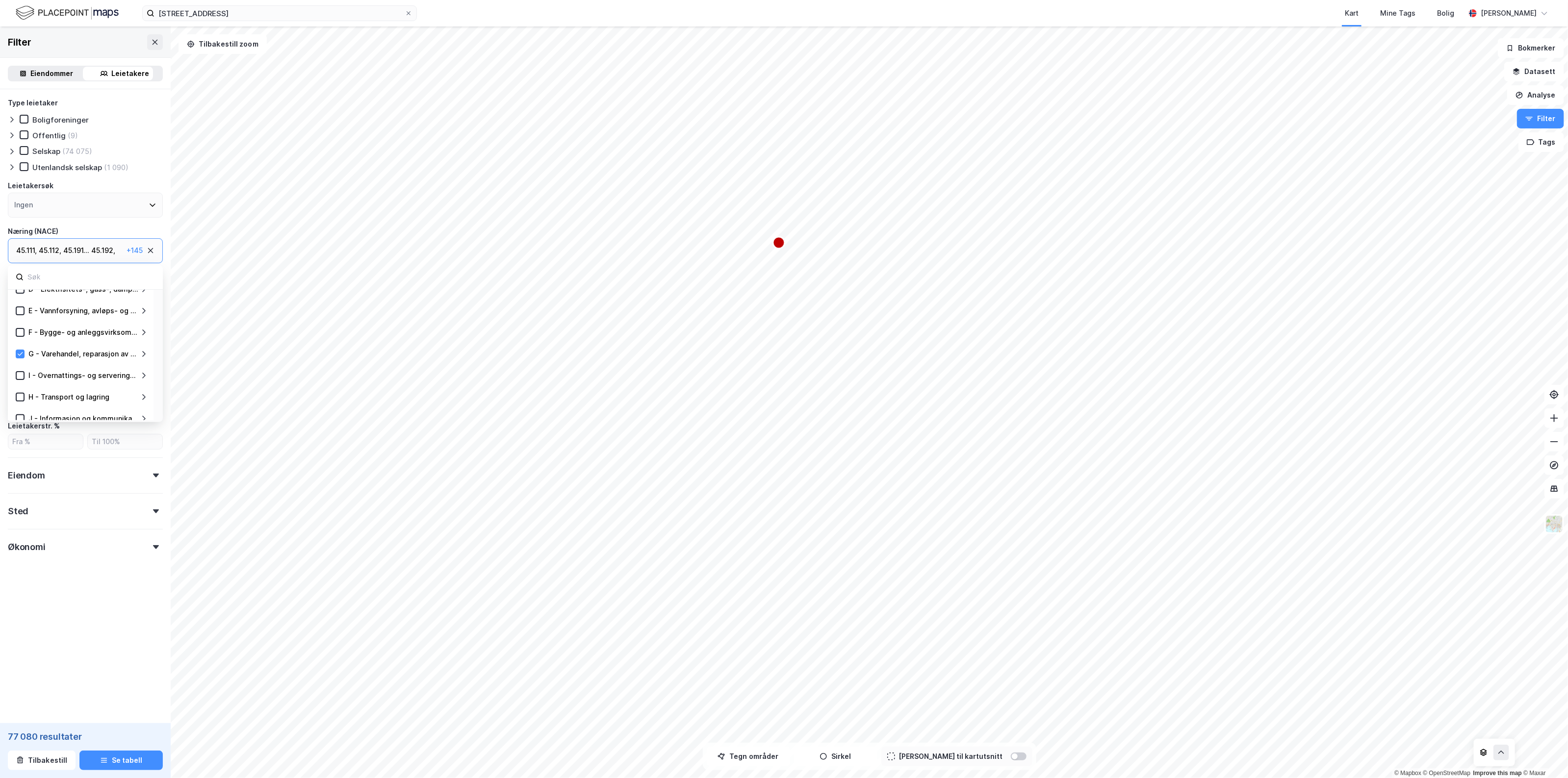
click at [70, 354] on div "G - Varehandel, reparasjon av motorvogner" at bounding box center [83, 354] width 110 height 12
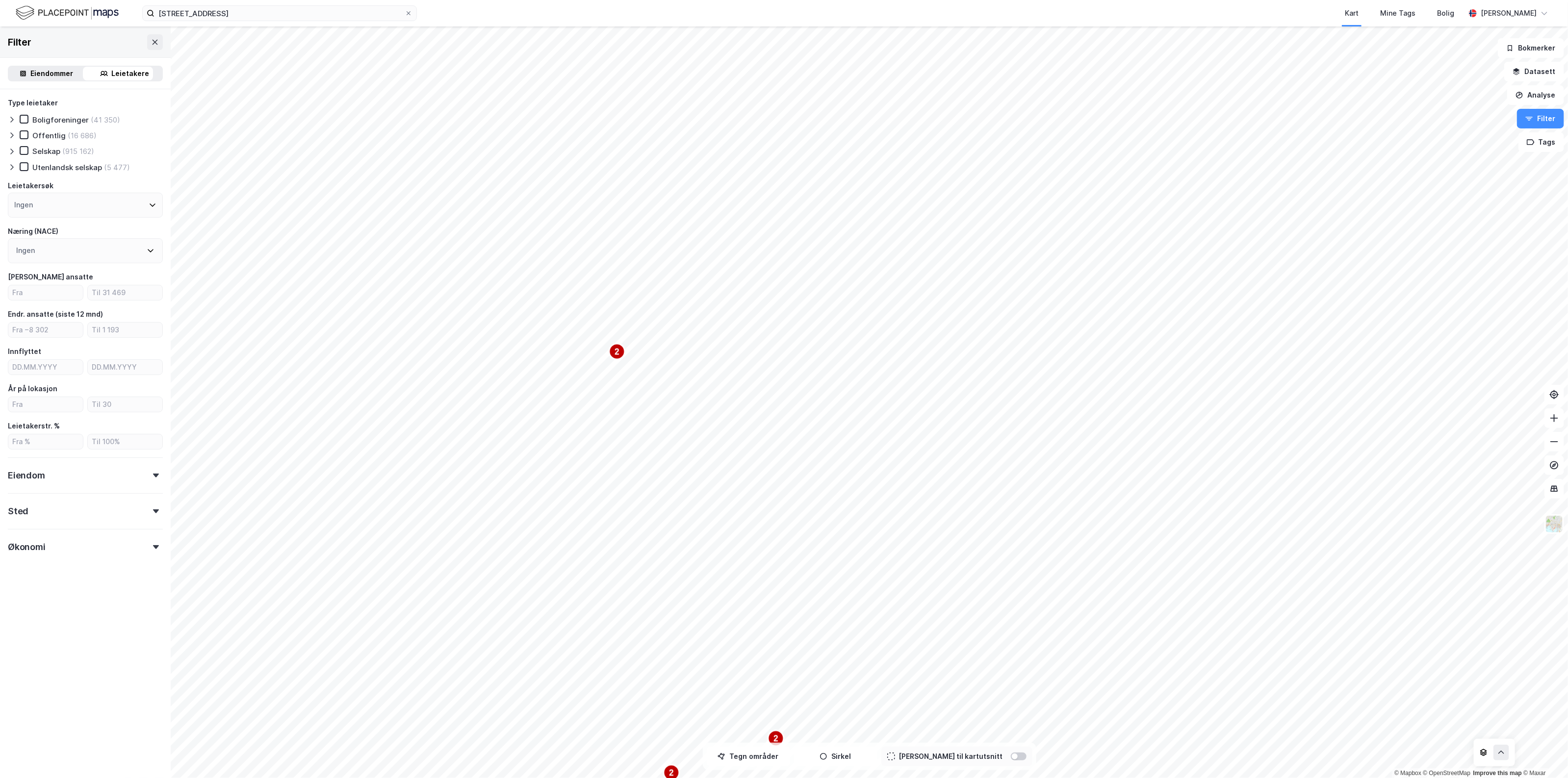
click at [886, 743] on div "2 2 2 2 2 2 2 2 2 © Mapbox © OpenStreetMap Improve this map © Maxar Filter Eien…" at bounding box center [784, 402] width 1568 height 751
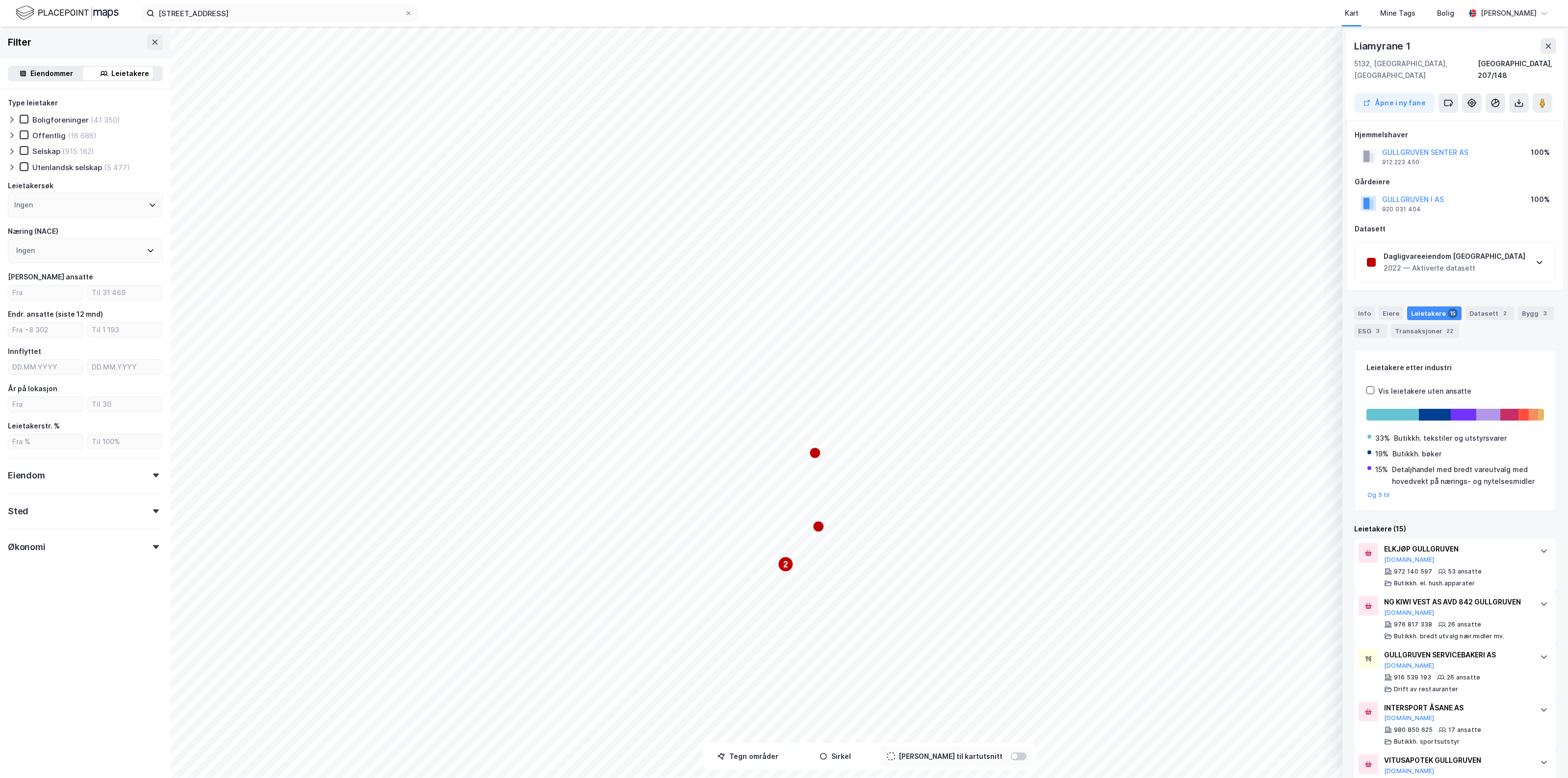
click at [47, 81] on div "Eiendommer Leietakere" at bounding box center [86, 73] width 171 height 31
click at [46, 72] on div "Eiendommer" at bounding box center [52, 73] width 42 height 12
click at [48, 244] on div "Ingen" at bounding box center [85, 246] width 155 height 25
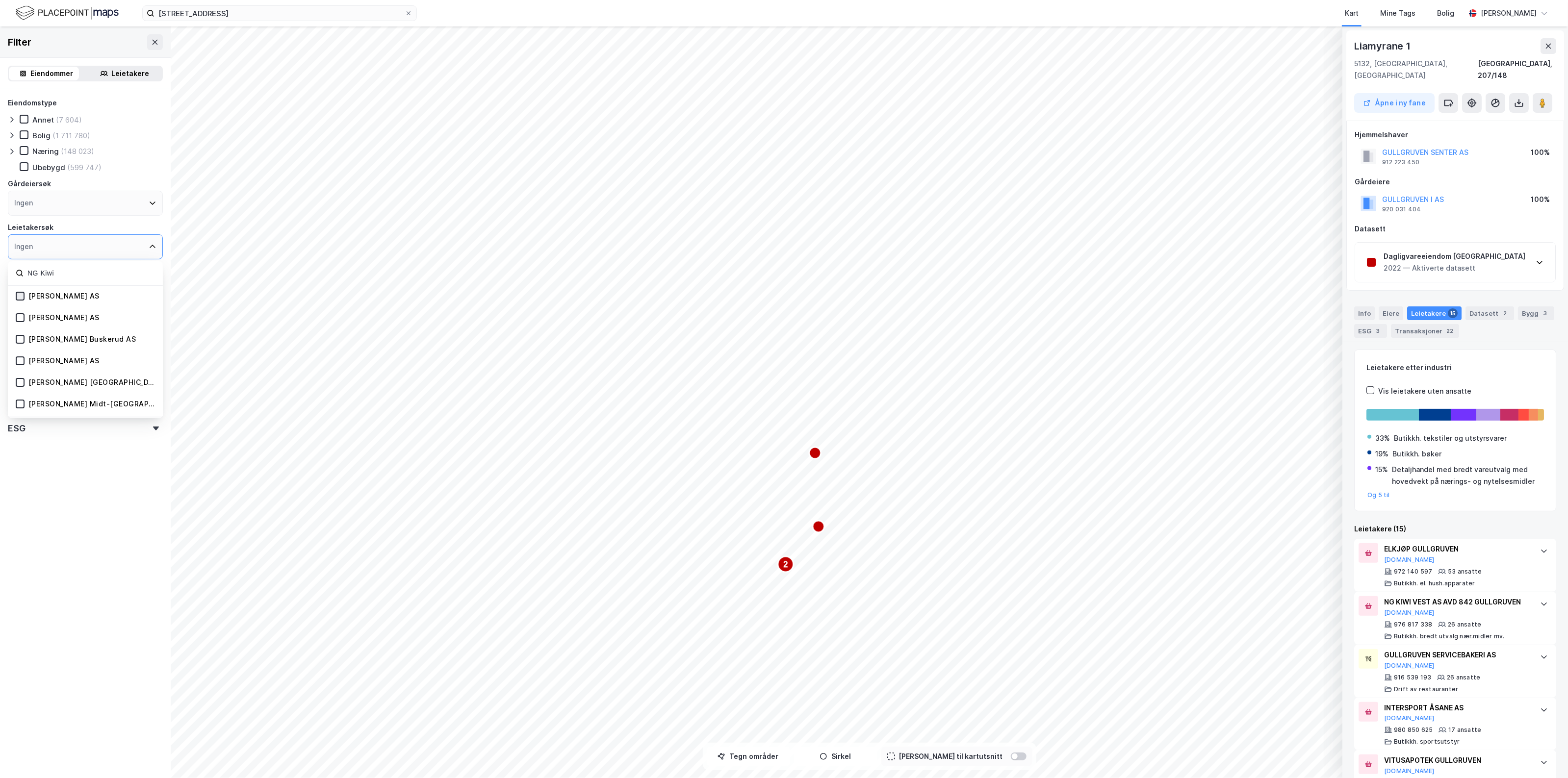
type input "NG Kiwi"
click at [20, 297] on icon at bounding box center [20, 296] width 7 height 7
click at [20, 315] on icon at bounding box center [20, 318] width 7 height 7
click at [20, 351] on icon at bounding box center [20, 351] width 7 height 7
click at [21, 385] on icon at bounding box center [20, 386] width 7 height 7
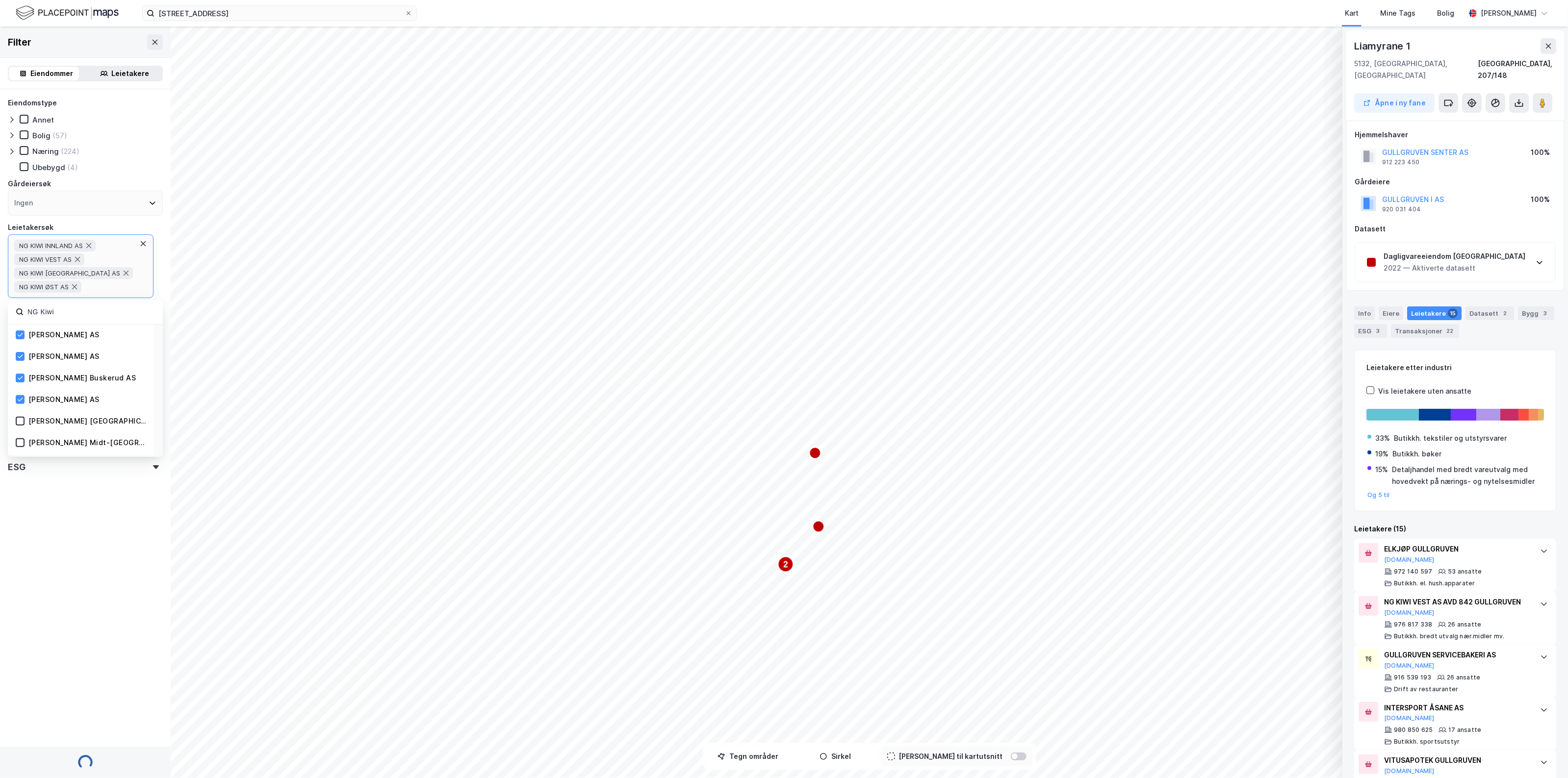
click at [23, 421] on div "[PERSON_NAME] [GEOGRAPHIC_DATA] AS" at bounding box center [81, 421] width 132 height 9
click at [22, 442] on icon at bounding box center [20, 443] width 7 height 7
click at [23, 433] on div at bounding box center [20, 435] width 9 height 9
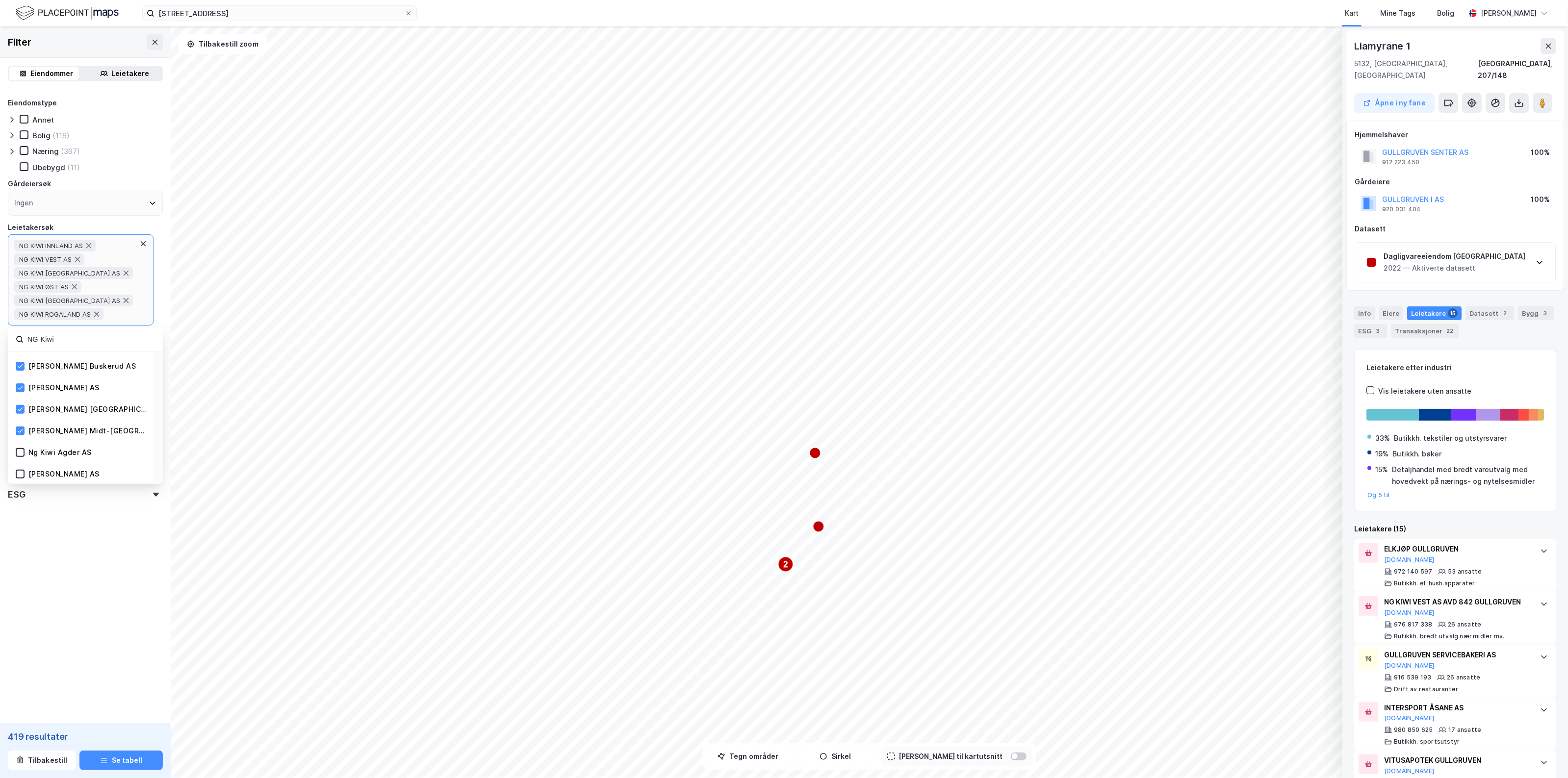
scroll to position [61, 0]
click at [18, 433] on div at bounding box center [20, 430] width 9 height 9
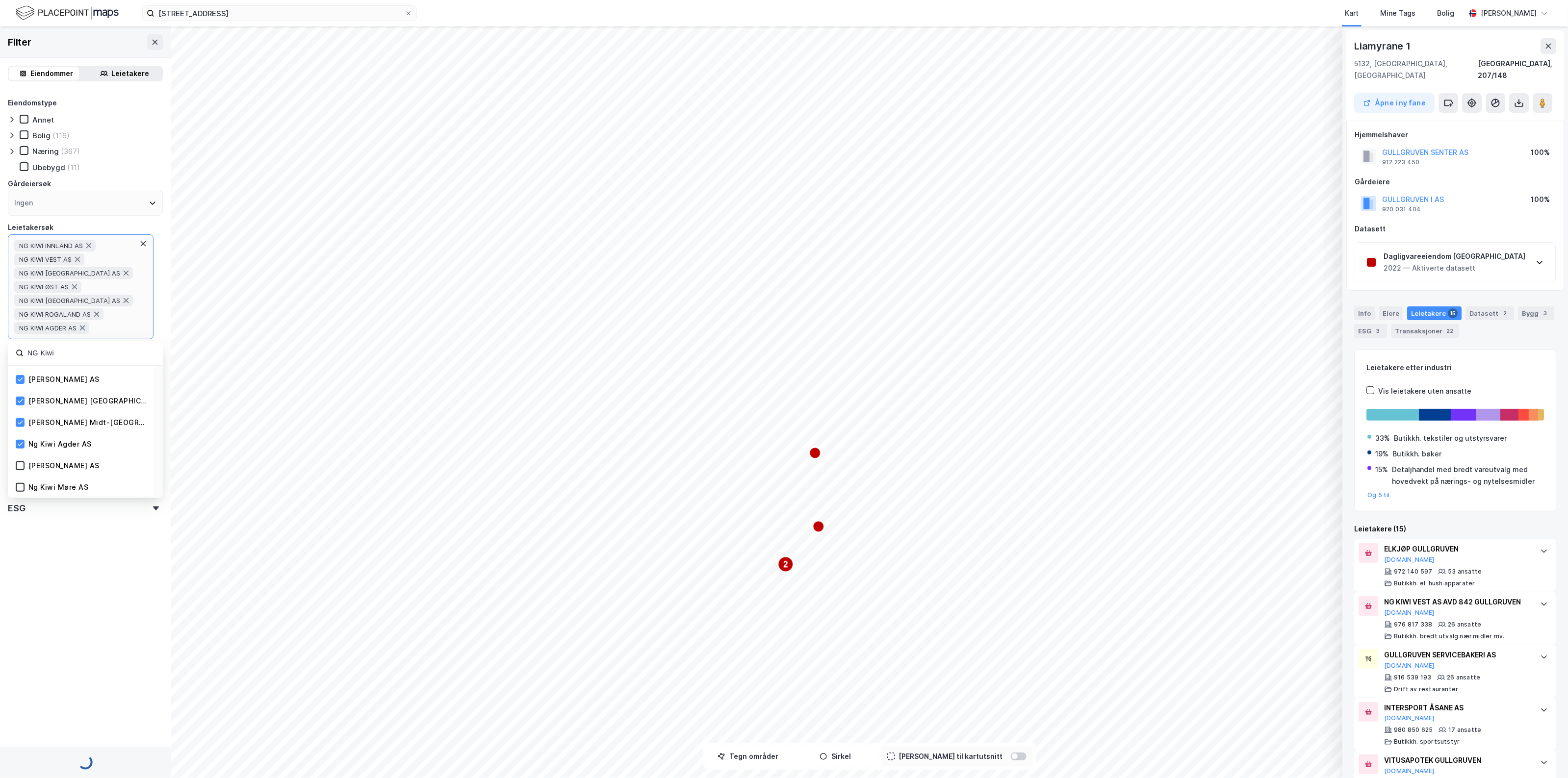
click at [18, 462] on icon at bounding box center [20, 465] width 7 height 7
click at [18, 500] on icon at bounding box center [20, 501] width 5 height 3
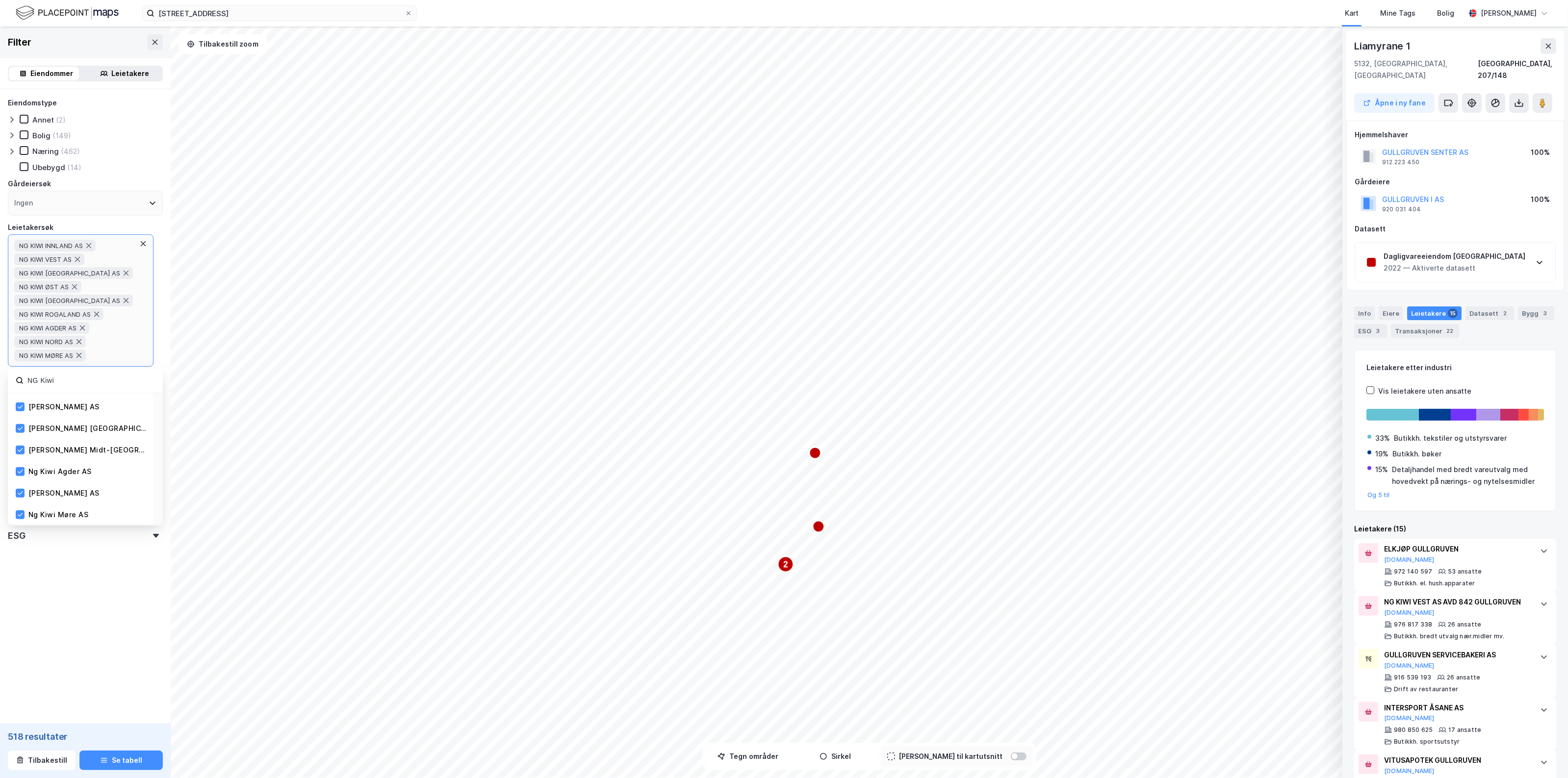
scroll to position [123, 0]
click at [19, 472] on icon at bounding box center [20, 475] width 7 height 7
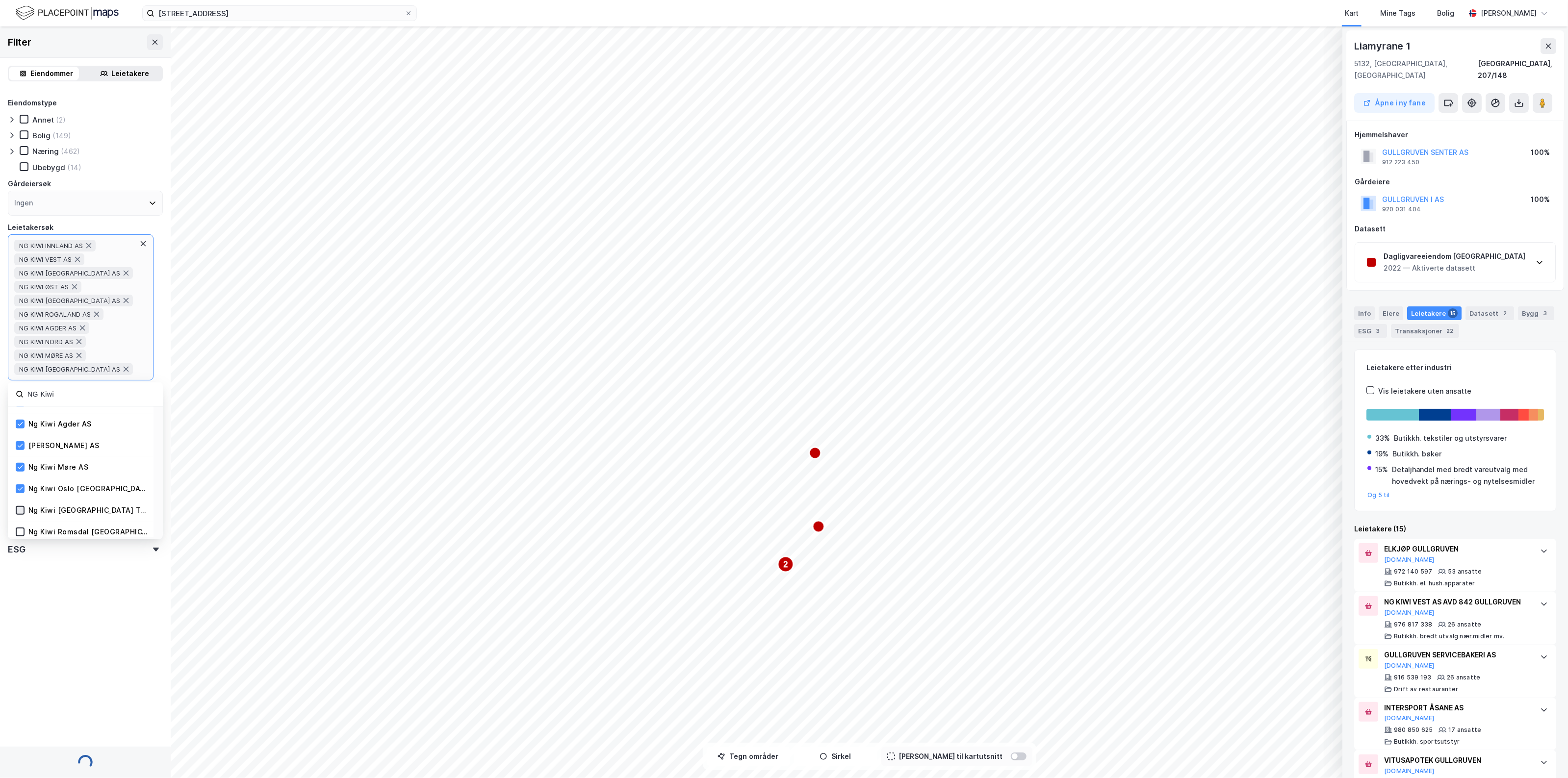
click at [20, 510] on icon at bounding box center [20, 510] width 7 height 7
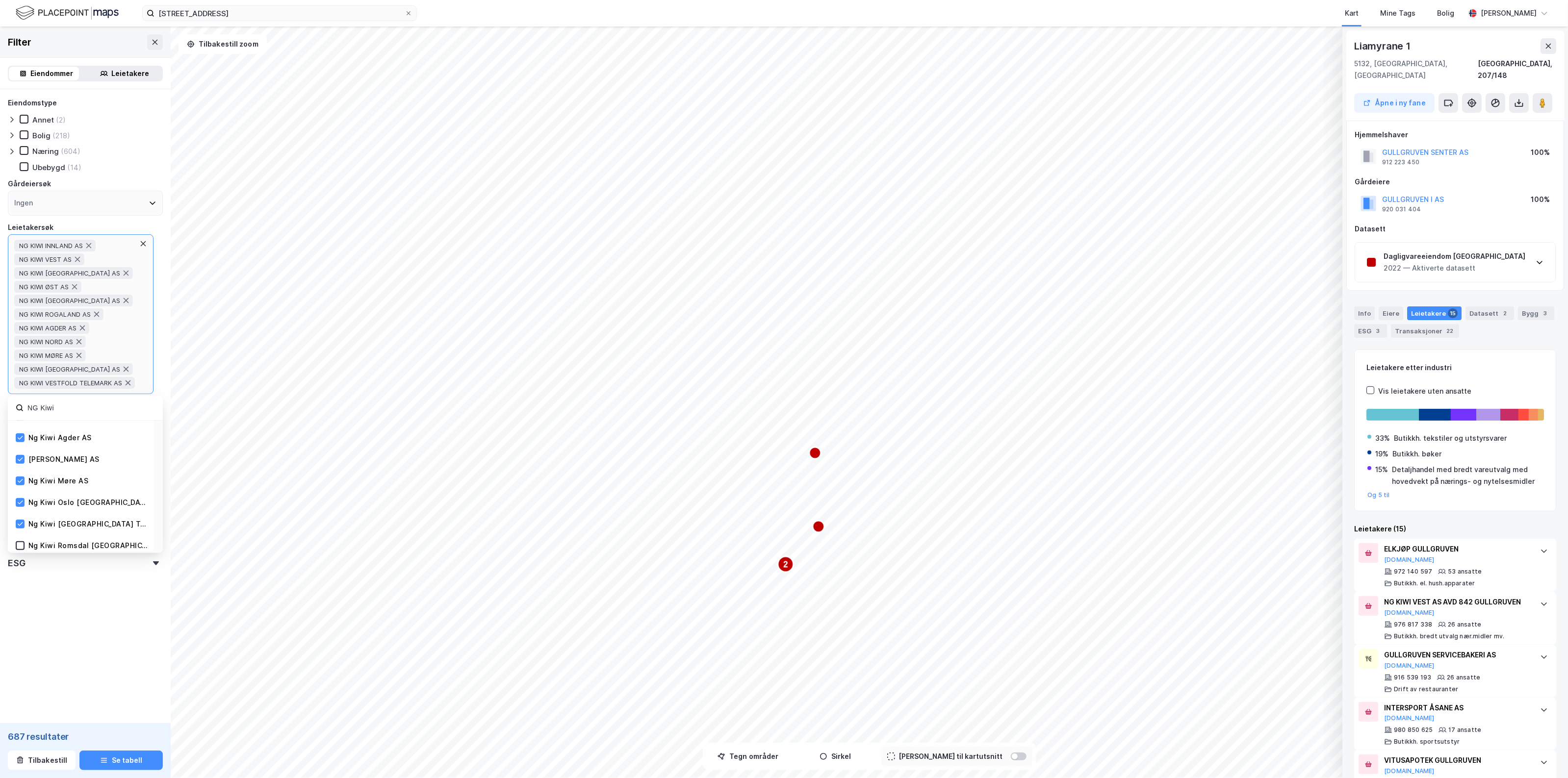
scroll to position [184, 0]
click at [20, 482] on icon at bounding box center [20, 484] width 7 height 7
click at [137, 764] on button "Se tabell" at bounding box center [121, 760] width 84 height 20
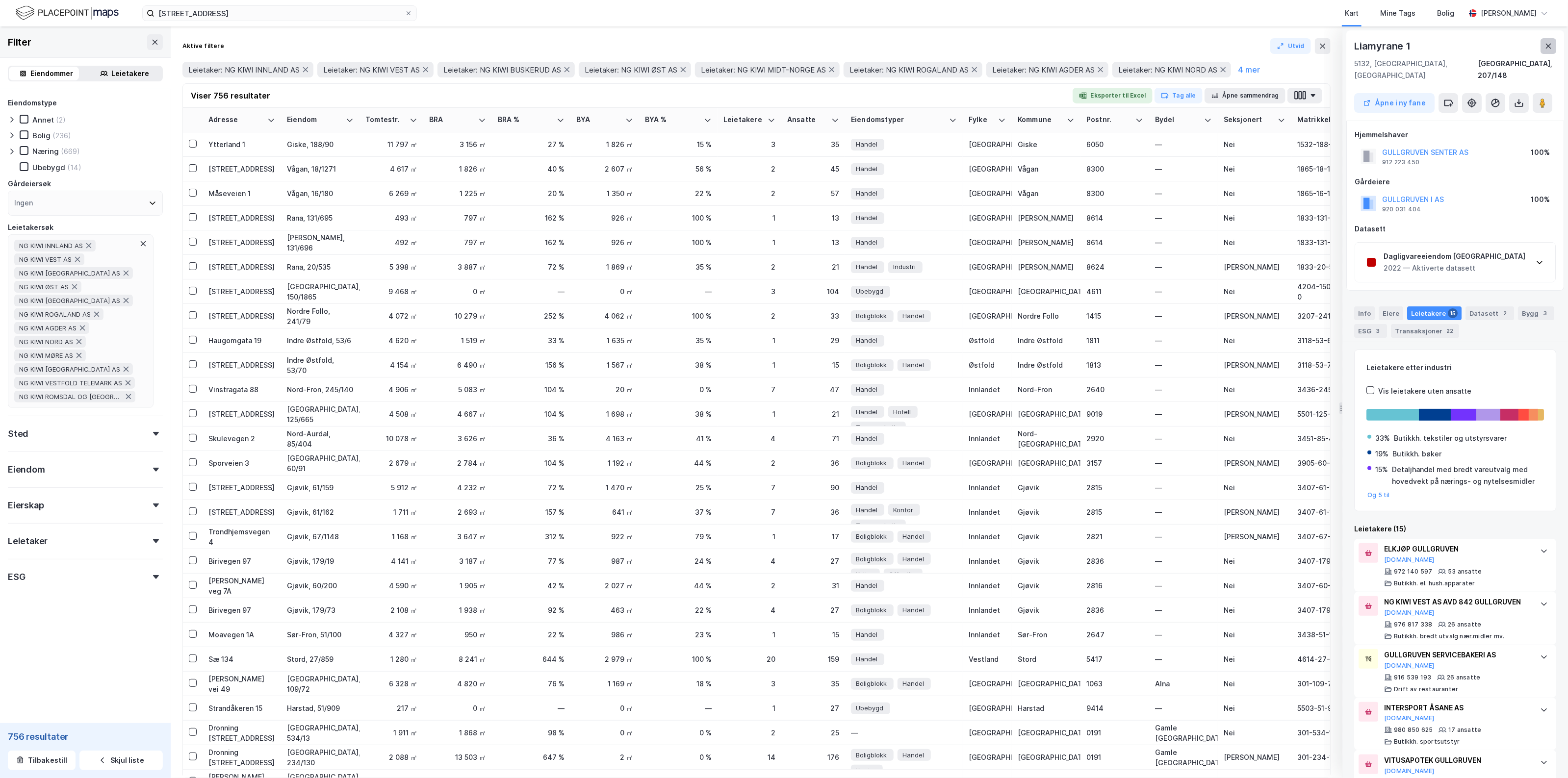
click at [1543, 41] on button at bounding box center [1548, 46] width 16 height 16
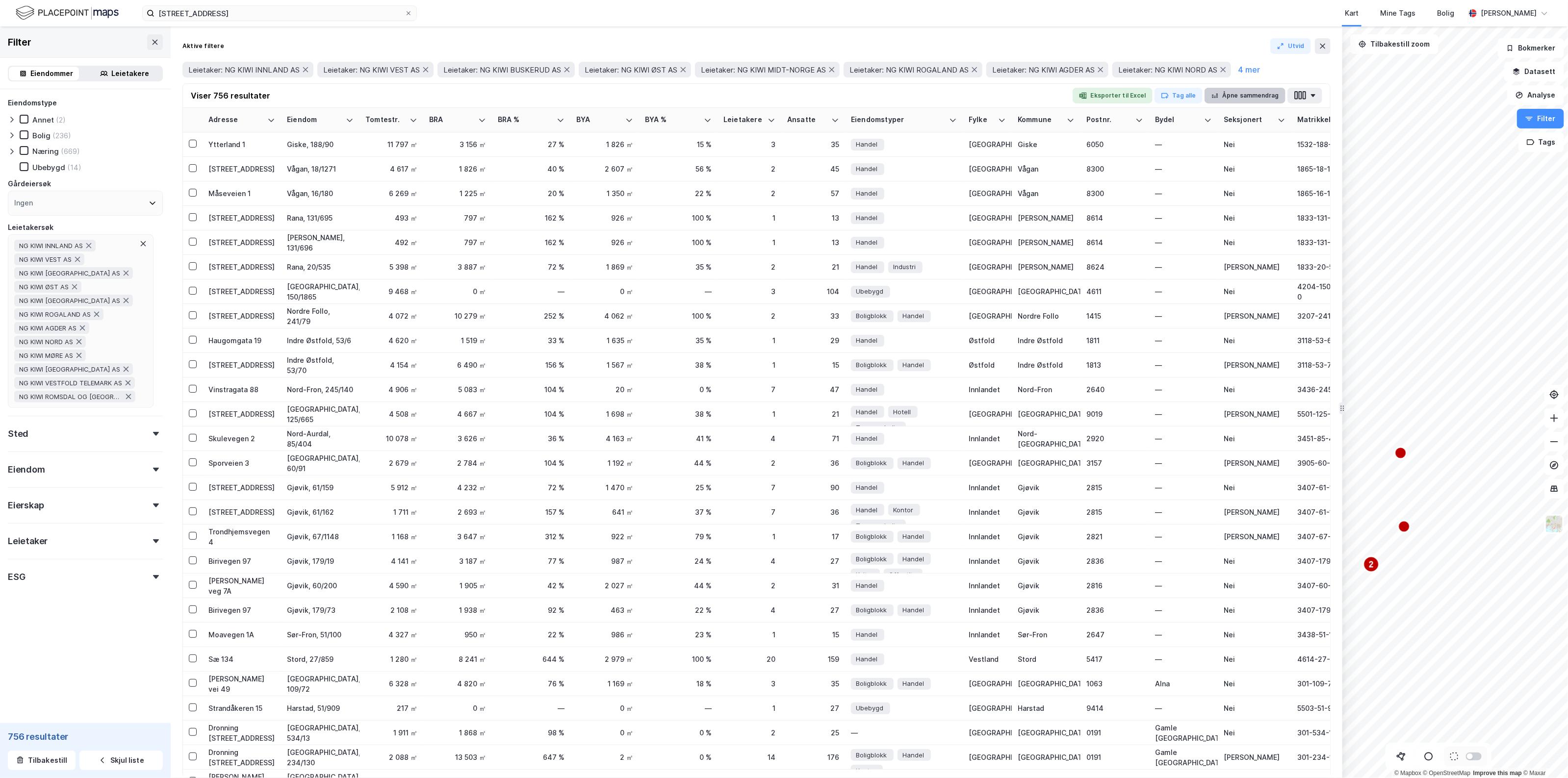
click at [1259, 89] on button "Åpne sammendrag" at bounding box center [1246, 96] width 81 height 16
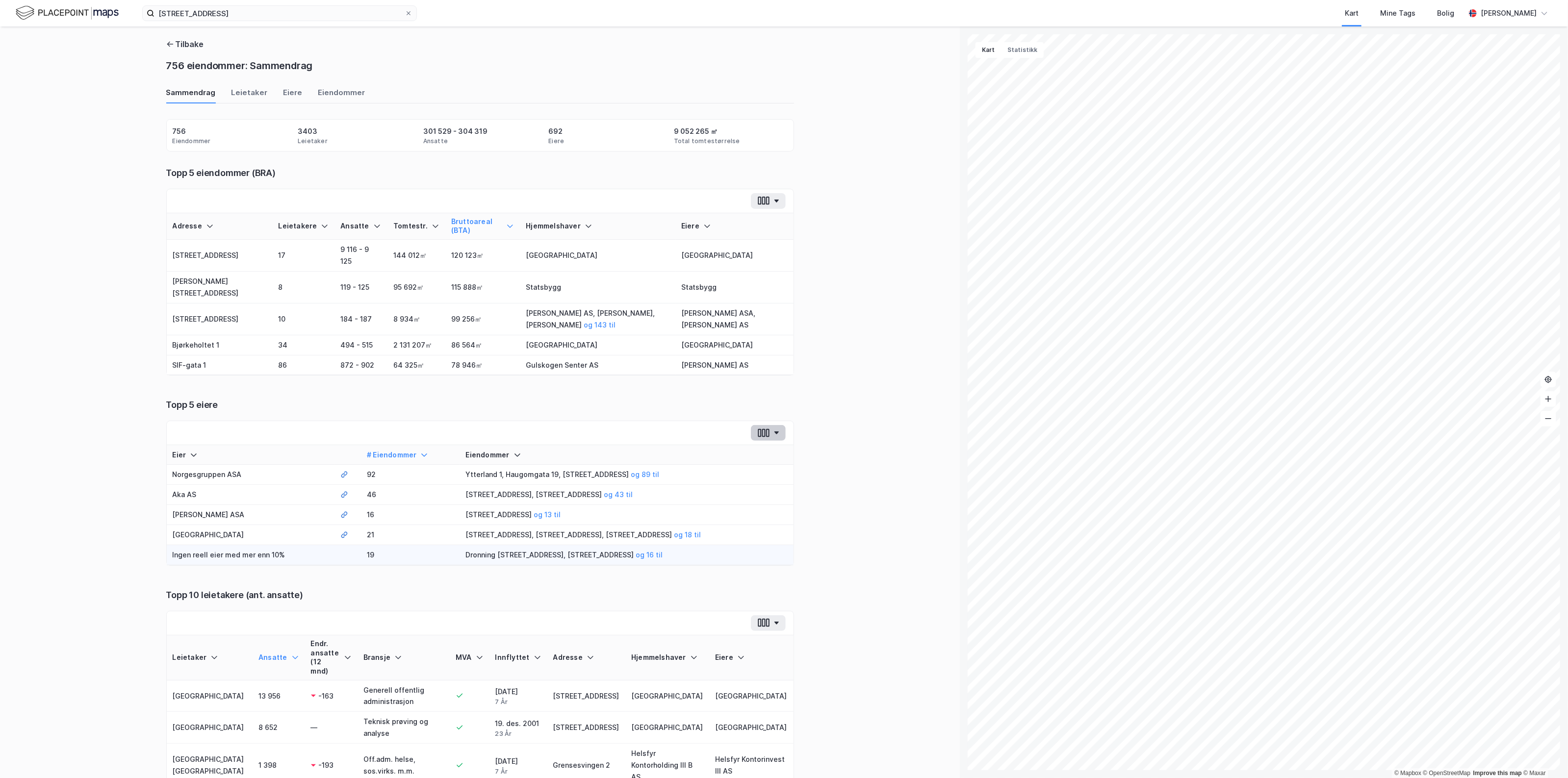
click at [766, 434] on icon "button" at bounding box center [768, 433] width 3 height 9
click at [255, 571] on div "Eier # Eiendommer Eiendommer Norgesgruppen ASA 92 Ytterland 1, [GEOGRAPHIC_DATA…" at bounding box center [480, 517] width 627 height 144
click at [257, 556] on td "Ingen reell eier med mer enn 10%" at bounding box center [251, 554] width 168 height 20
click at [505, 578] on div "Eier # Eiendommer Eiendommer Norgesgruppen ASA 92 Ytterland 1, [GEOGRAPHIC_DATA…" at bounding box center [480, 517] width 627 height 144
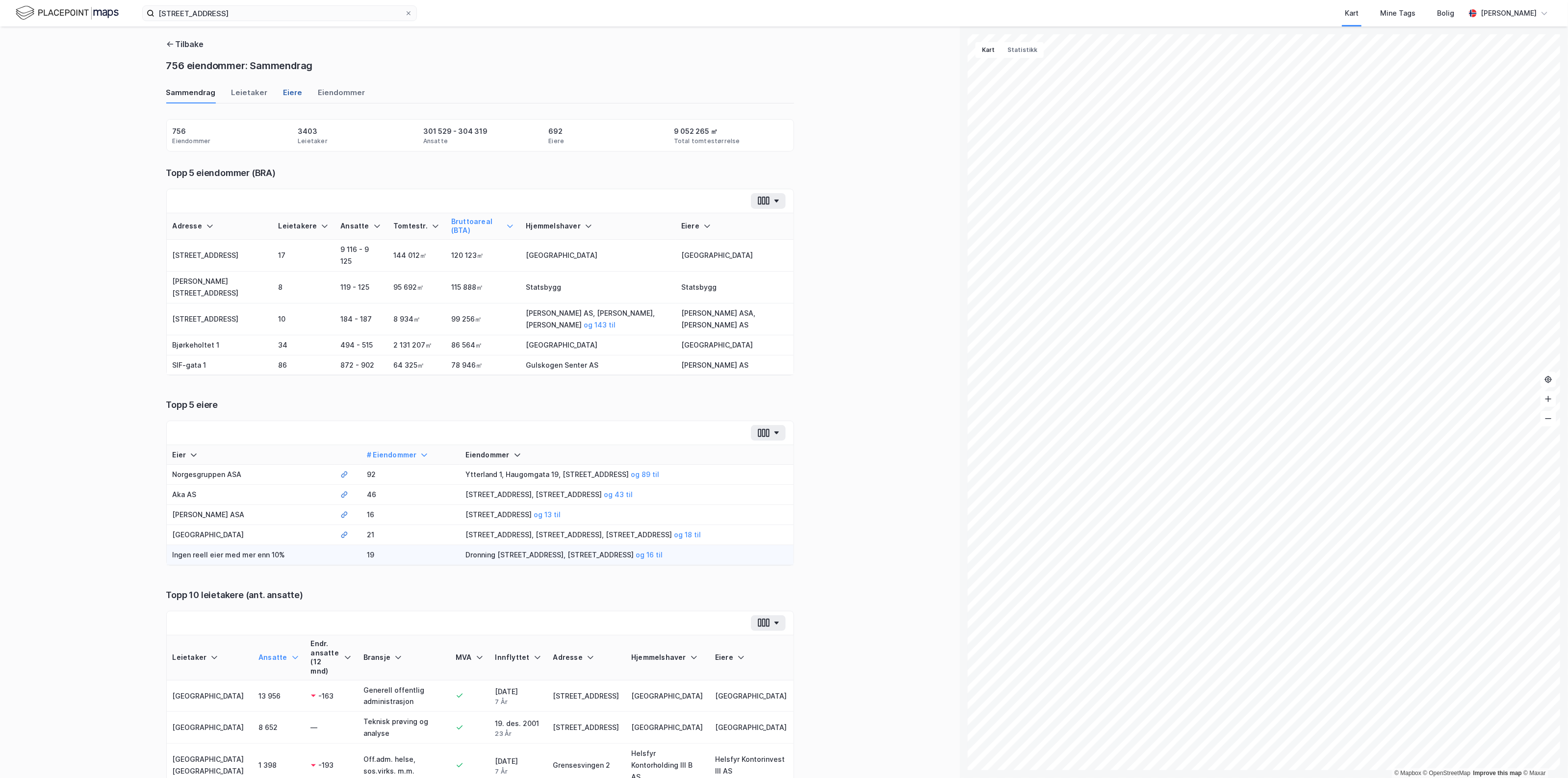
click at [291, 92] on div "Eiere" at bounding box center [293, 95] width 19 height 16
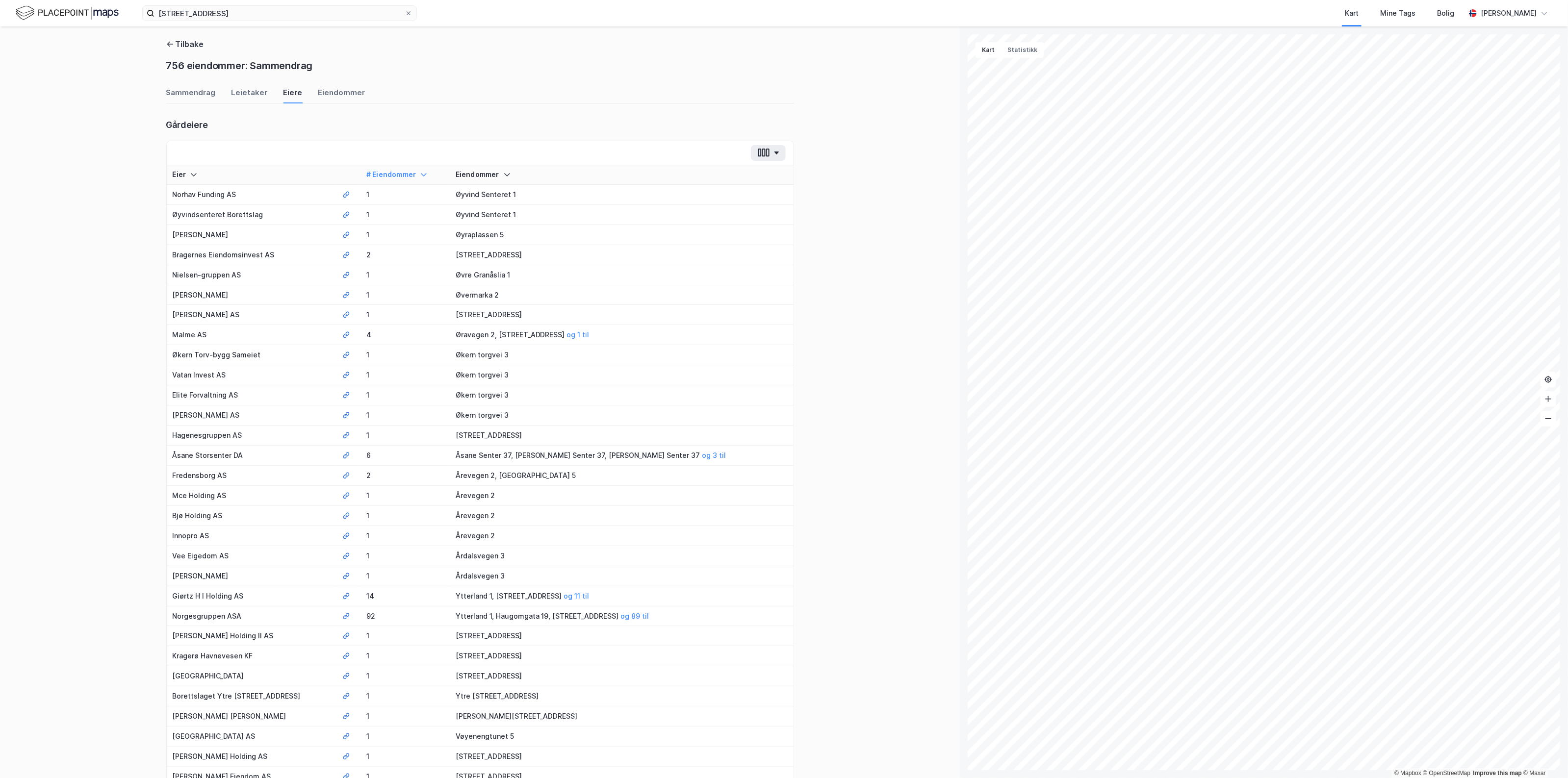
click at [427, 168] on th "# Eiendommer" at bounding box center [404, 174] width 89 height 20
click at [432, 171] on div "# Eiendommer" at bounding box center [405, 174] width 78 height 9
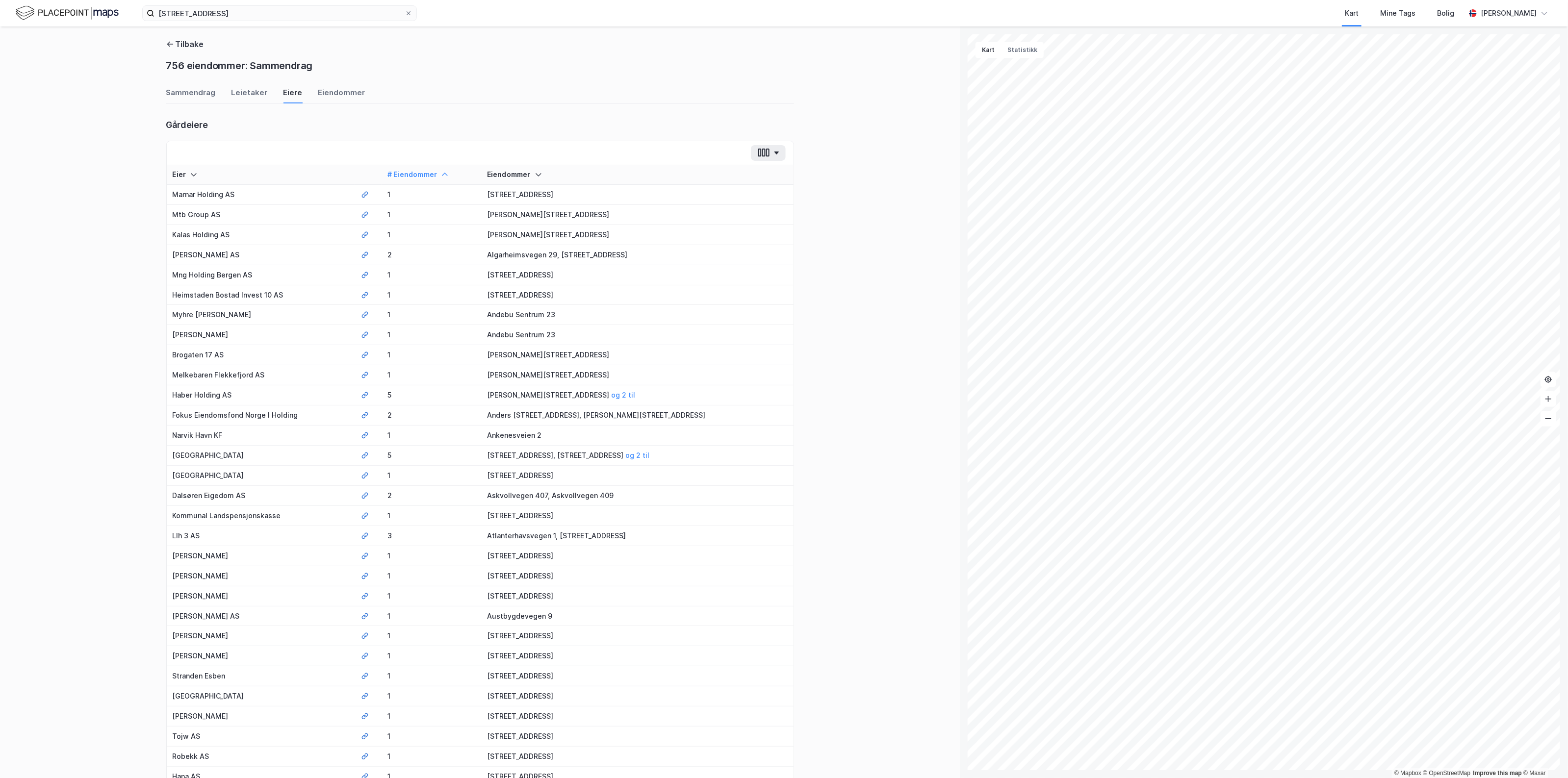
click at [441, 173] on icon at bounding box center [444, 174] width 8 height 8
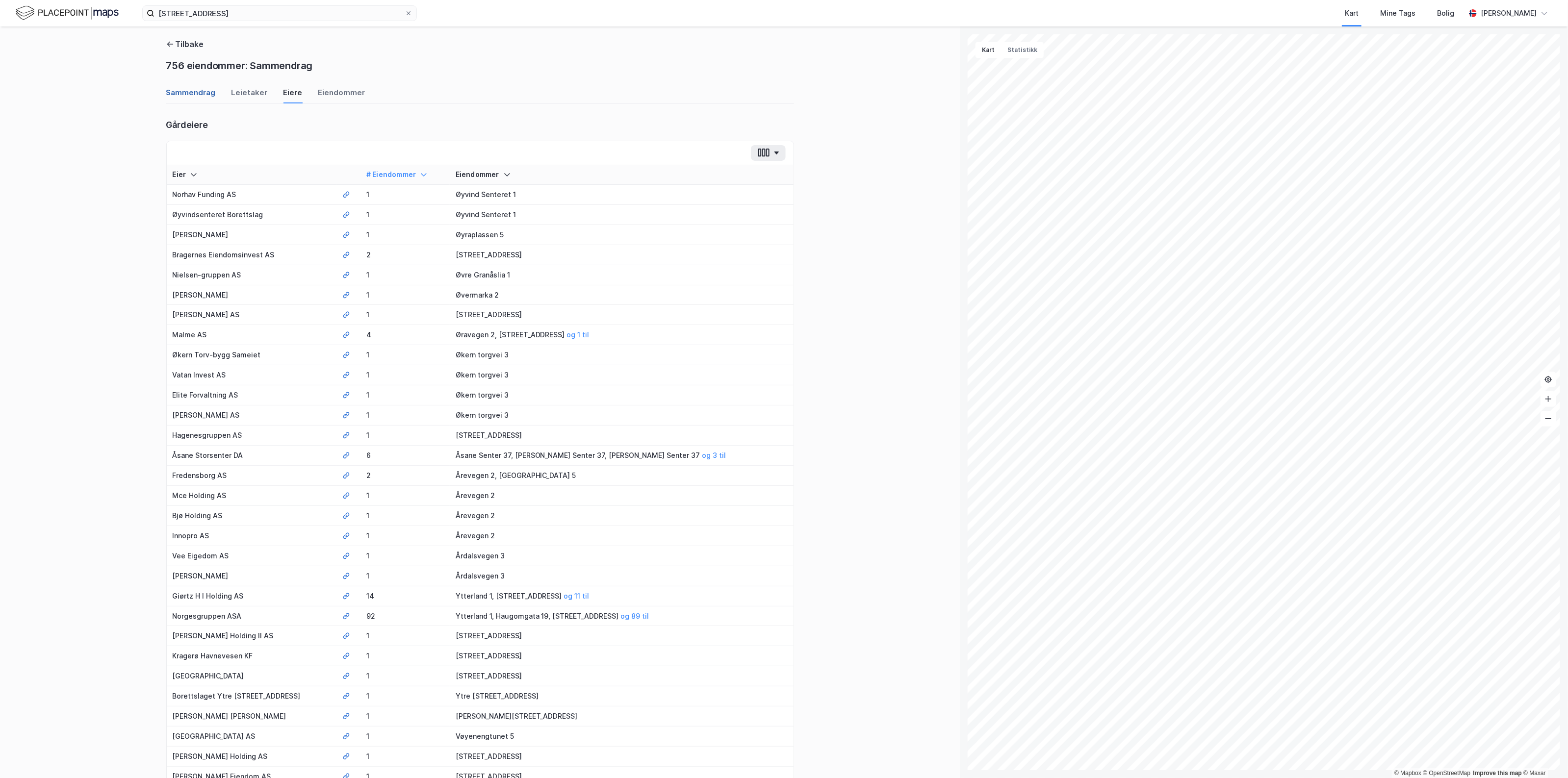
click at [200, 92] on div "Sammendrag" at bounding box center [190, 95] width 49 height 16
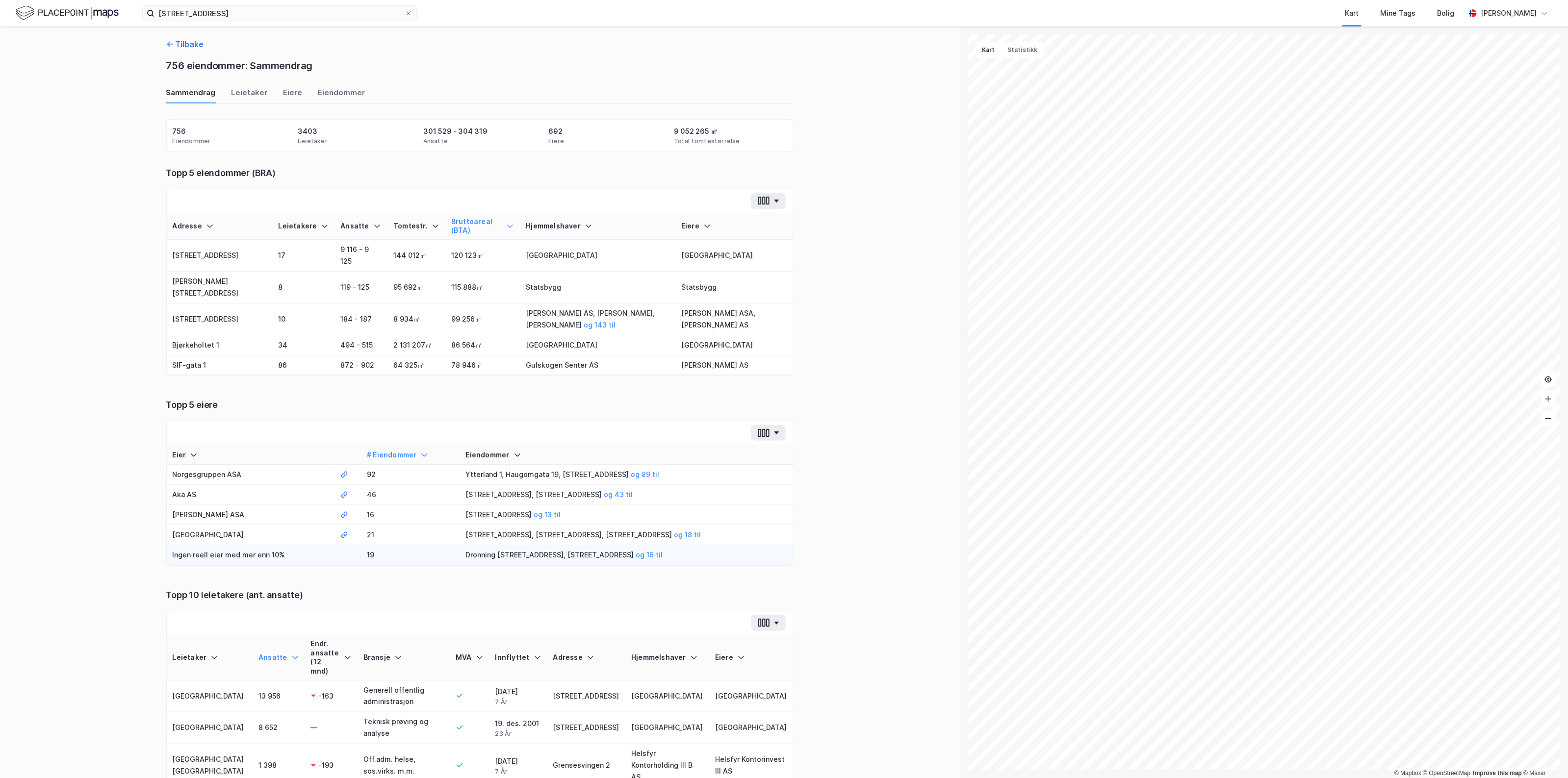
click at [173, 43] on button "Tilbake" at bounding box center [185, 44] width 38 height 12
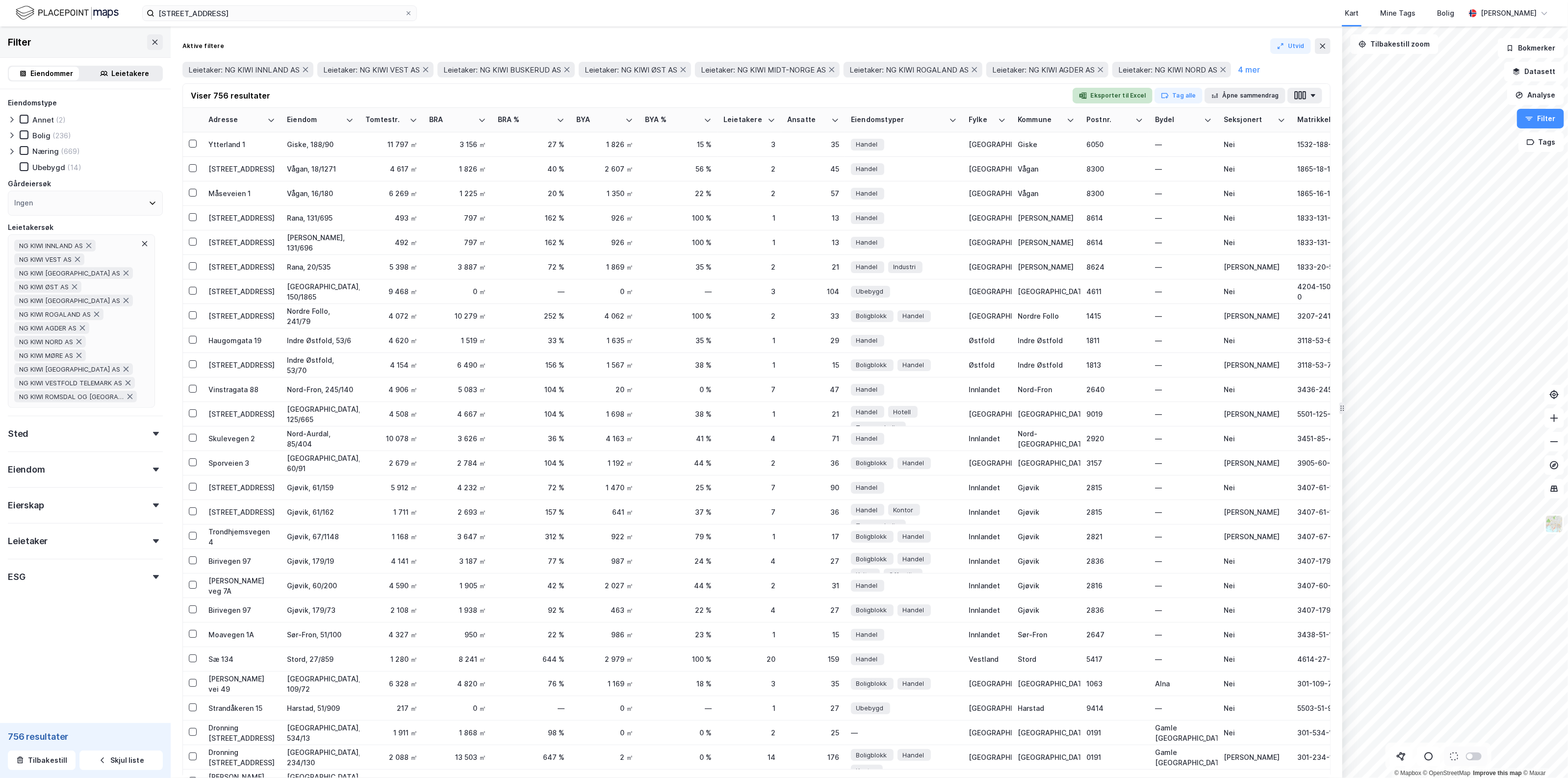
click at [1113, 90] on button "Eksporter til Excel" at bounding box center [1113, 96] width 80 height 16
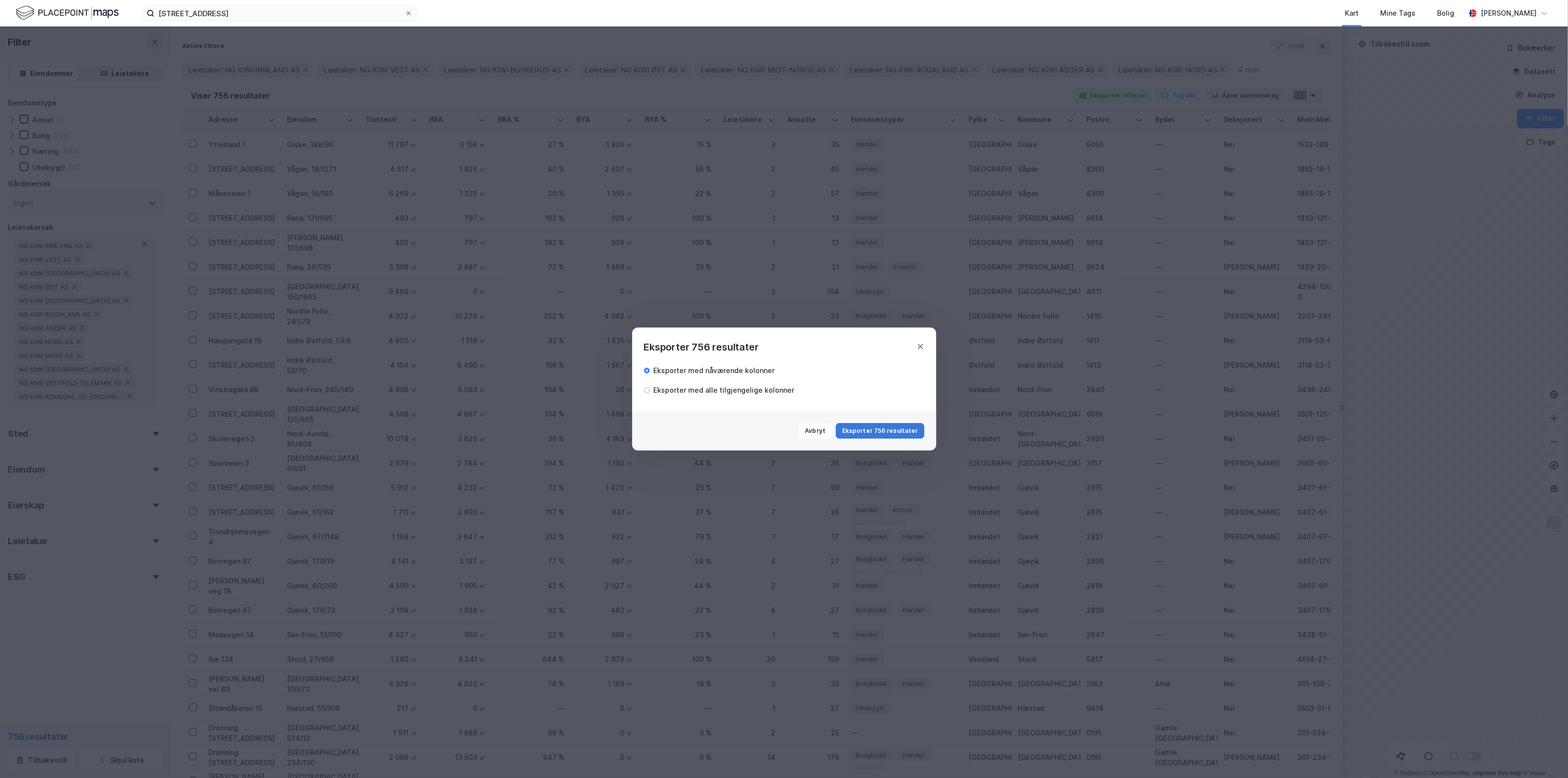
click at [918, 435] on button "Eksporter 756 resultater" at bounding box center [880, 431] width 88 height 16
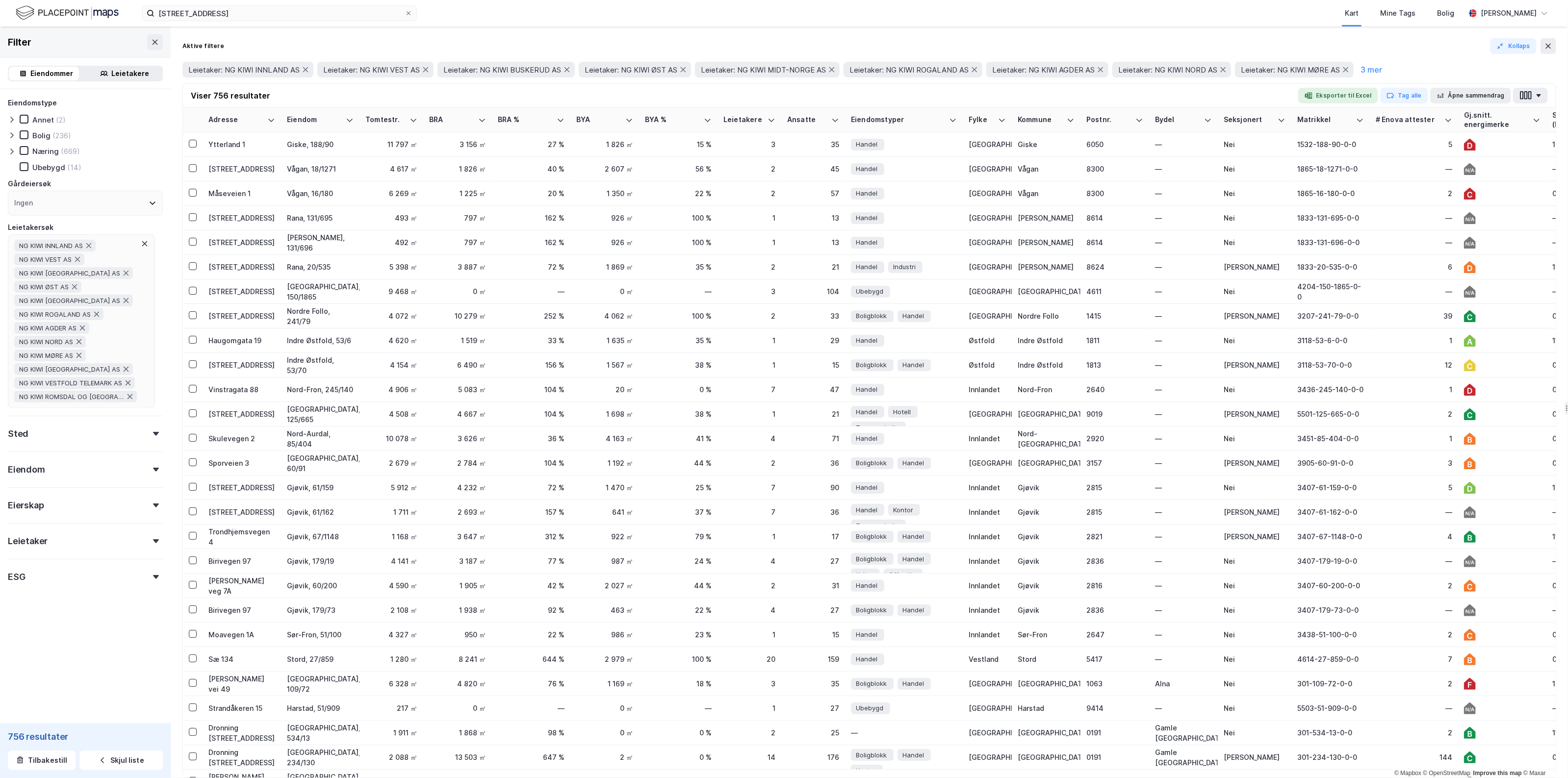
click at [80, 17] on img at bounding box center [67, 13] width 103 height 17
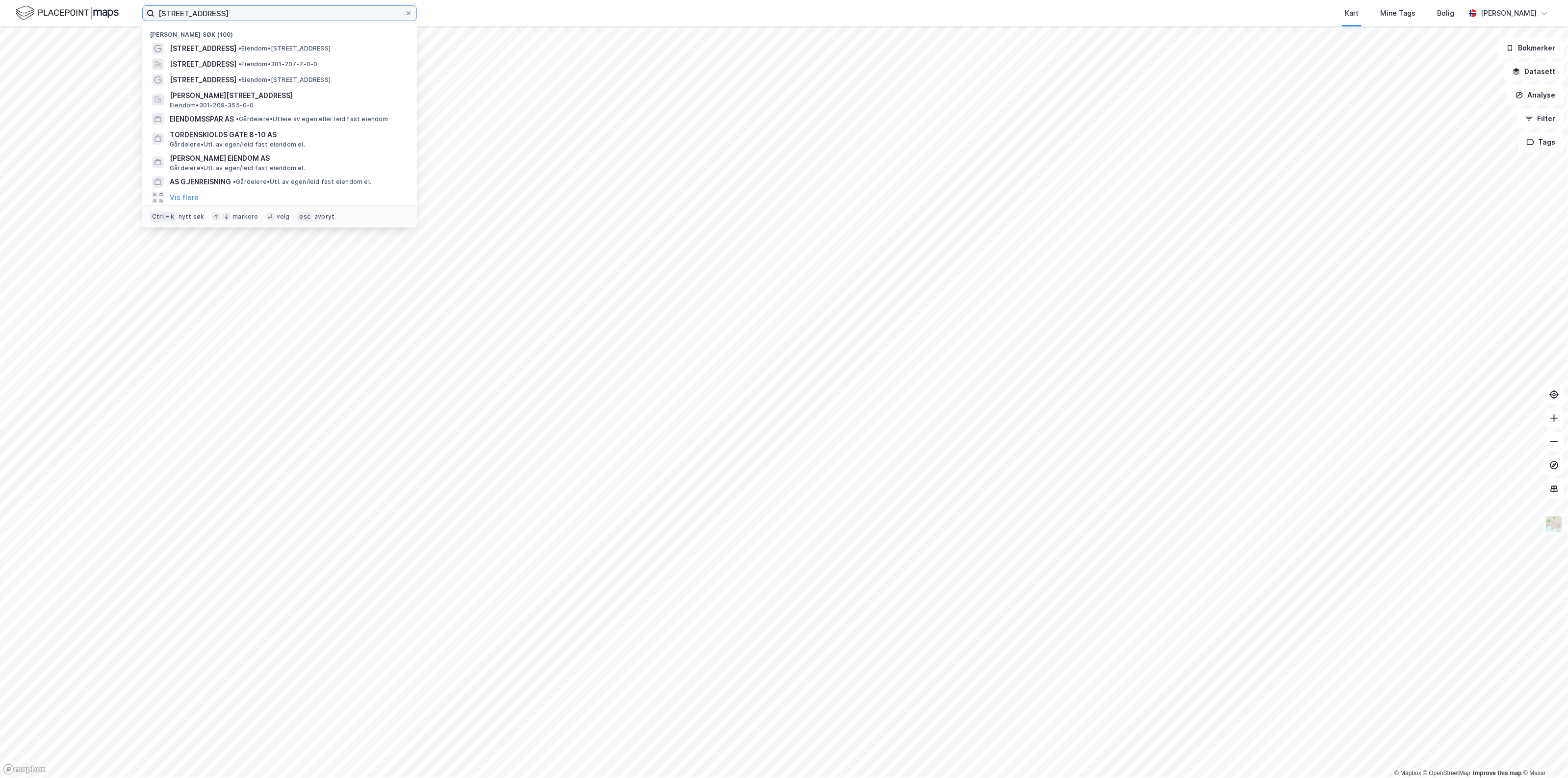
click at [219, 11] on input "[STREET_ADDRESS]" at bounding box center [280, 13] width 251 height 15
drag, startPoint x: 236, startPoint y: 9, endPoint x: 35, endPoint y: 19, distance: 201.2
click at [41, 20] on div "Oscars gate 20 Nylige søk (100) Oscars gate 20 • Eiendom • [STREET_ADDRESS] • E…" at bounding box center [784, 13] width 1568 height 27
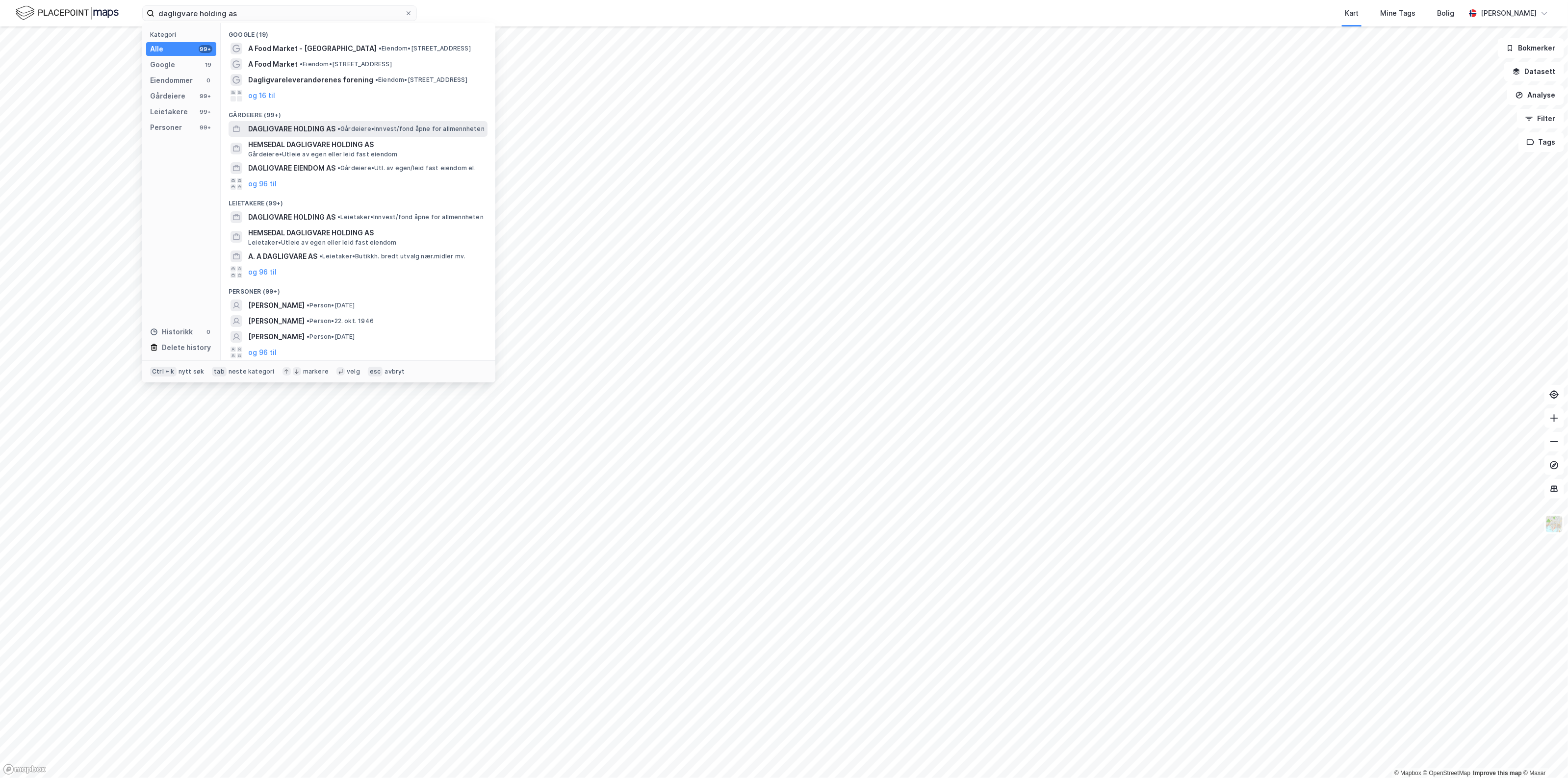
click at [340, 126] on span "•" at bounding box center [339, 129] width 3 height 8
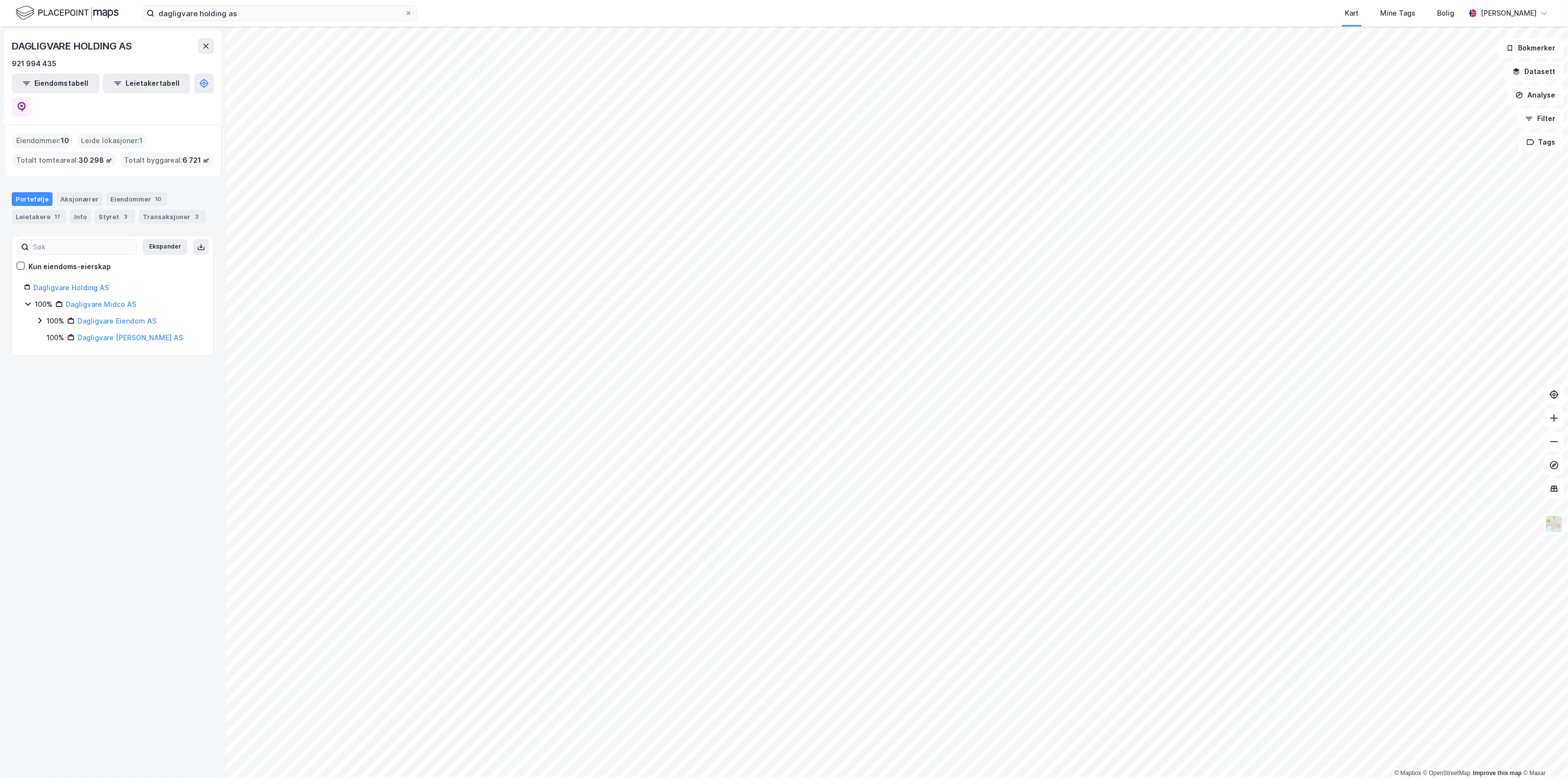
click at [94, 281] on div "Dagligvare Holding AS" at bounding box center [117, 288] width 168 height 12
click at [94, 283] on link "Dagligvare Holding AS" at bounding box center [71, 288] width 75 height 9
click at [31, 97] on button at bounding box center [22, 106] width 20 height 20
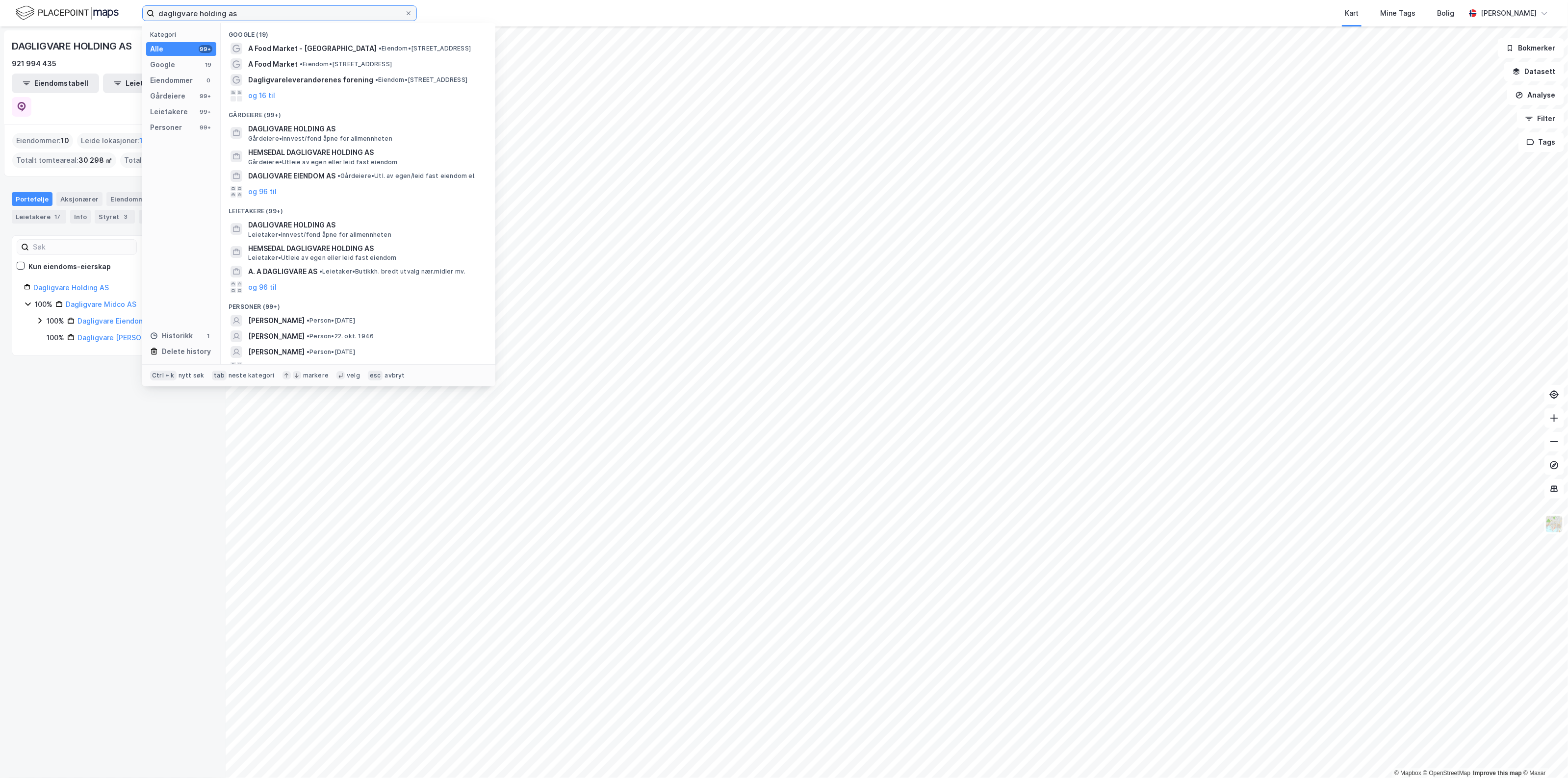
drag, startPoint x: 258, startPoint y: 14, endPoint x: -126, endPoint y: -9, distance: 384.7
click at [0, 0] on html "dagligvare holding as Kategori Alle 99+ Google 19 Eiendommer 0 Gårdeiere 99+ Le…" at bounding box center [784, 389] width 1568 height 778
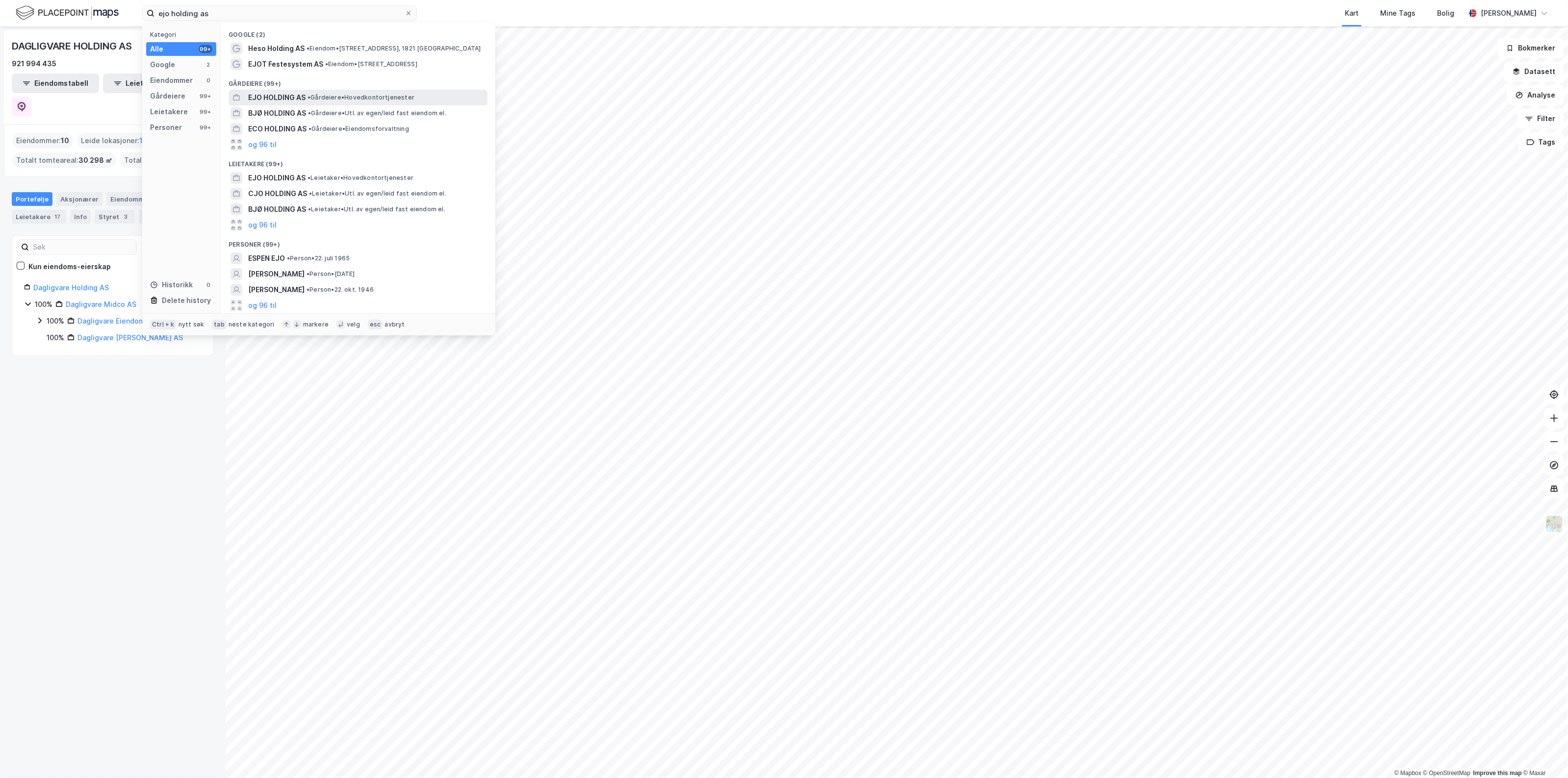
click at [295, 99] on span "EJO HOLDING AS" at bounding box center [276, 98] width 57 height 12
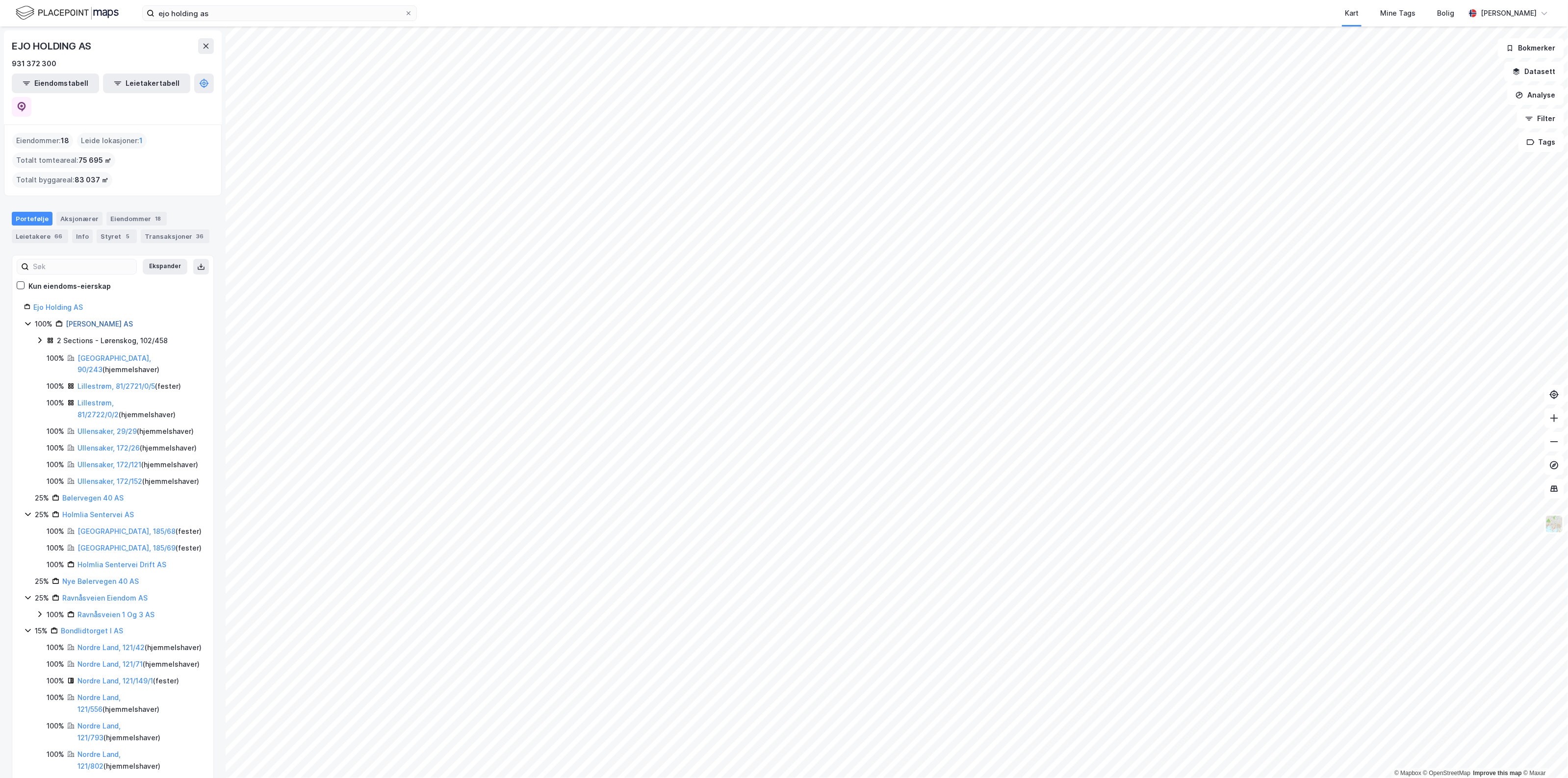
click at [92, 319] on link "[PERSON_NAME] AS" at bounding box center [99, 324] width 67 height 9
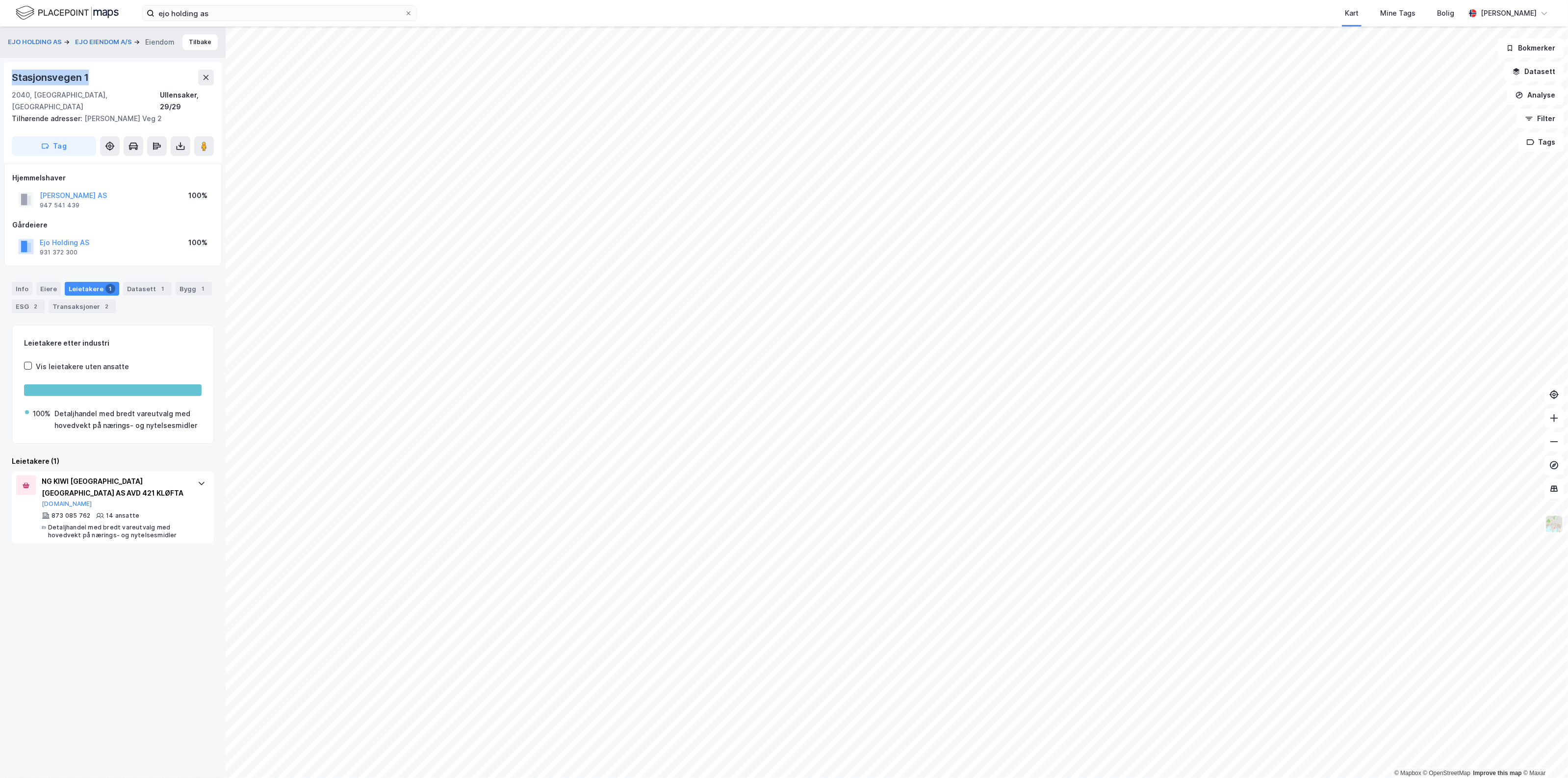
drag, startPoint x: 129, startPoint y: 85, endPoint x: 10, endPoint y: 72, distance: 119.7
click at [10, 72] on div "Stasjonsvegen 1 2040, [GEOGRAPHIC_DATA], [GEOGRAPHIC_DATA], 29/29 Tilhørende ad…" at bounding box center [113, 113] width 218 height 102
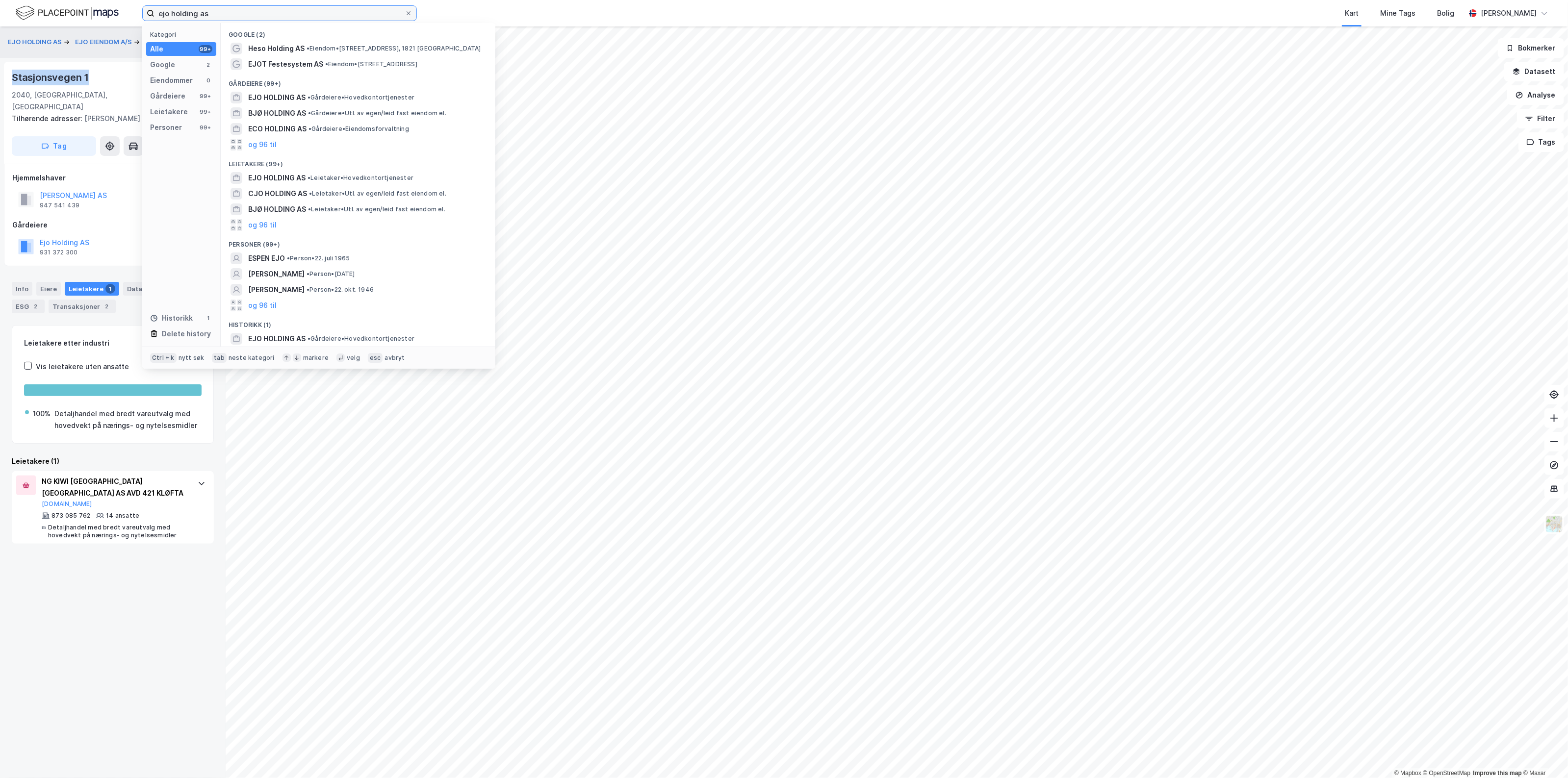
click at [182, 18] on input "ejo holding as" at bounding box center [280, 13] width 251 height 15
click at [196, 6] on input "ejo holding as" at bounding box center [280, 13] width 251 height 15
paste input "GIØRTZ H I HOLDING AS"
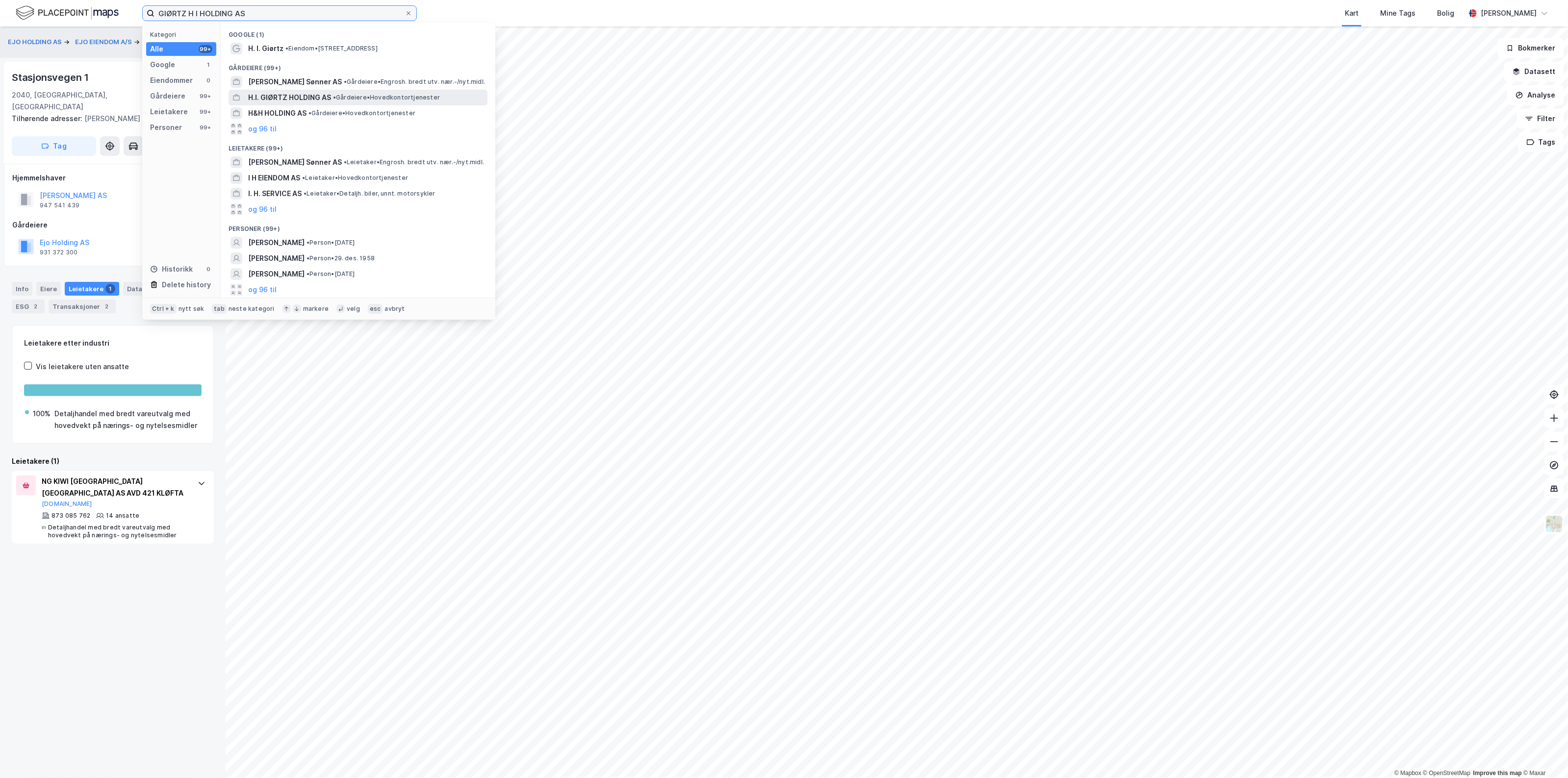
type input "GIØRTZ H I HOLDING AS"
click at [321, 98] on span "H.I. GIØRTZ HOLDING AS" at bounding box center [289, 98] width 83 height 12
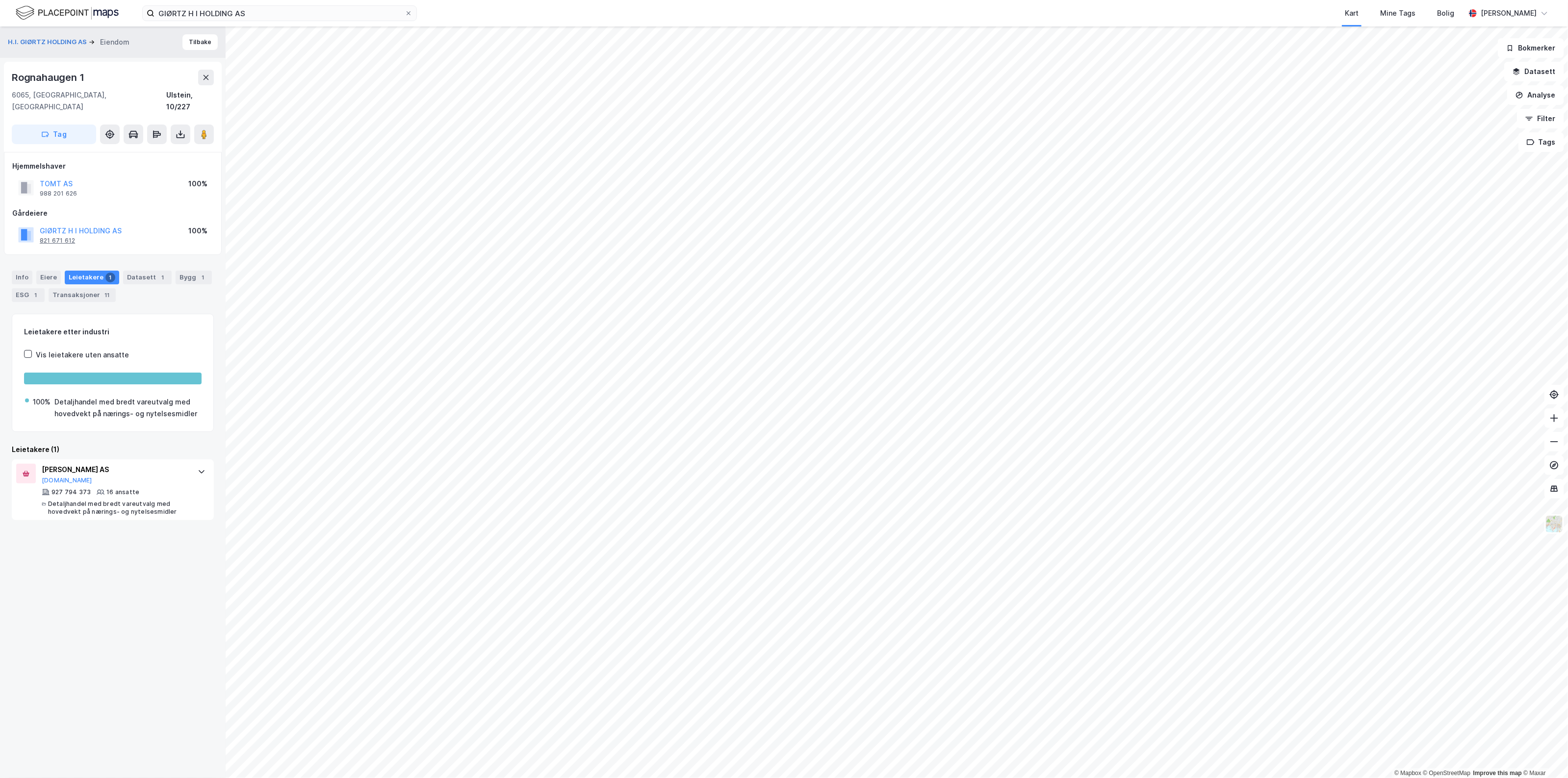
click at [60, 237] on div "821 671 612" at bounding box center [57, 240] width 35 height 8
click at [0, 0] on button "GIØRTZ H I HOLDING AS" at bounding box center [0, 0] width 0 height 0
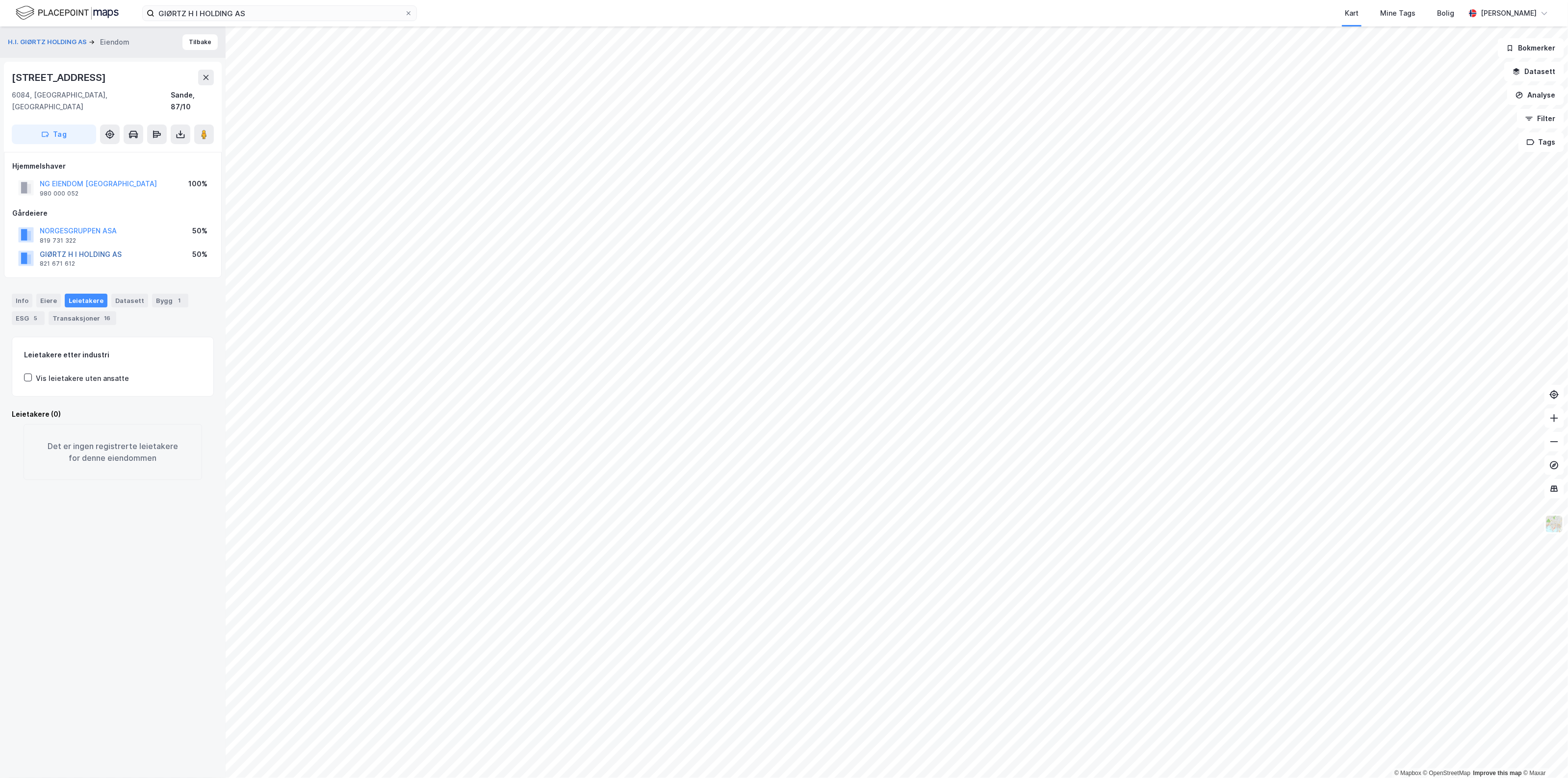
click at [0, 0] on button "GIØRTZ H I HOLDING AS" at bounding box center [0, 0] width 0 height 0
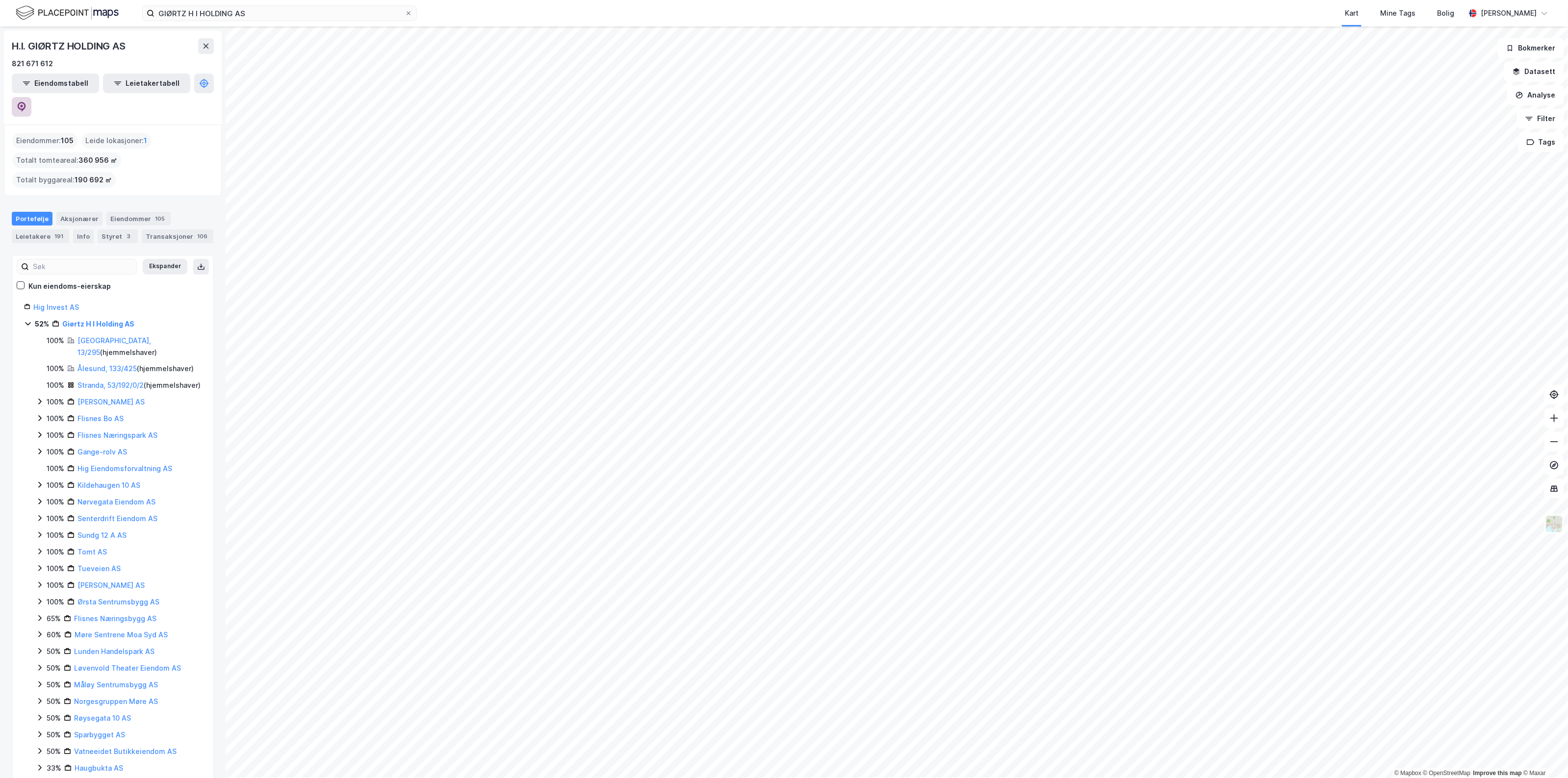
click at [27, 102] on icon at bounding box center [21, 106] width 10 height 9
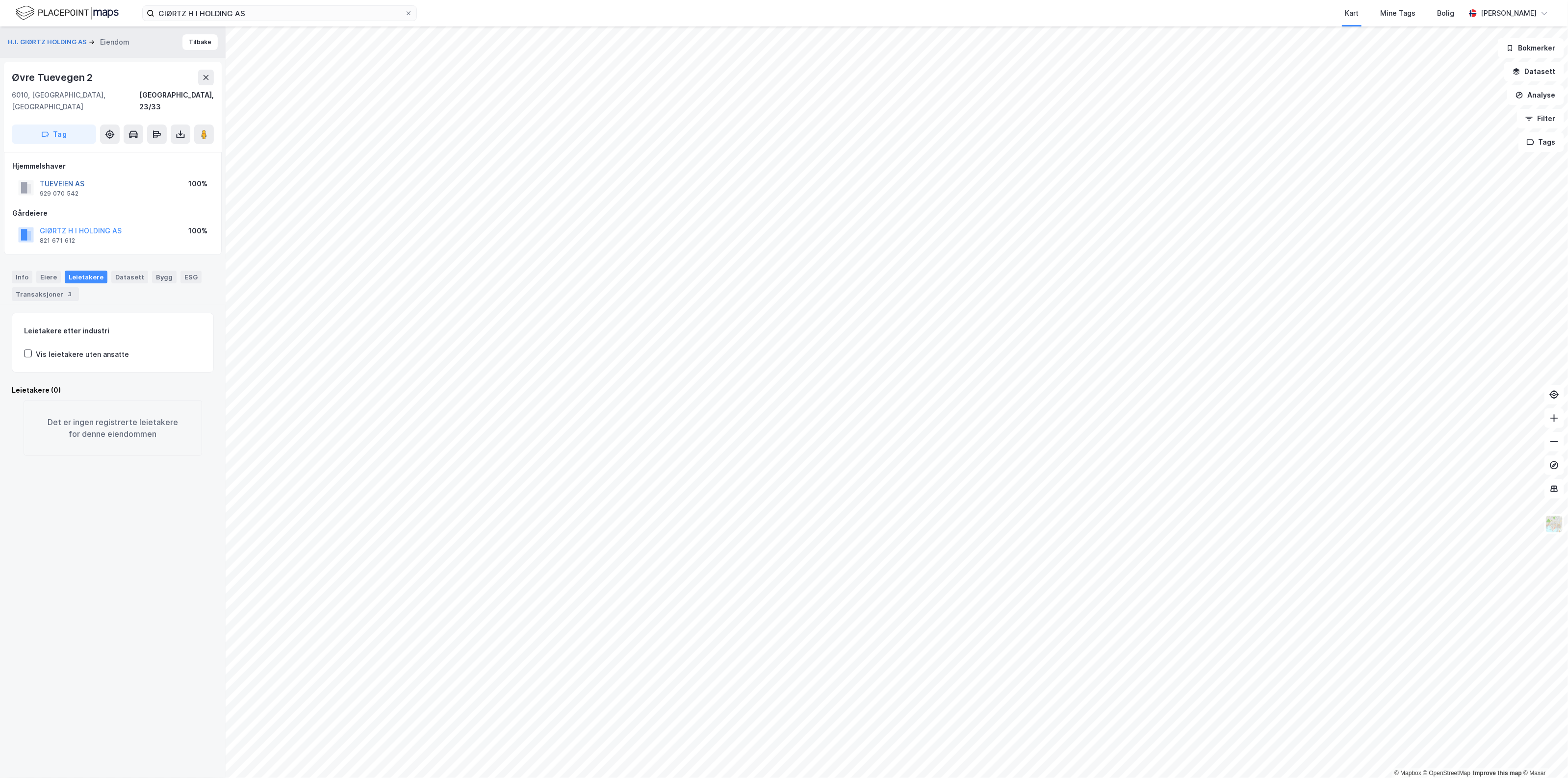
click at [0, 0] on button "TUEVEIEN AS" at bounding box center [0, 0] width 0 height 0
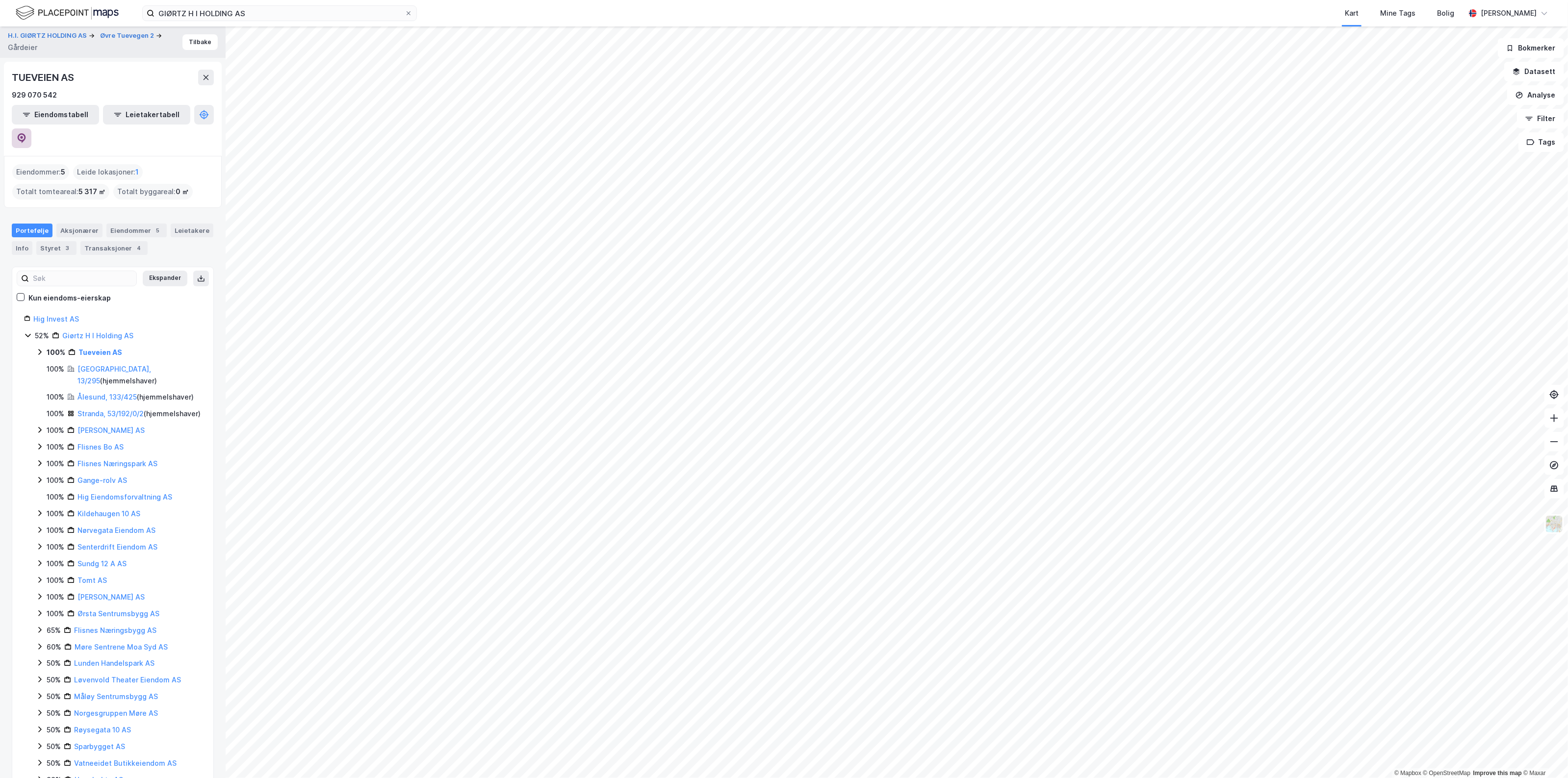
click at [26, 133] on icon at bounding box center [22, 137] width 9 height 9
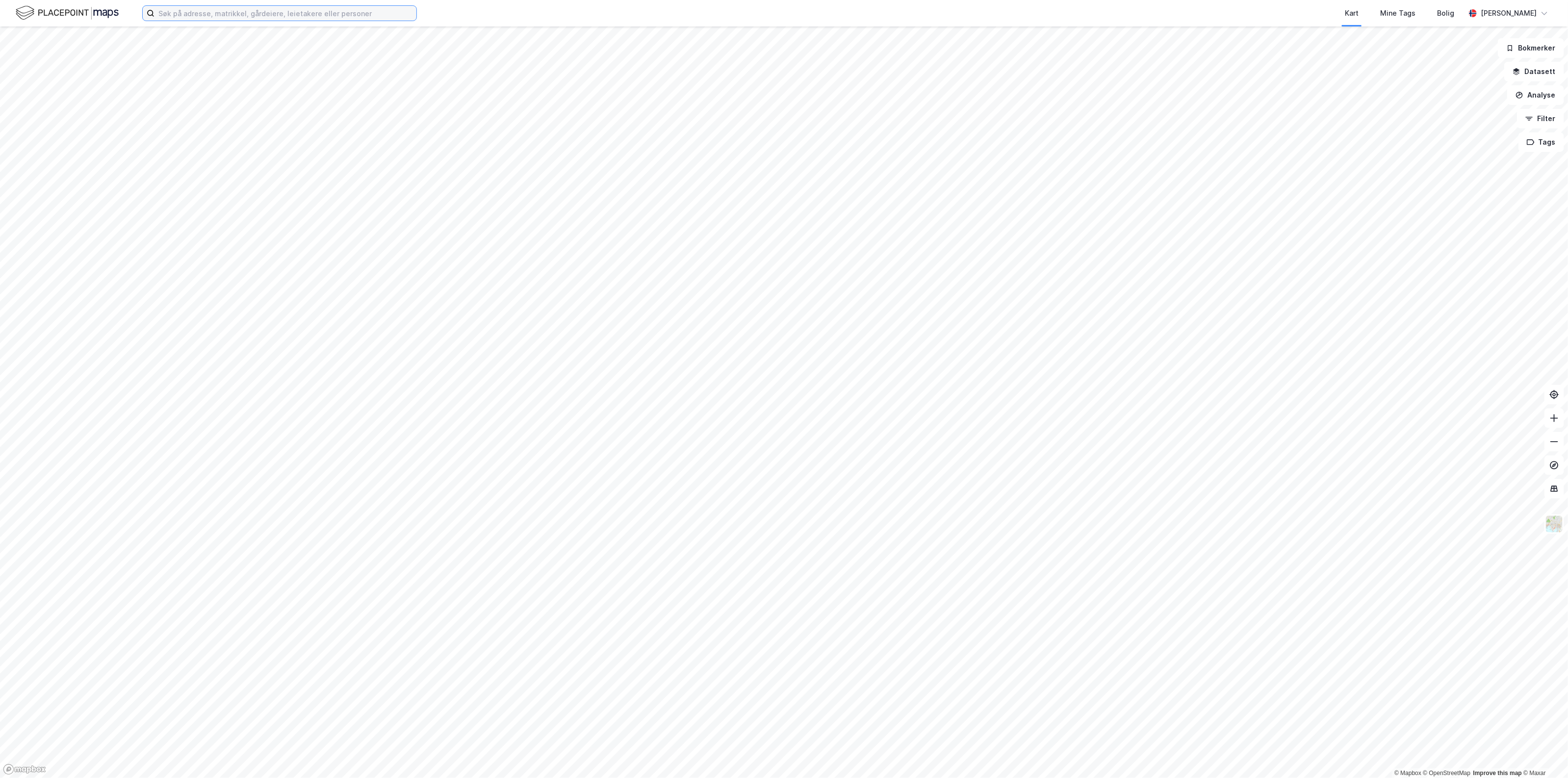
click at [208, 17] on input at bounding box center [285, 13] width 262 height 15
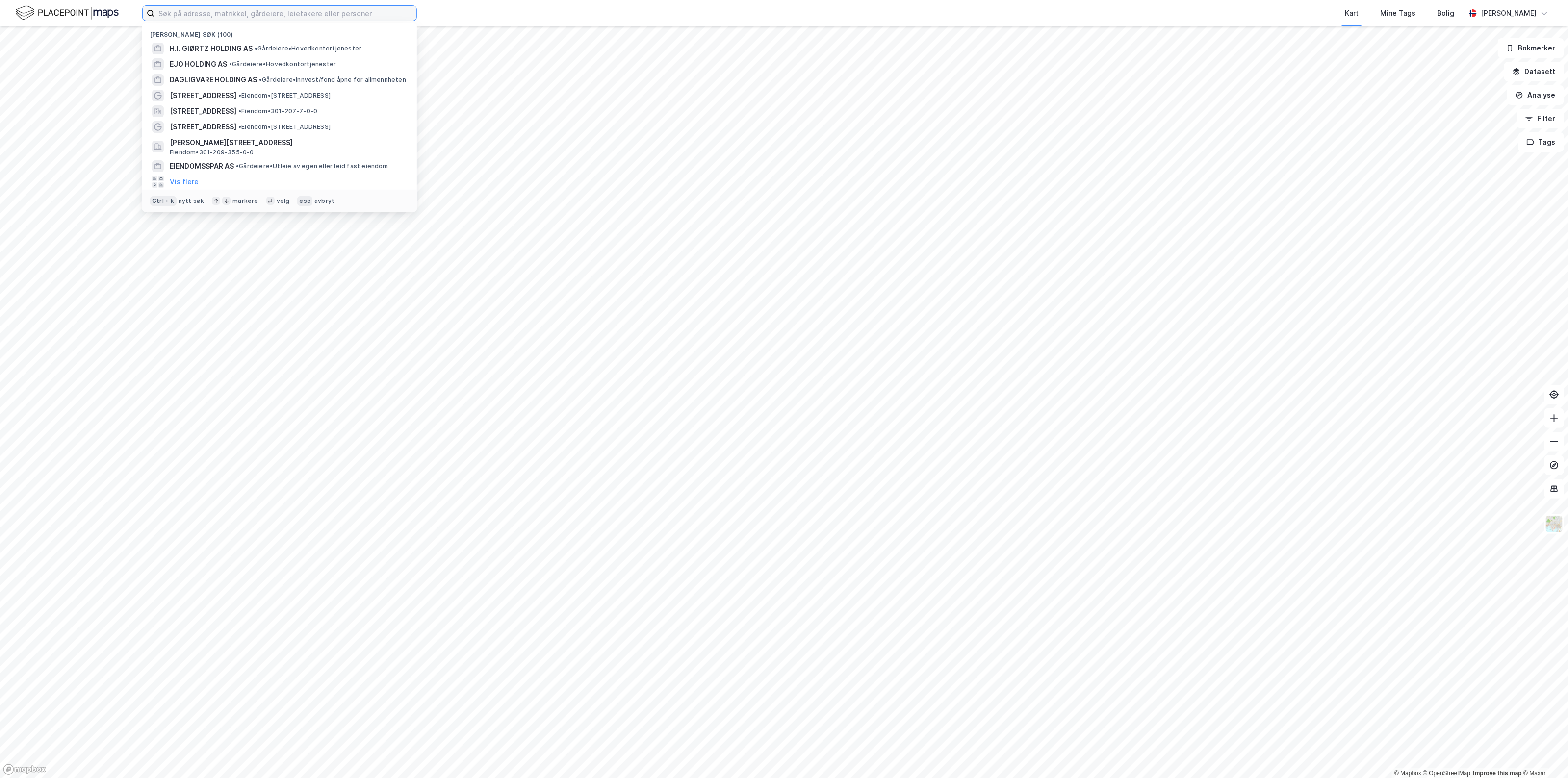
paste input "Framnesveien 18, 1367 Snarøya"
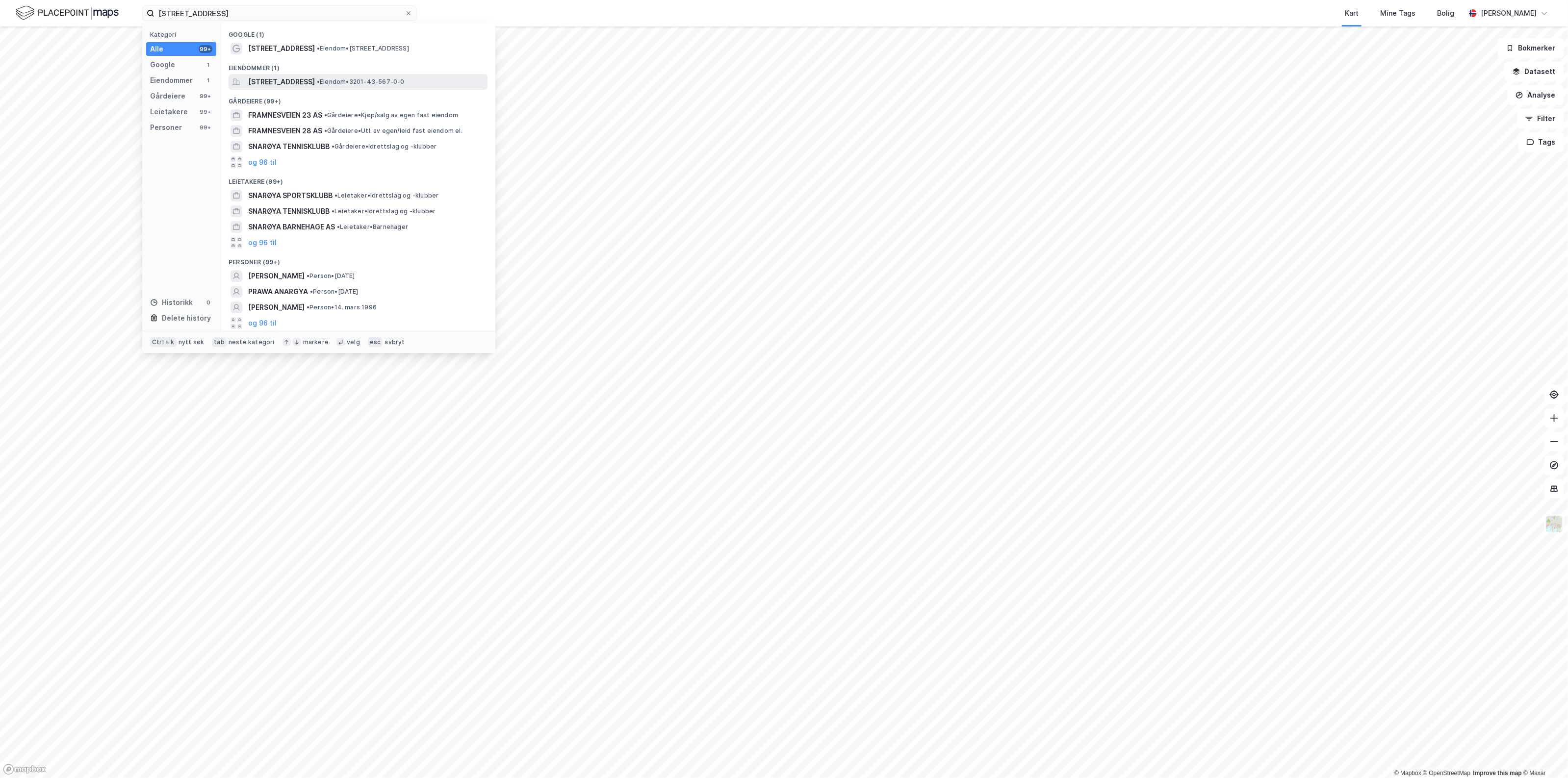
click at [310, 80] on span "Framnesveien 18, 1367, SNARØYA, BÆRUM" at bounding box center [281, 82] width 67 height 12
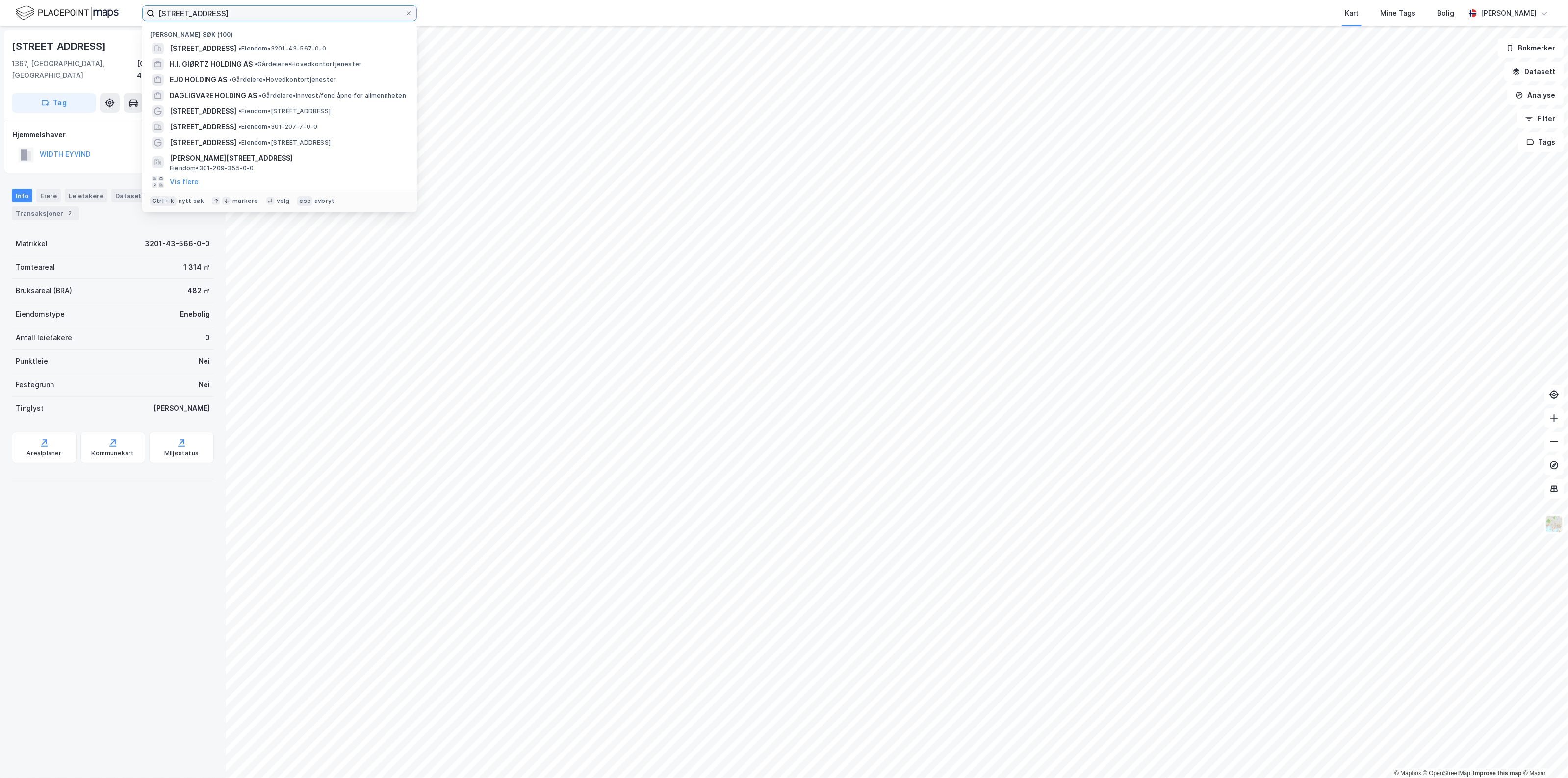
drag, startPoint x: 313, startPoint y: 16, endPoint x: 3, endPoint y: 26, distance: 310.2
click at [0, 19] on html "Framnesveien 18, 1367 Snarøya Nylige søk (100) Framnesveien 18, 1367, SNARØYA, …" at bounding box center [784, 389] width 1568 height 778
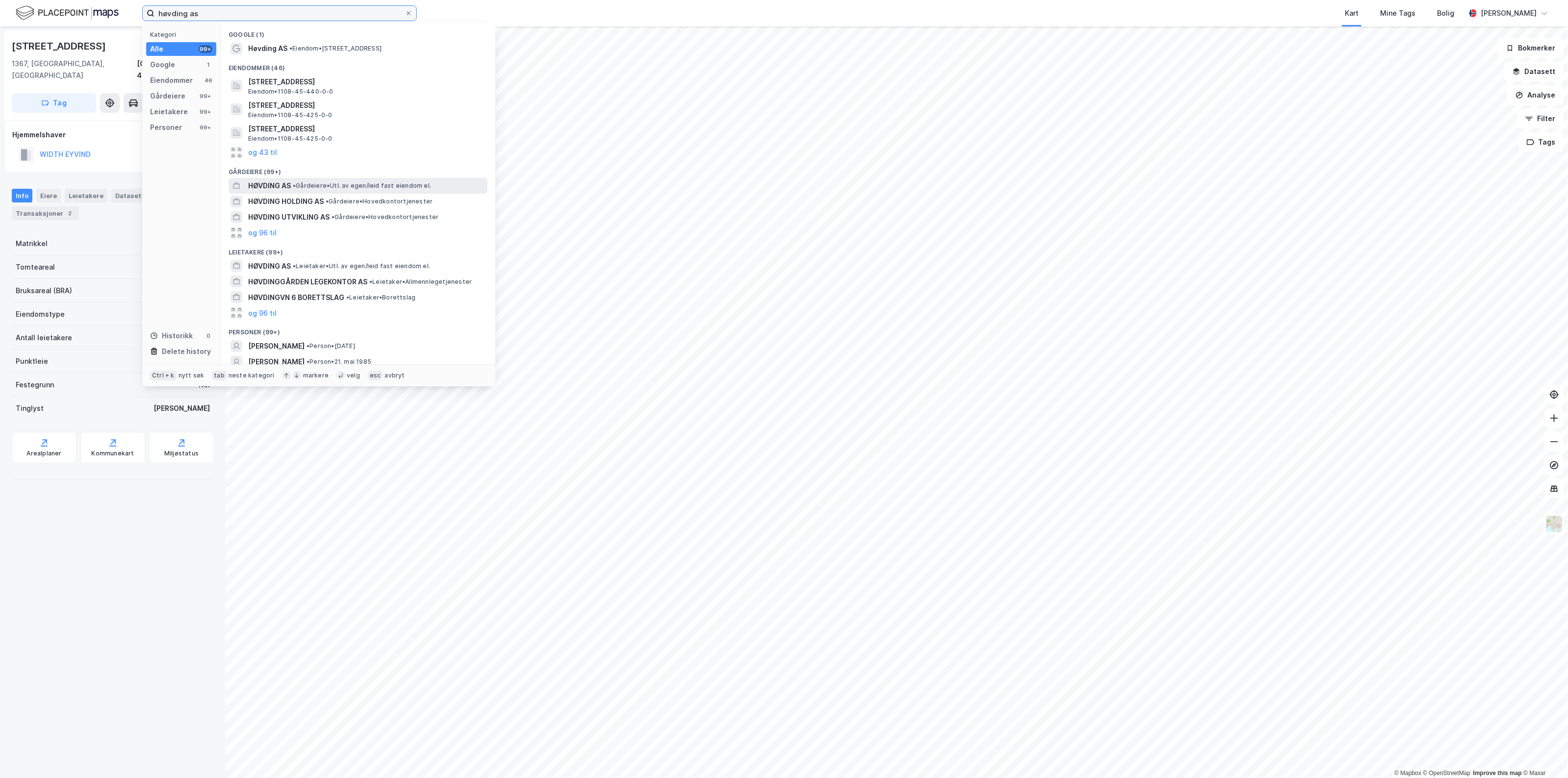
type input "høvding as"
click at [302, 183] on span "• Gårdeiere • Utl. av egen/leid fast eiendom el." at bounding box center [362, 186] width 138 height 8
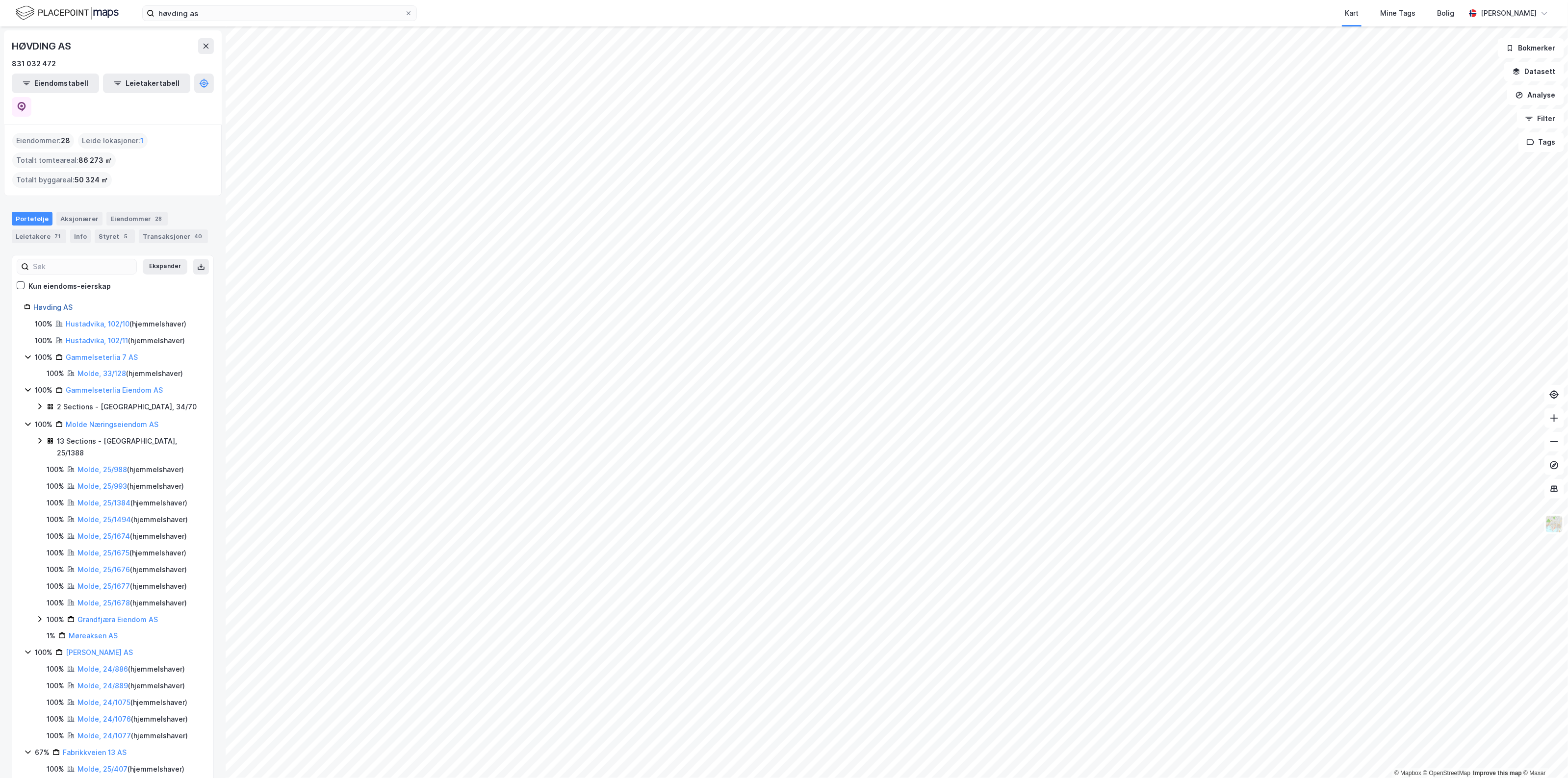
click at [63, 303] on link "Høvding AS" at bounding box center [53, 307] width 39 height 9
click at [197, 45] on div "HØVDING AS" at bounding box center [113, 46] width 202 height 16
click at [205, 46] on icon at bounding box center [206, 46] width 8 height 8
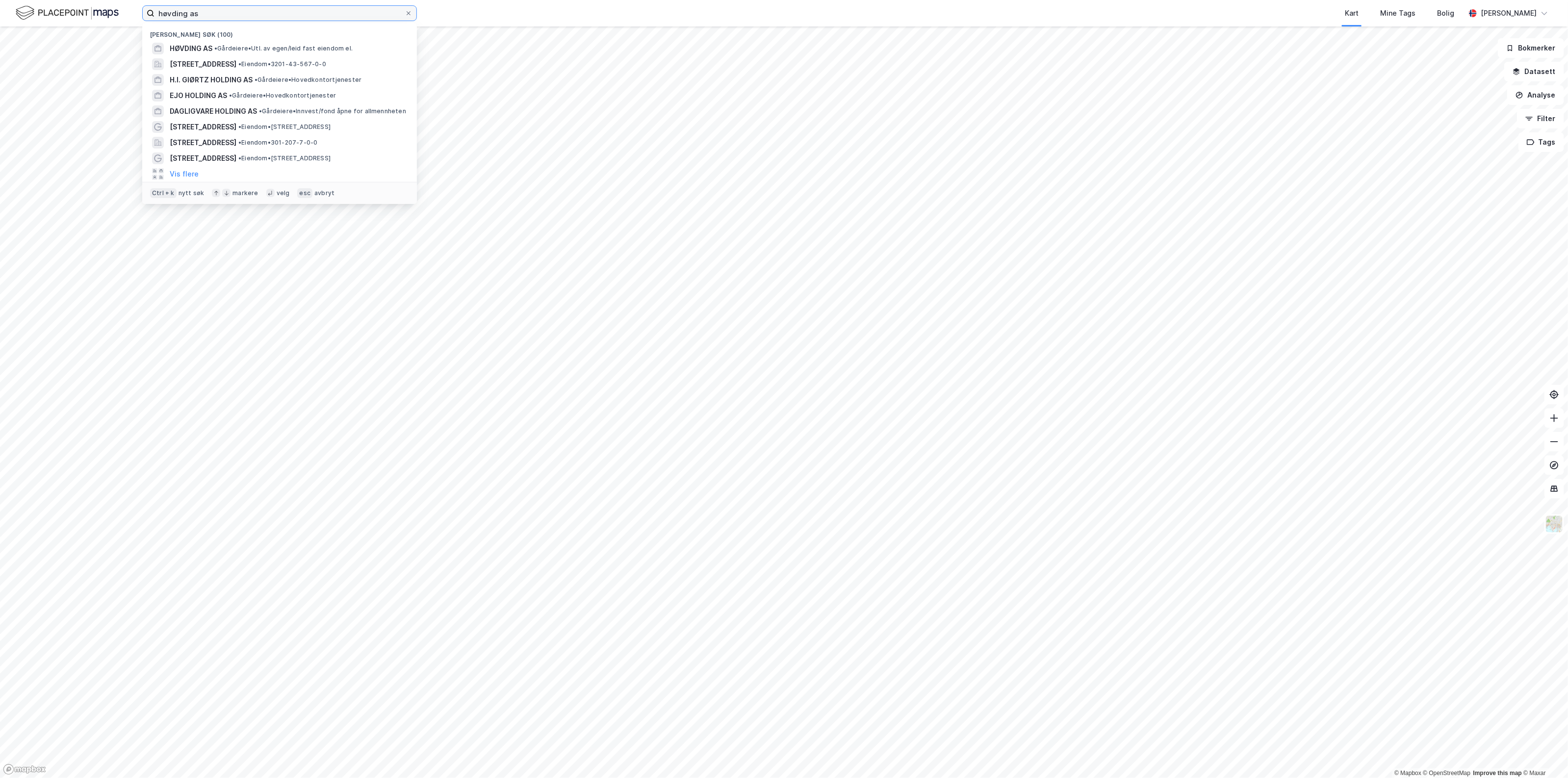
click at [221, 18] on input "høvding as" at bounding box center [280, 13] width 251 height 15
click at [216, 41] on div "HØVDING AS • Gårdeiere • Utl. av egen/leid fast eiendom el." at bounding box center [280, 48] width 259 height 16
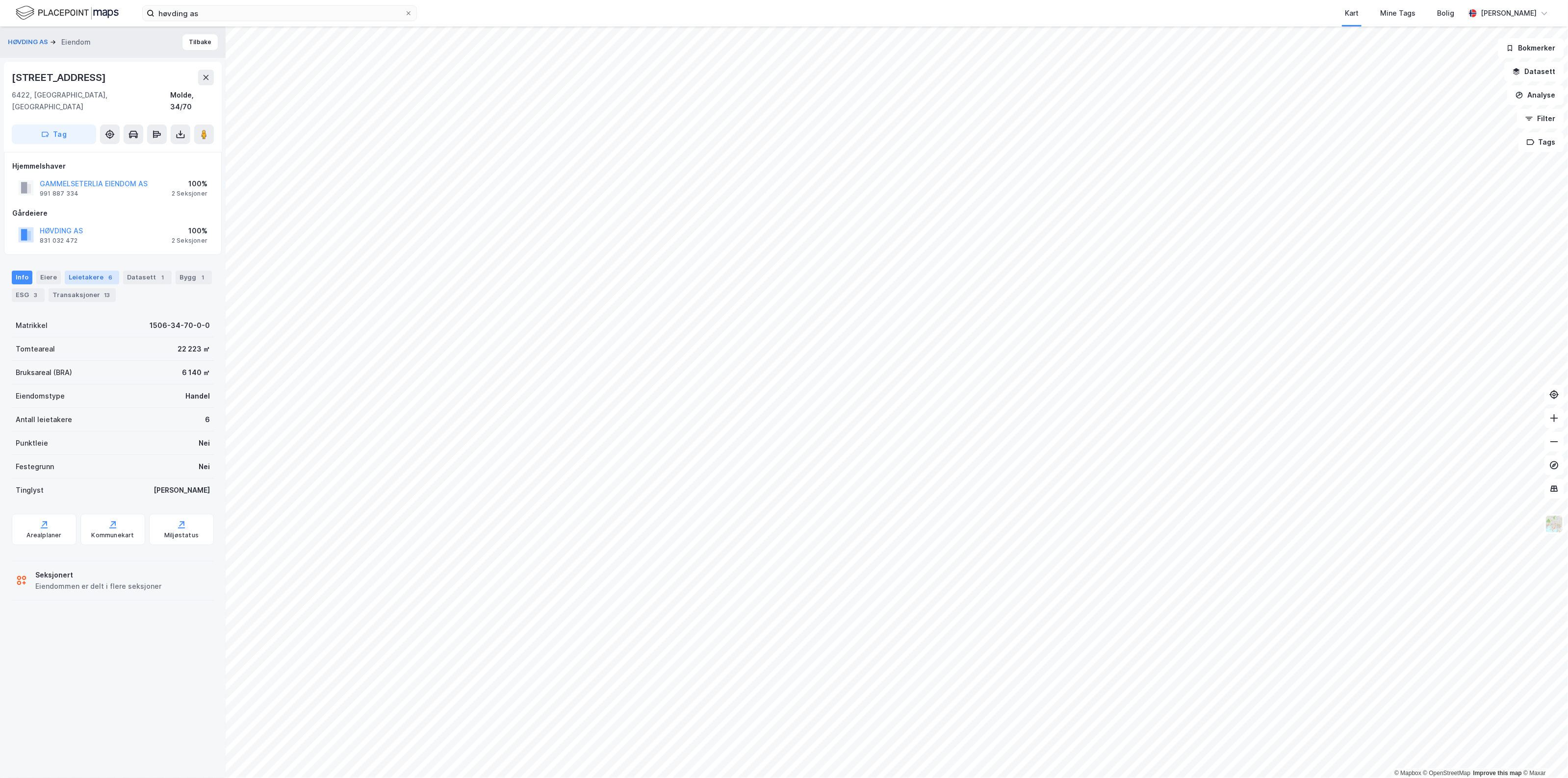
click at [98, 270] on div "Leietakere 6" at bounding box center [92, 277] width 54 height 14
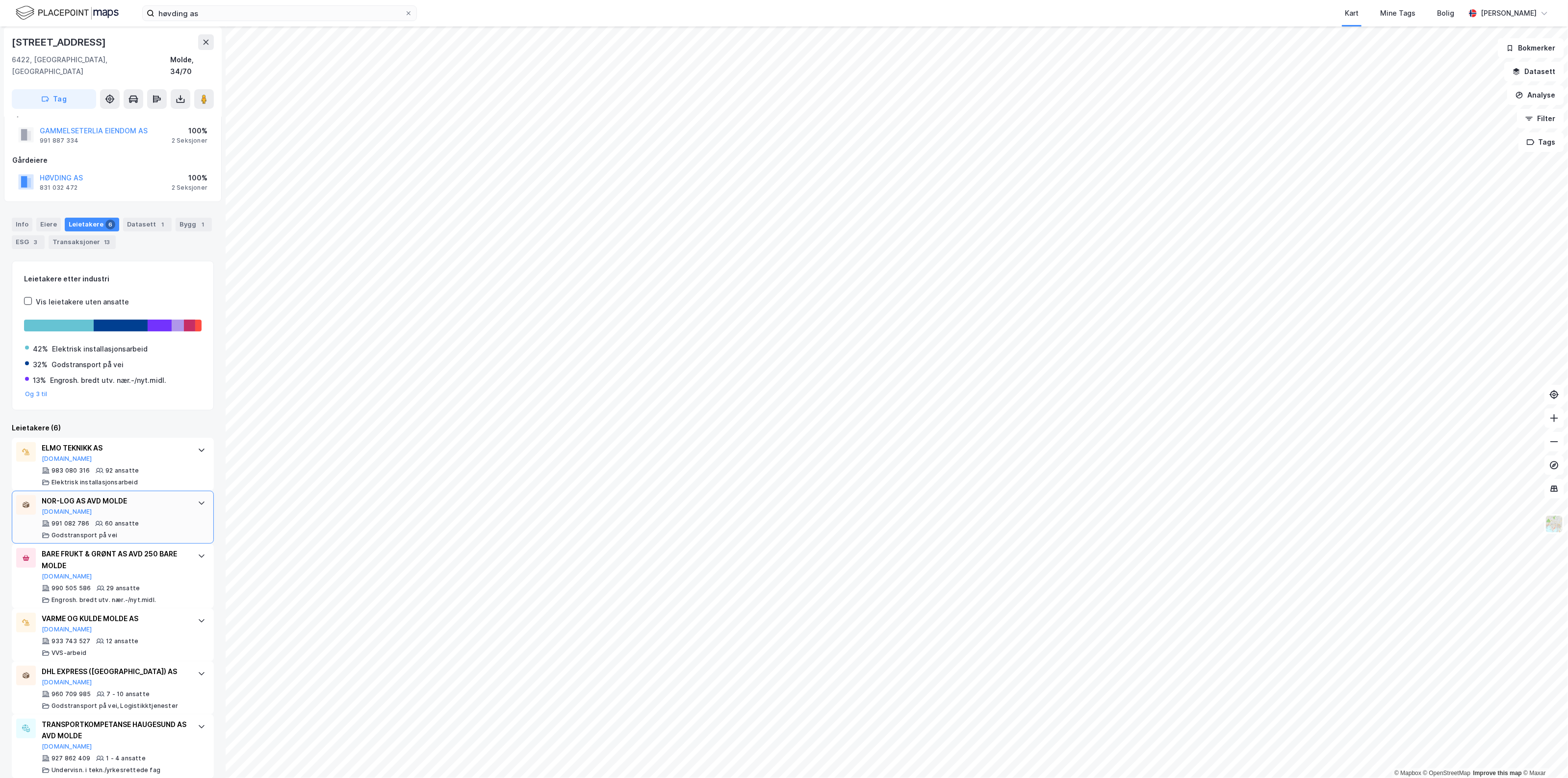
scroll to position [54, 0]
